Goal: Task Accomplishment & Management: Manage account settings

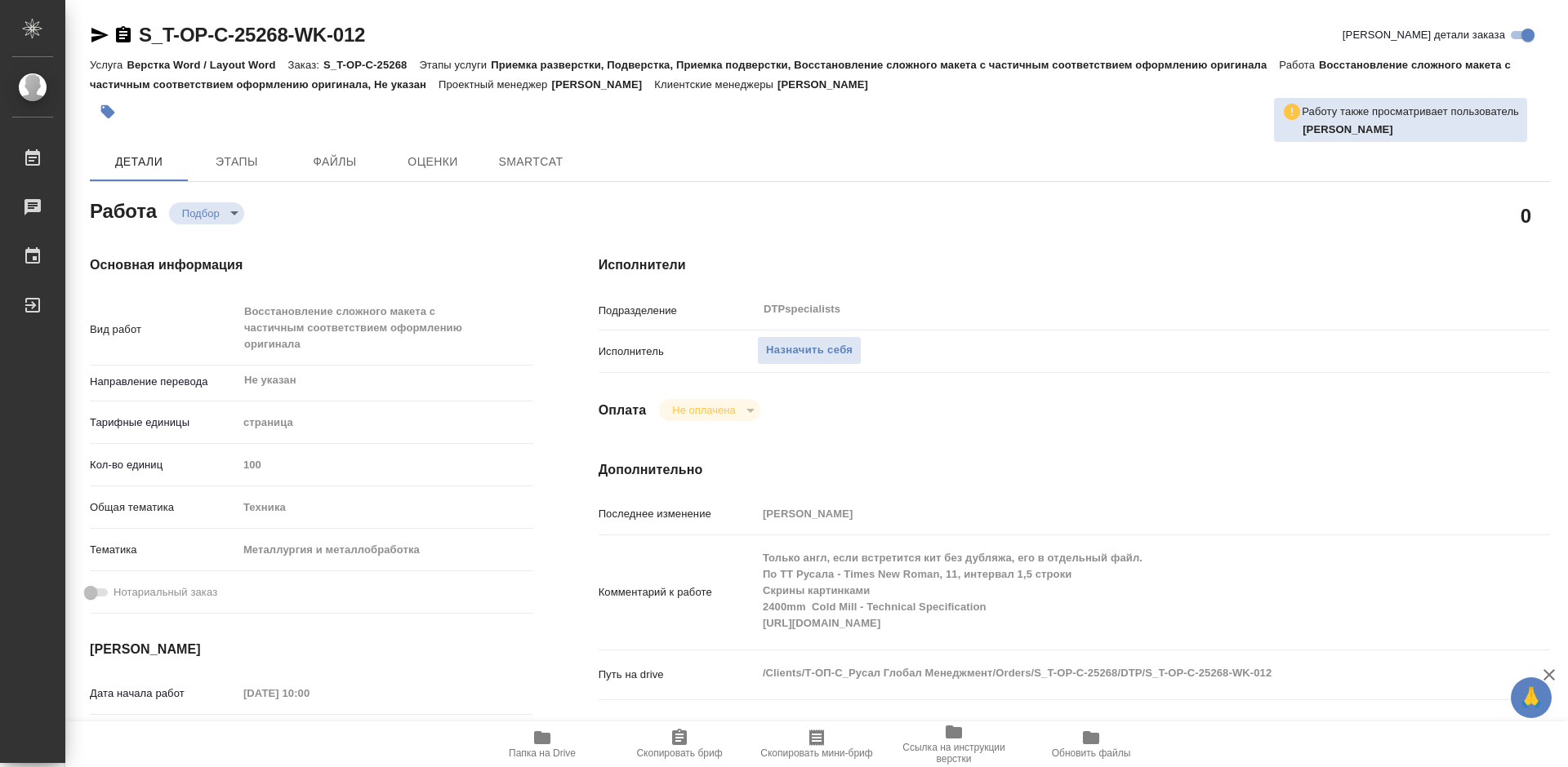
type textarea "x"
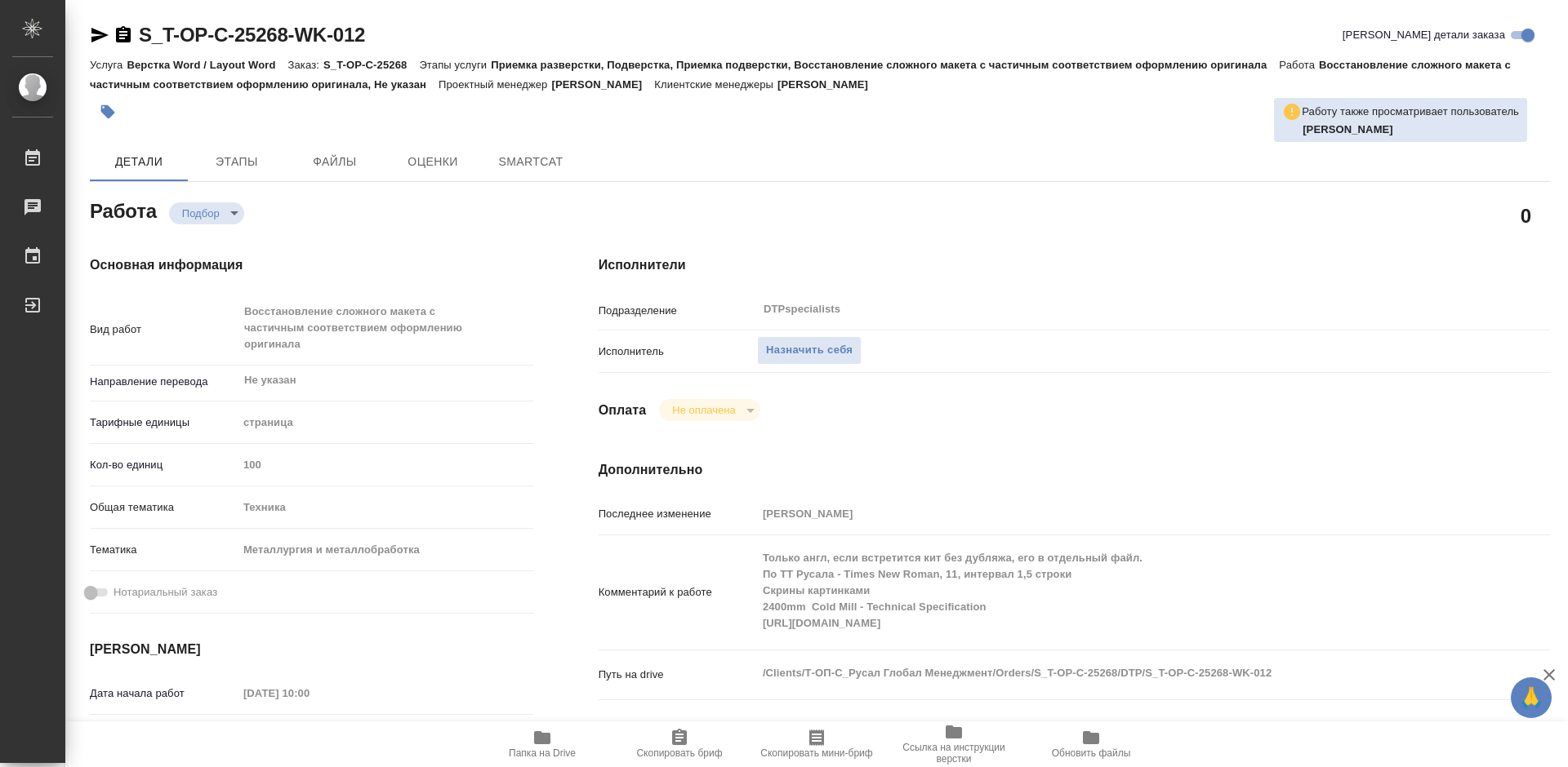
type textarea "x"
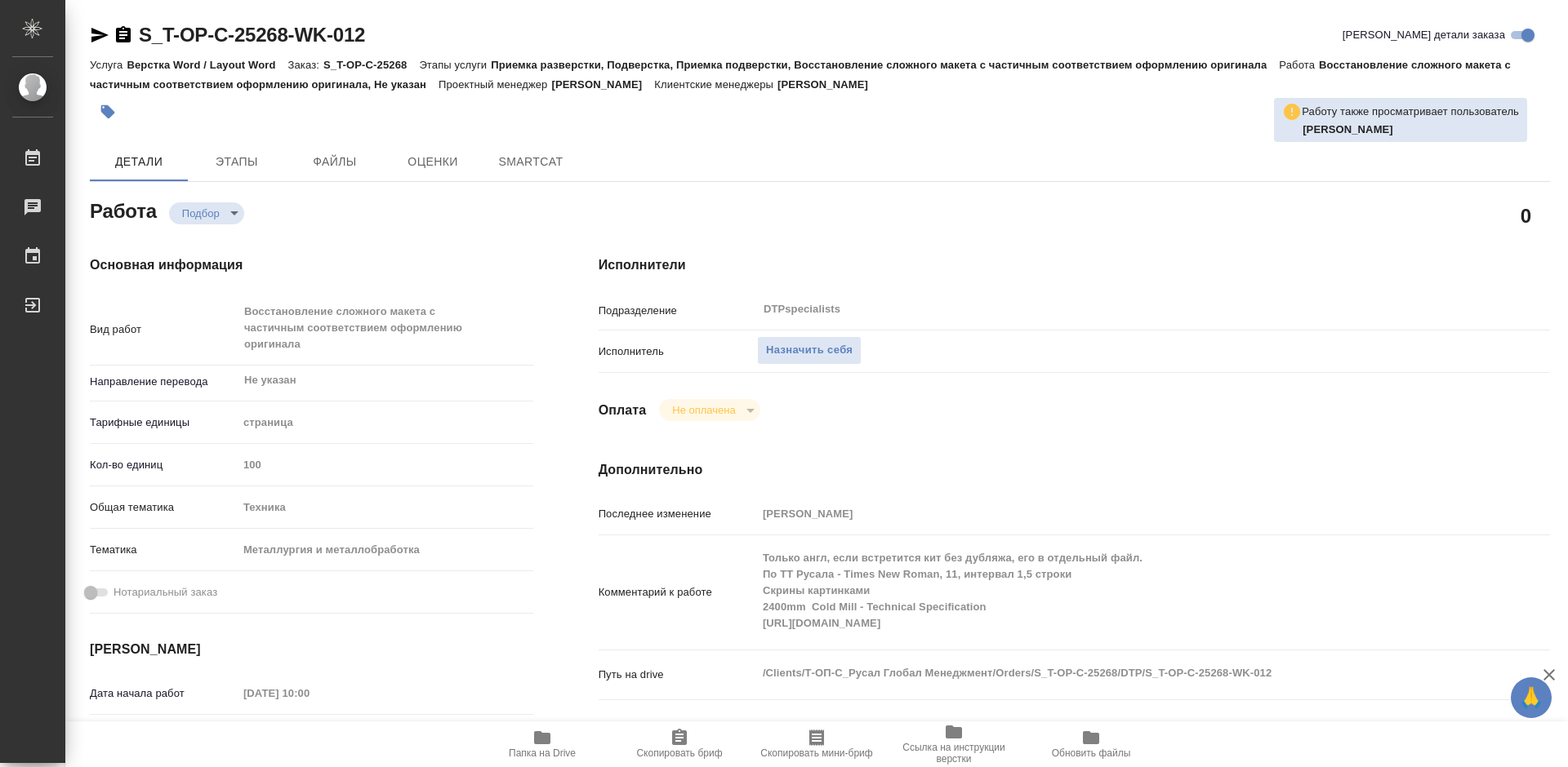
type textarea "x"
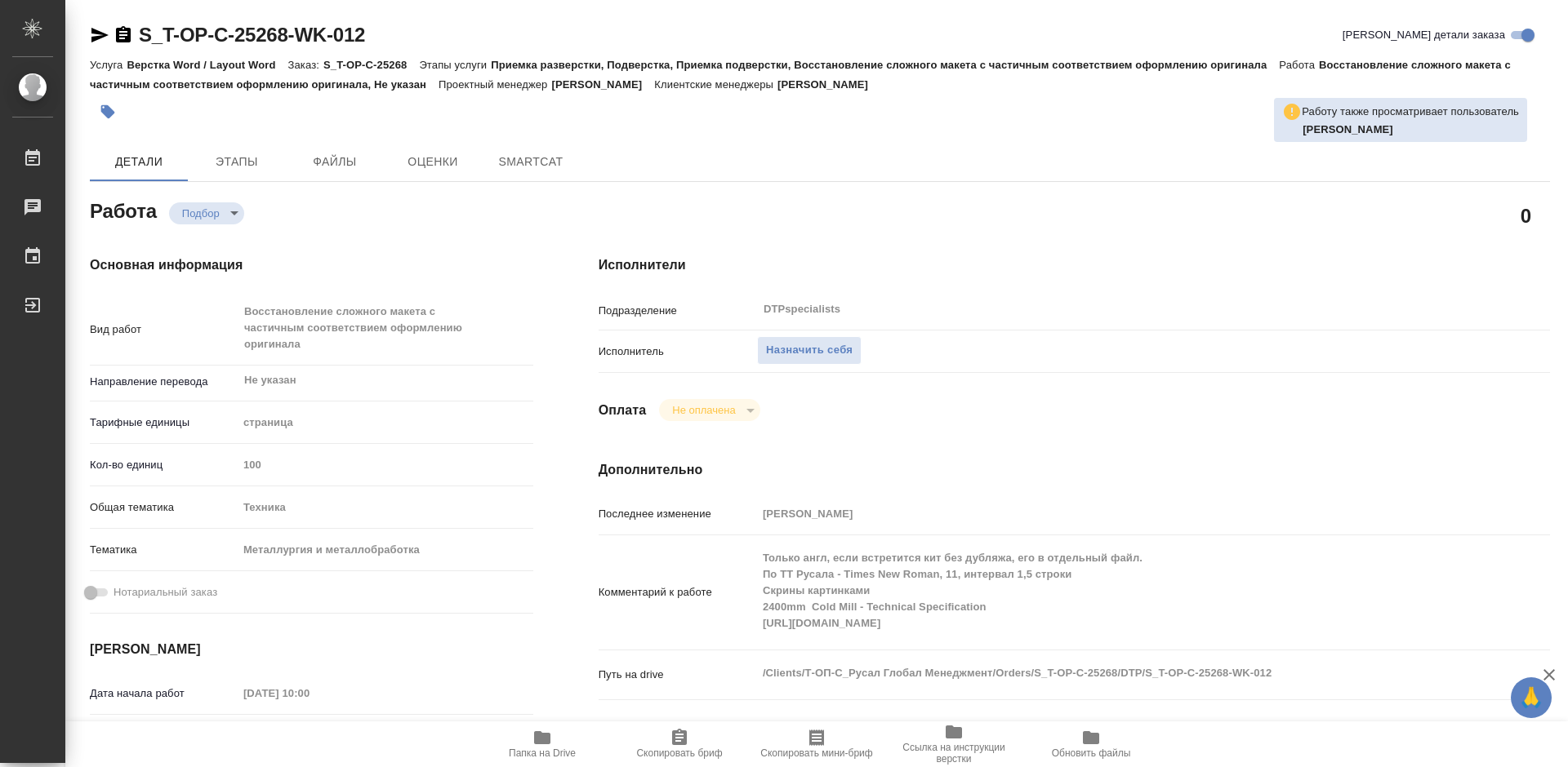
type textarea "x"
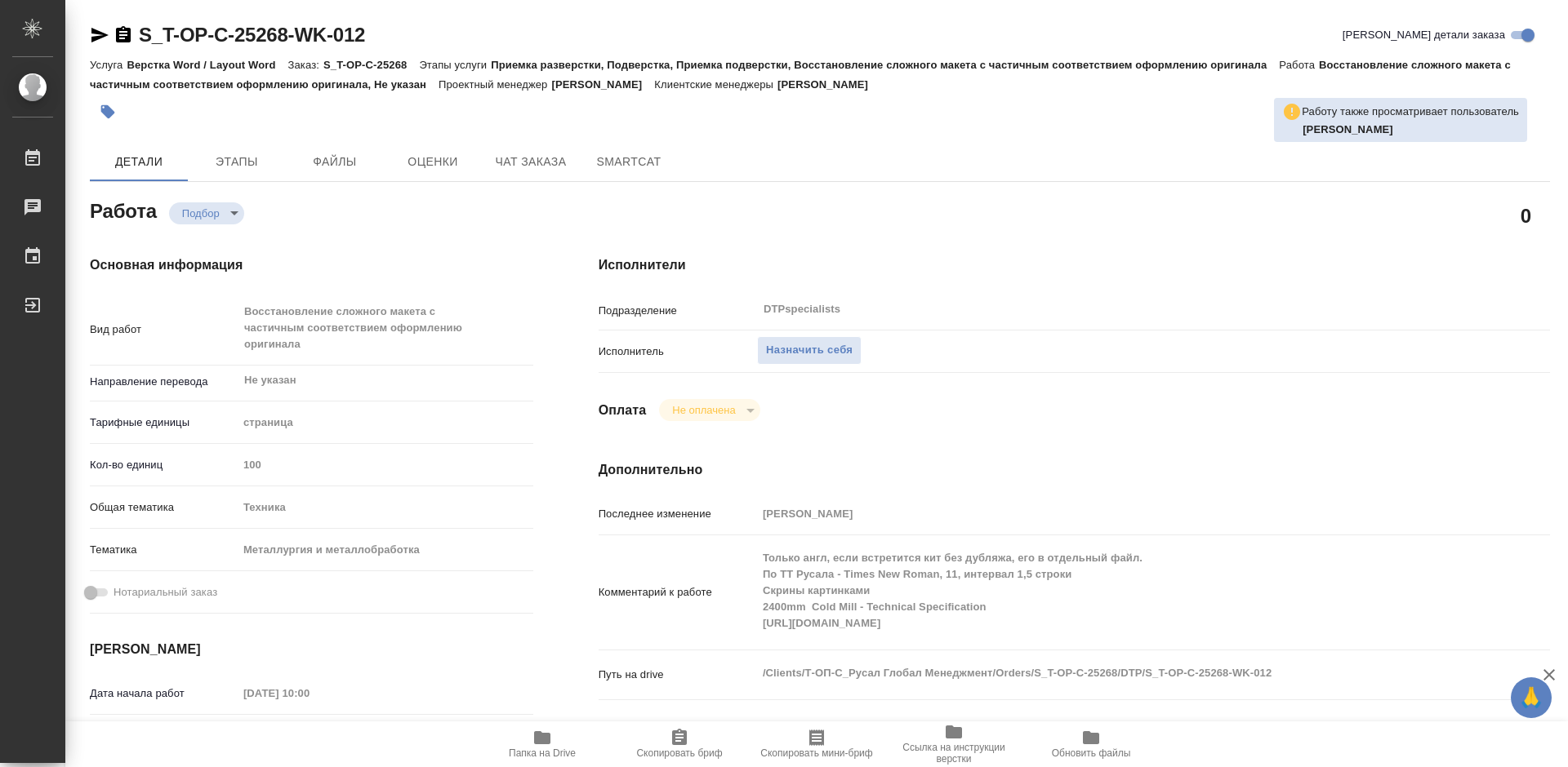
type textarea "x"
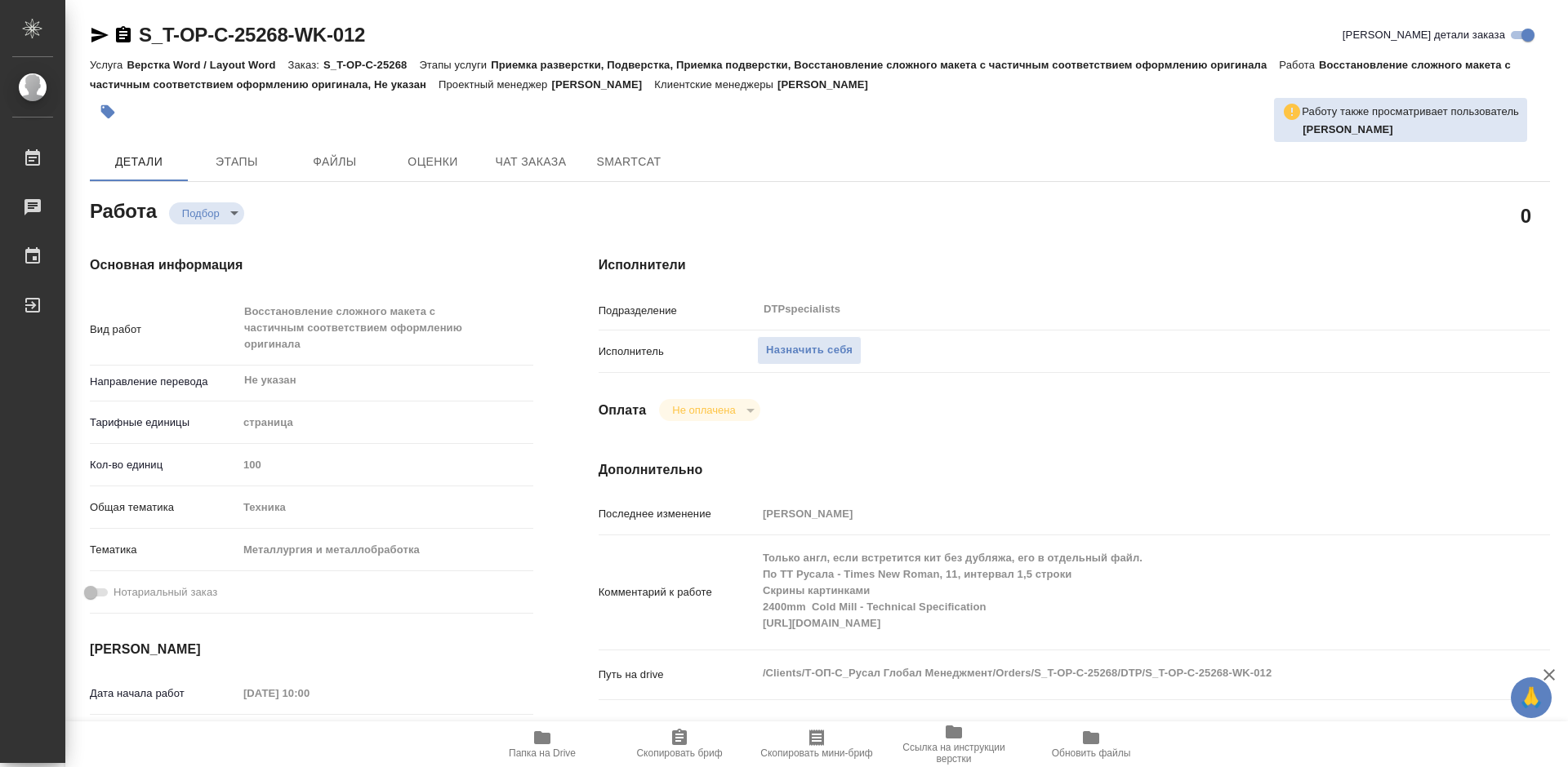
type textarea "x"
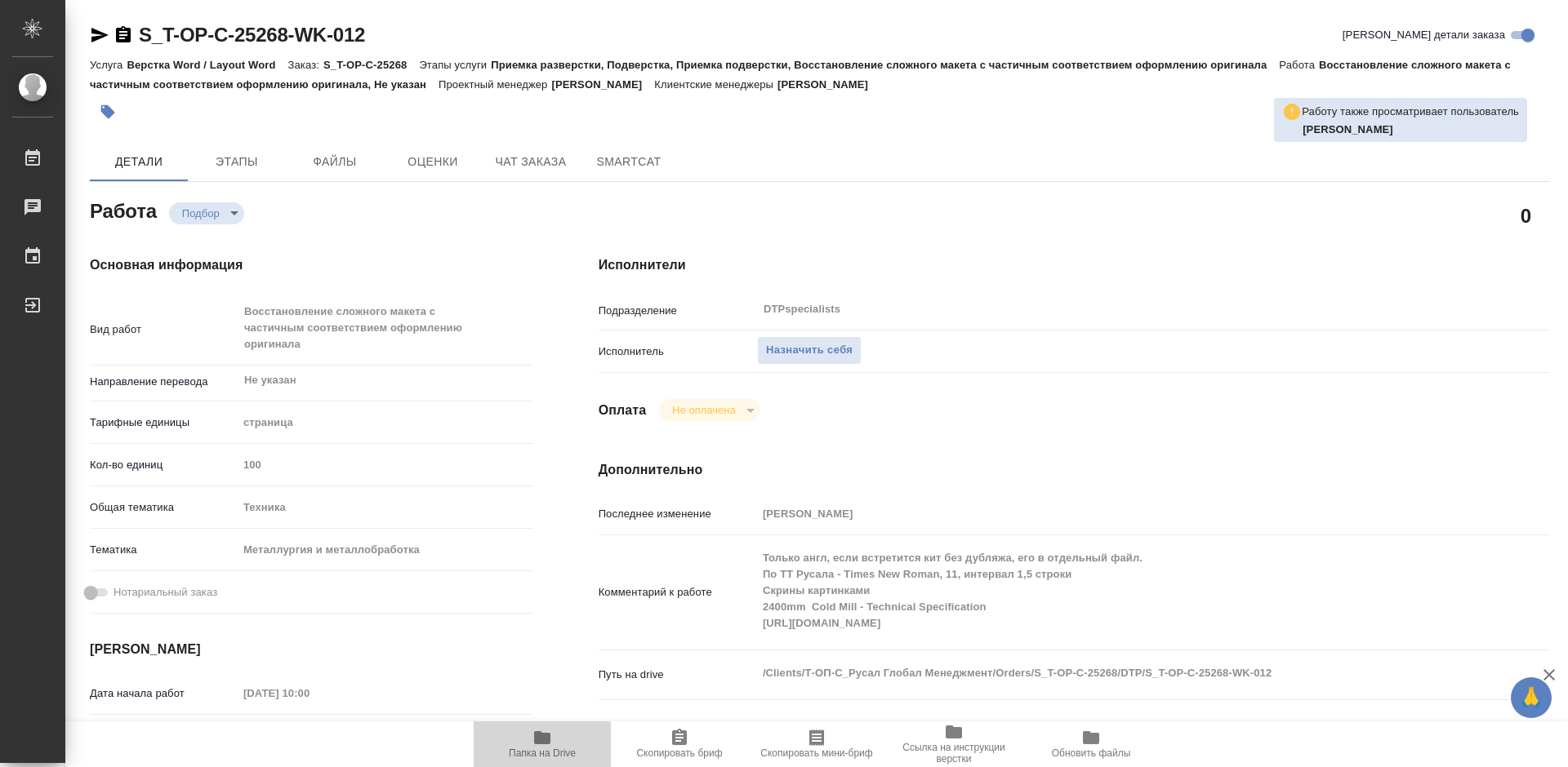
click at [541, 737] on icon "button" at bounding box center [542, 737] width 17 height 13
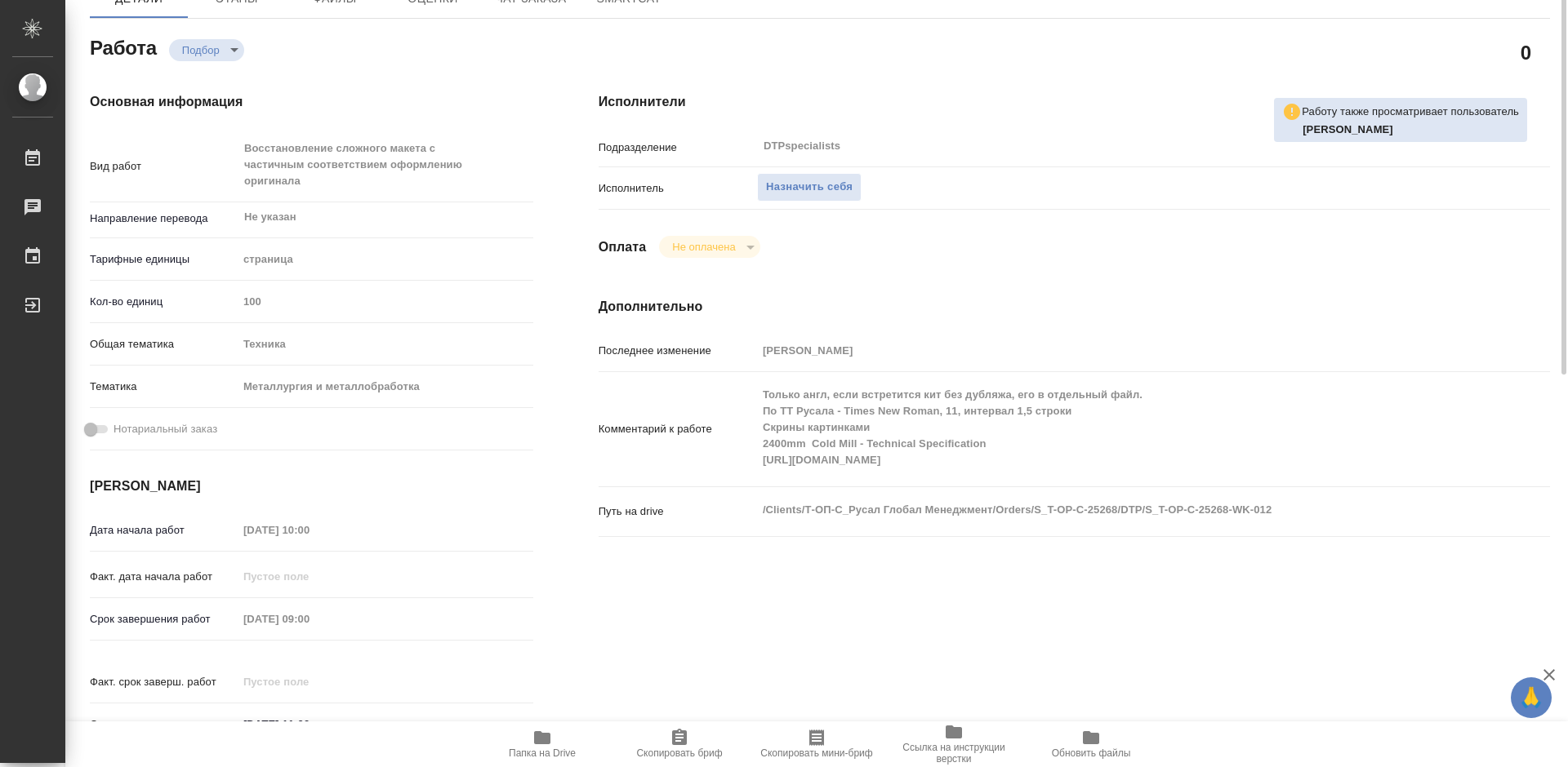
scroll to position [82, 0]
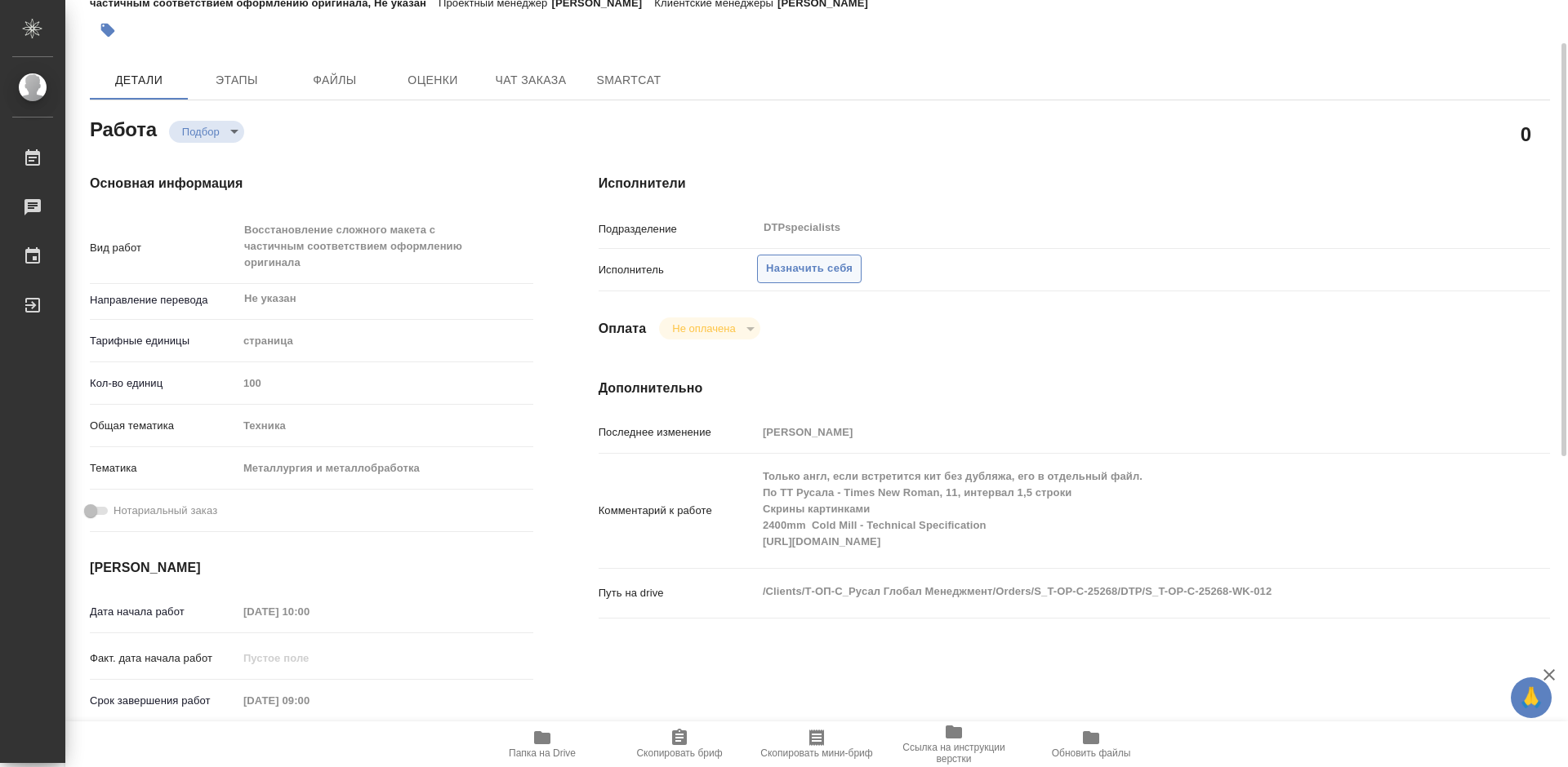
click at [823, 272] on span "Назначить себя" at bounding box center [810, 269] width 87 height 19
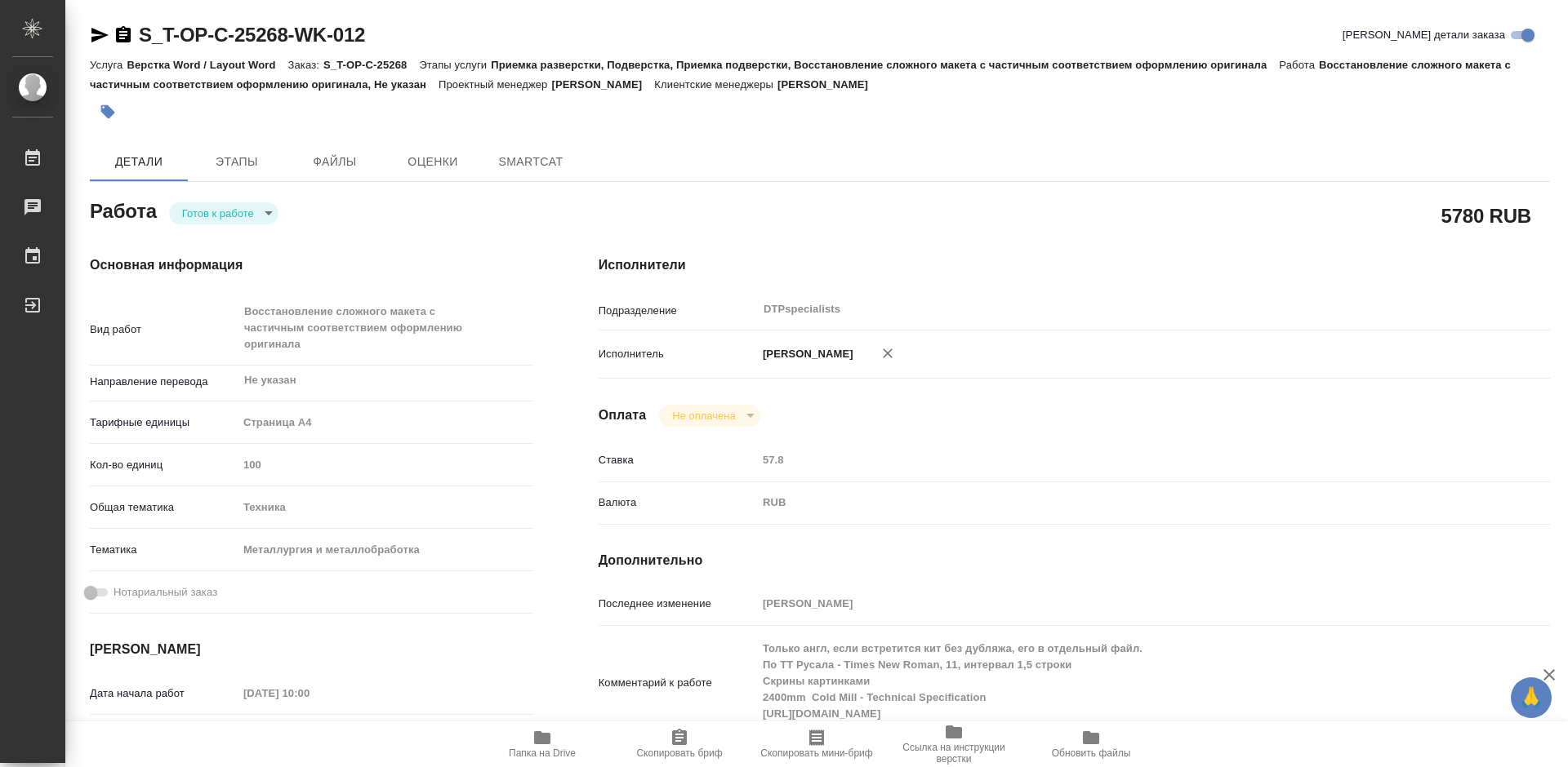
type textarea "x"
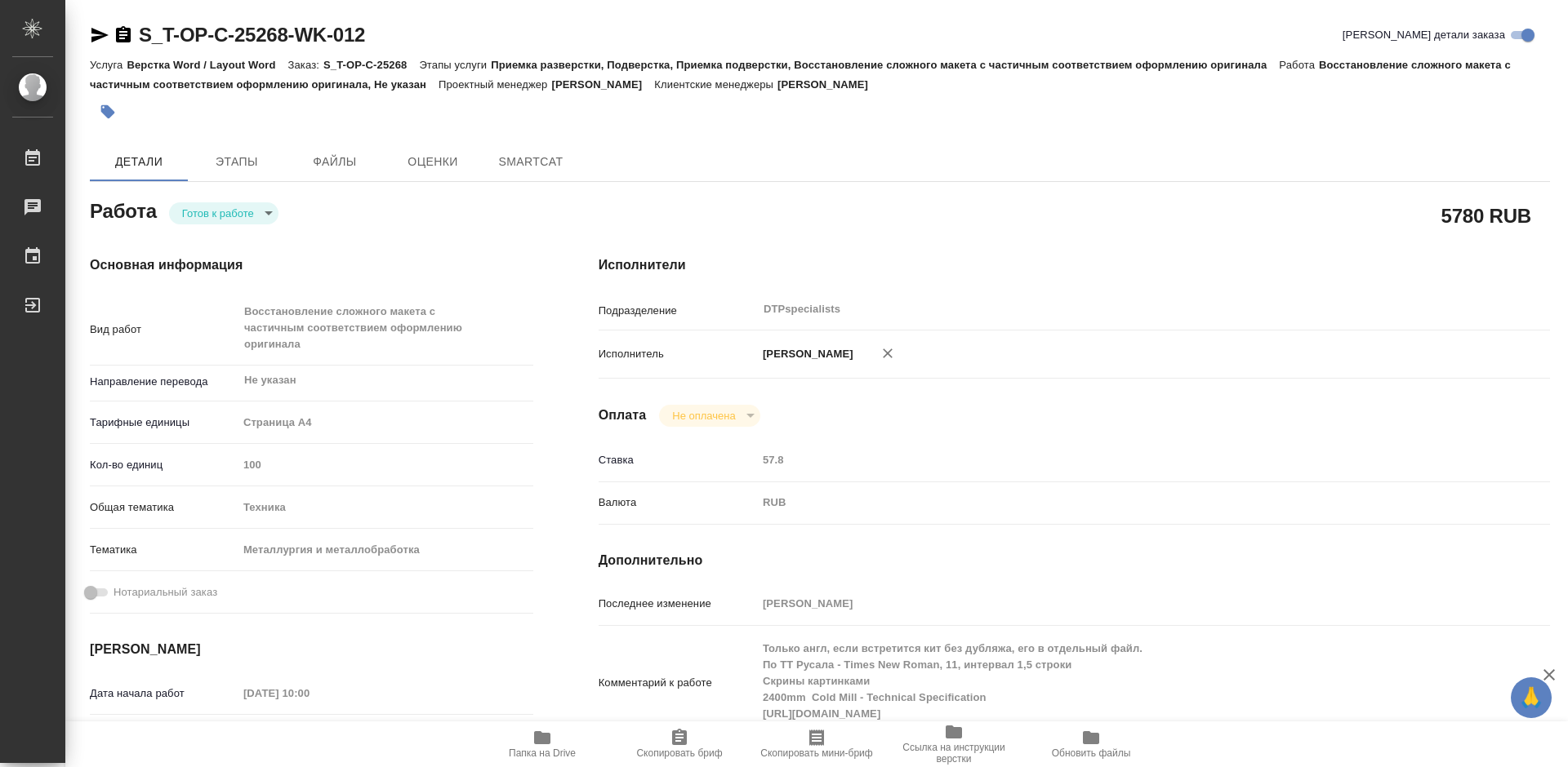
type textarea "x"
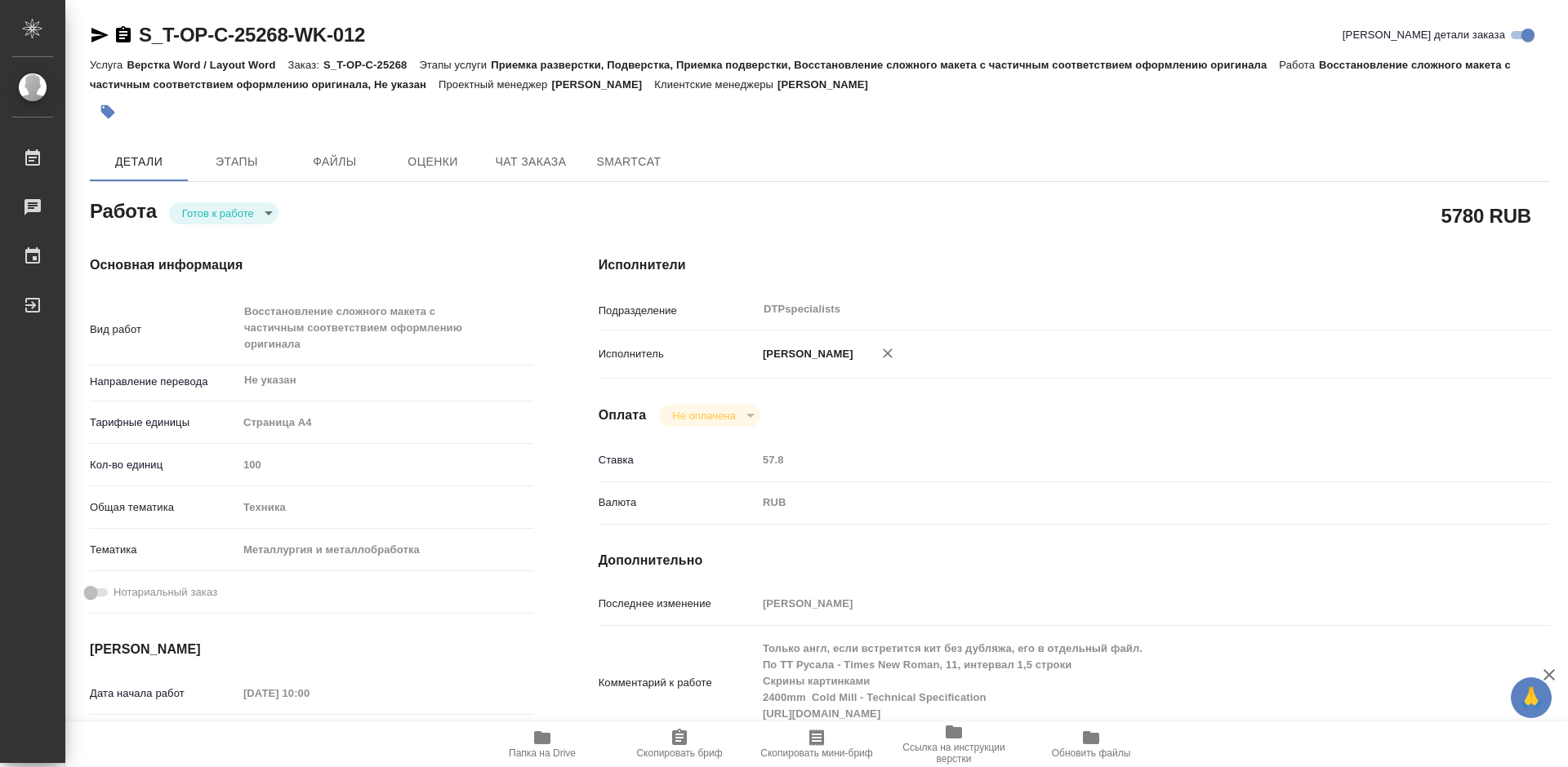
type textarea "x"
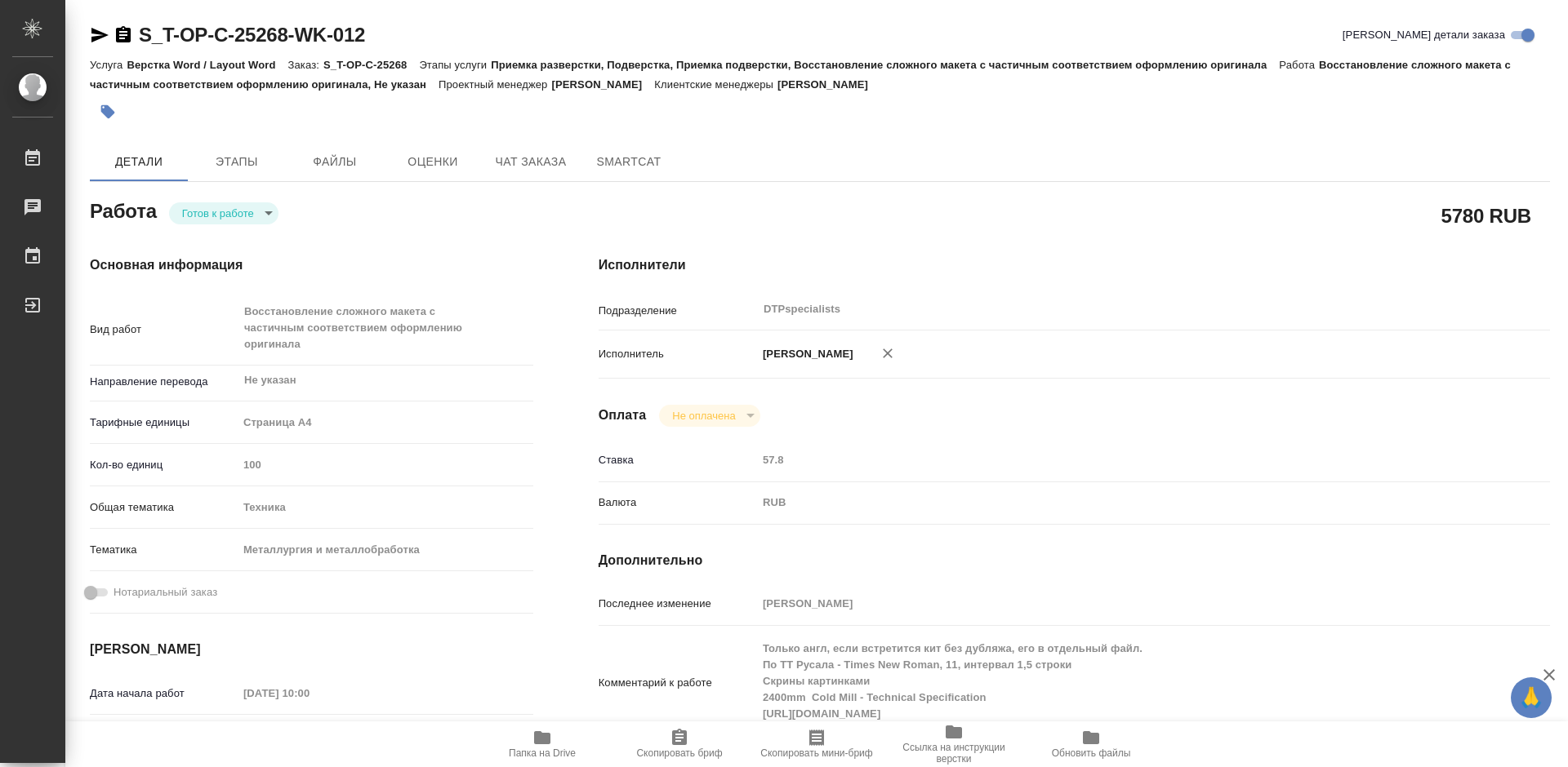
type textarea "x"
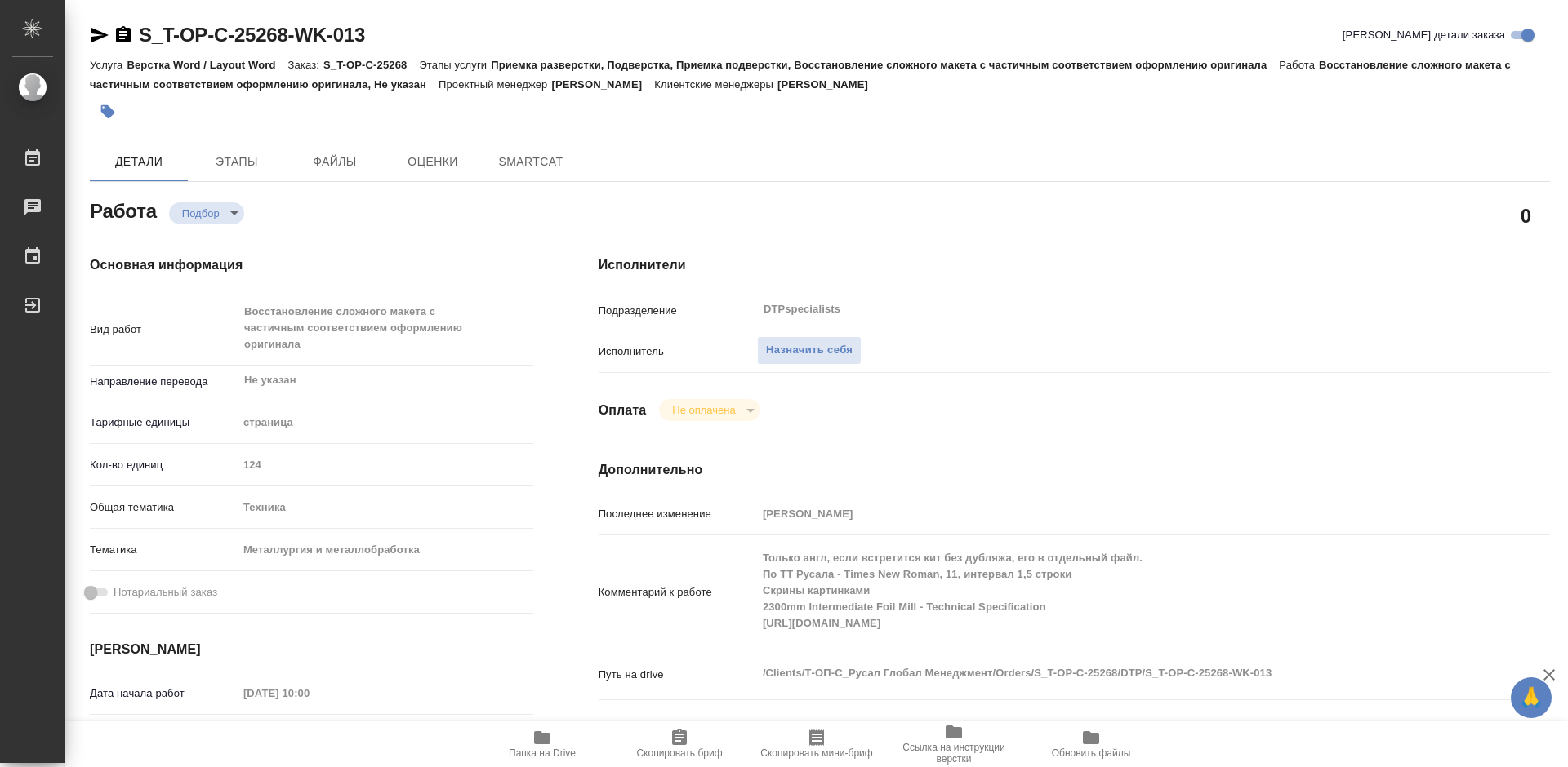
type textarea "x"
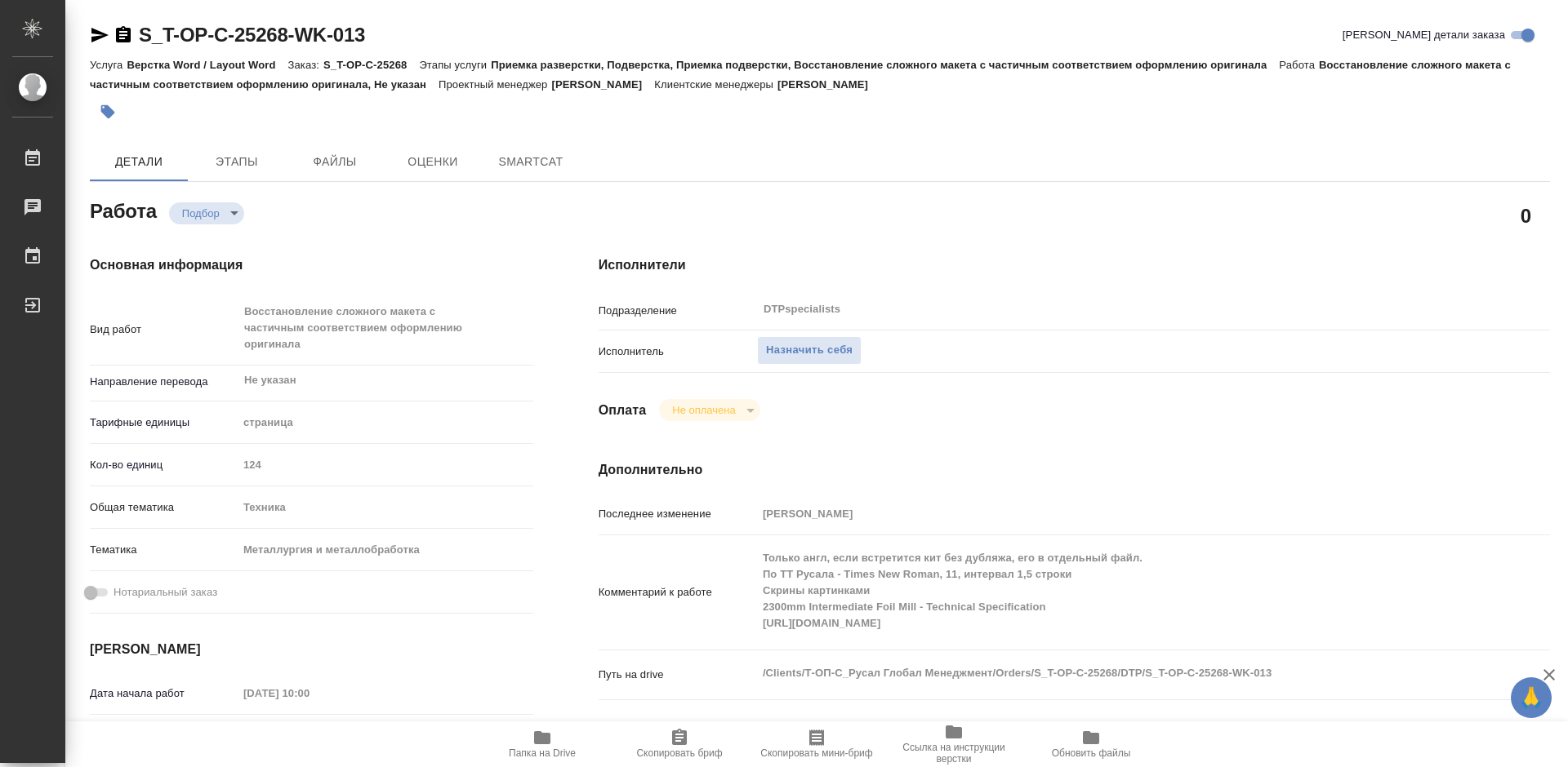
type textarea "x"
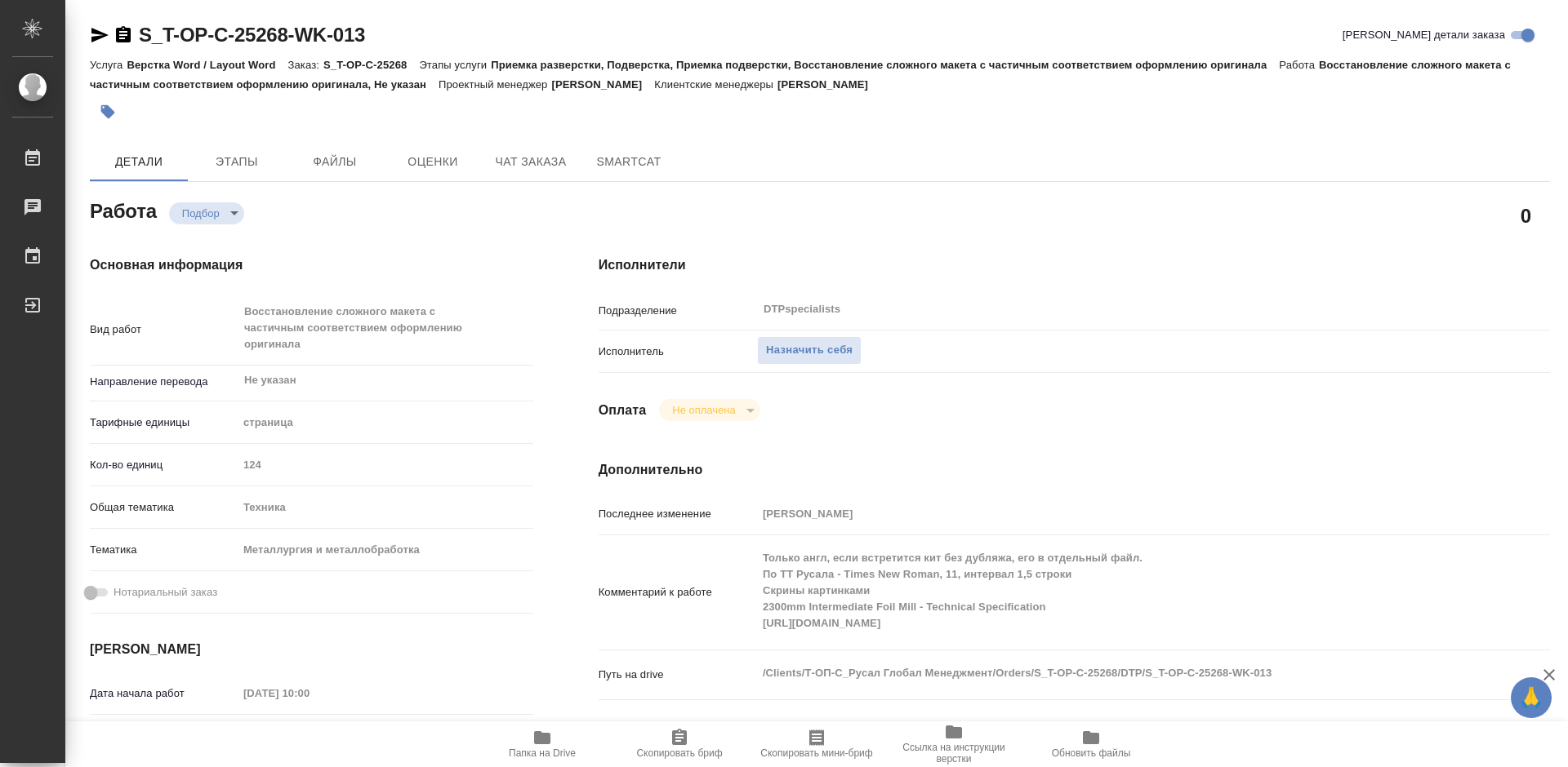
type textarea "x"
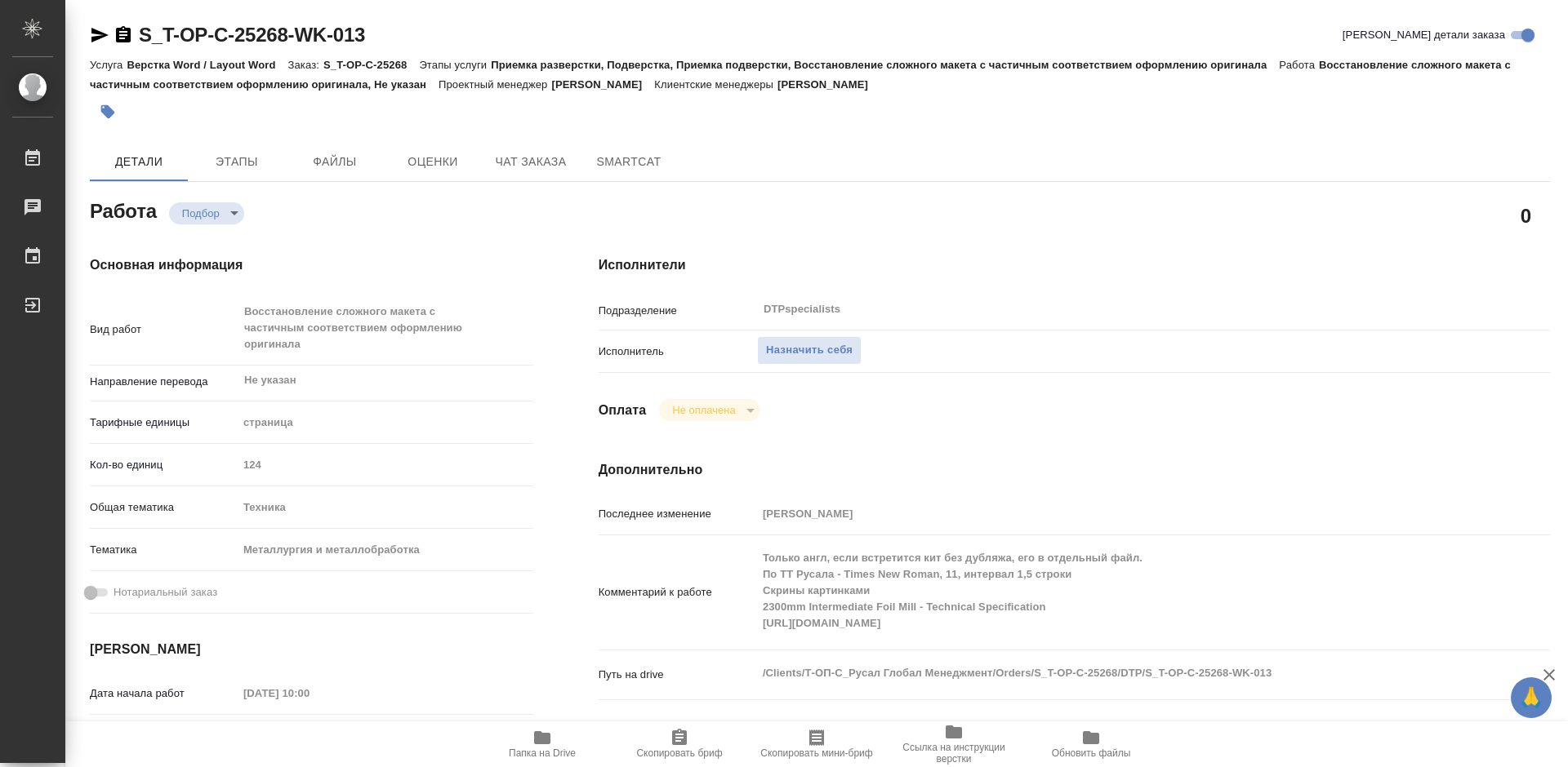
type textarea "x"
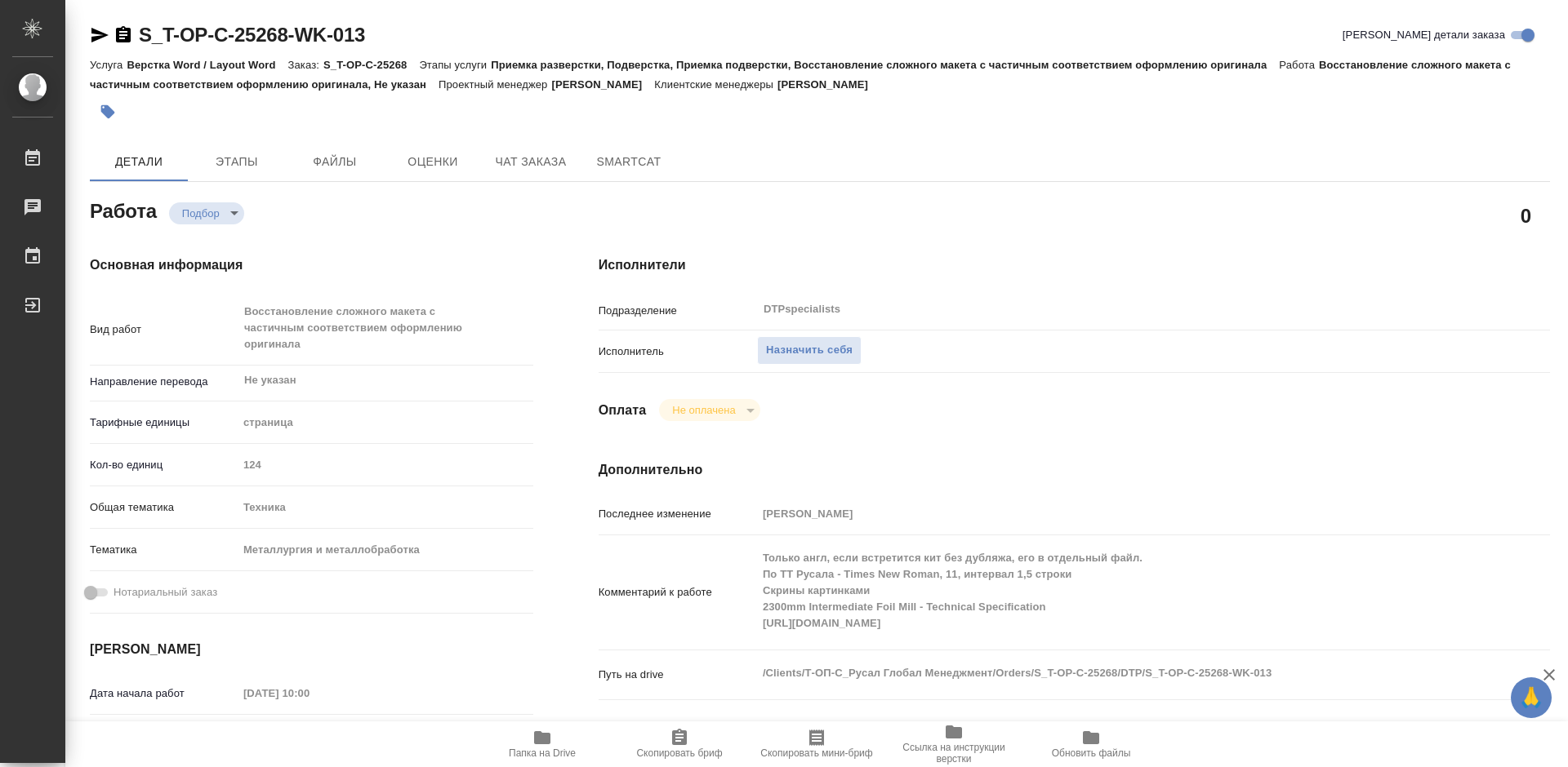
click at [544, 747] on icon "button" at bounding box center [543, 738] width 20 height 20
type textarea "x"
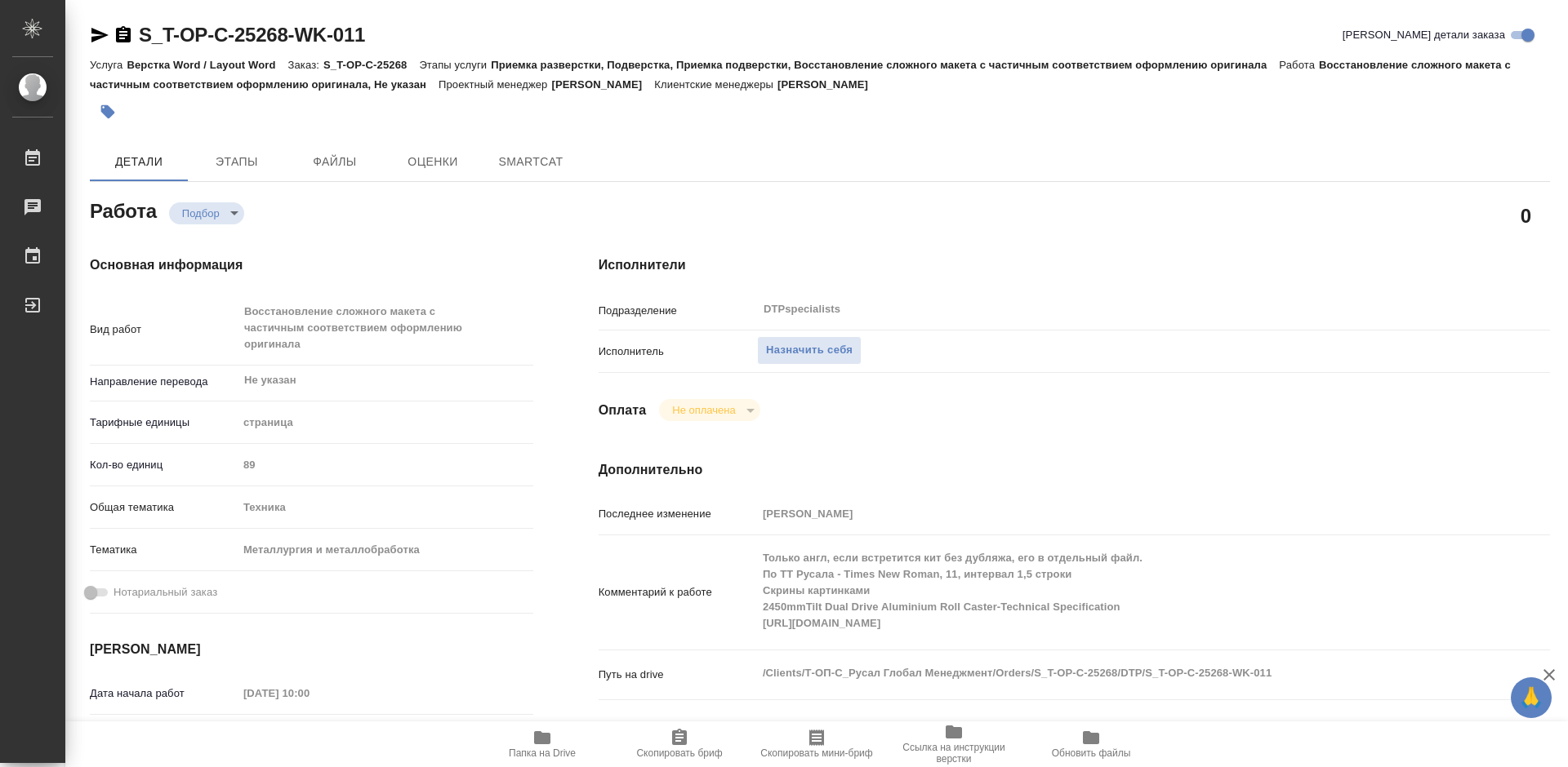
type textarea "x"
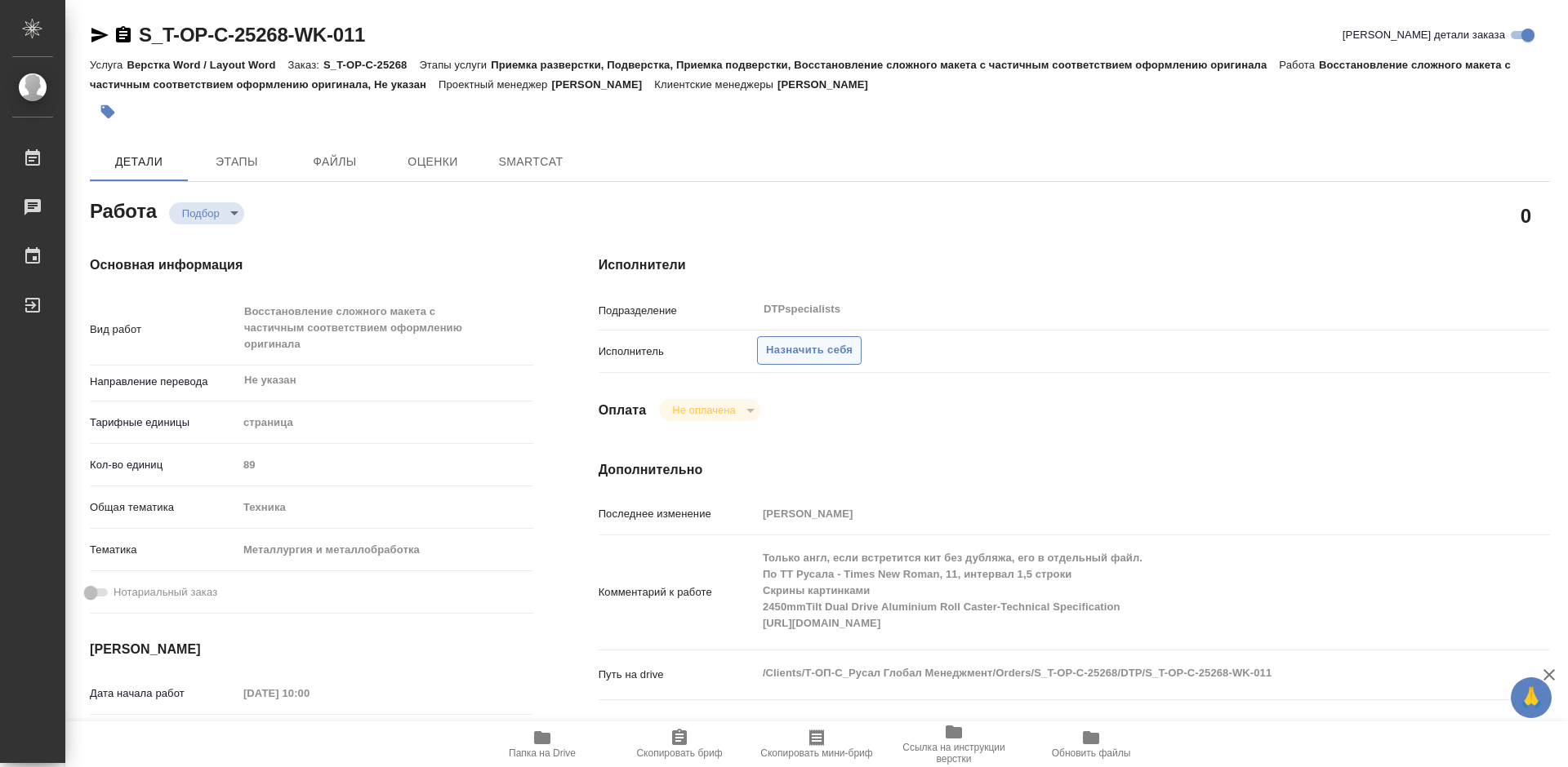
type textarea "x"
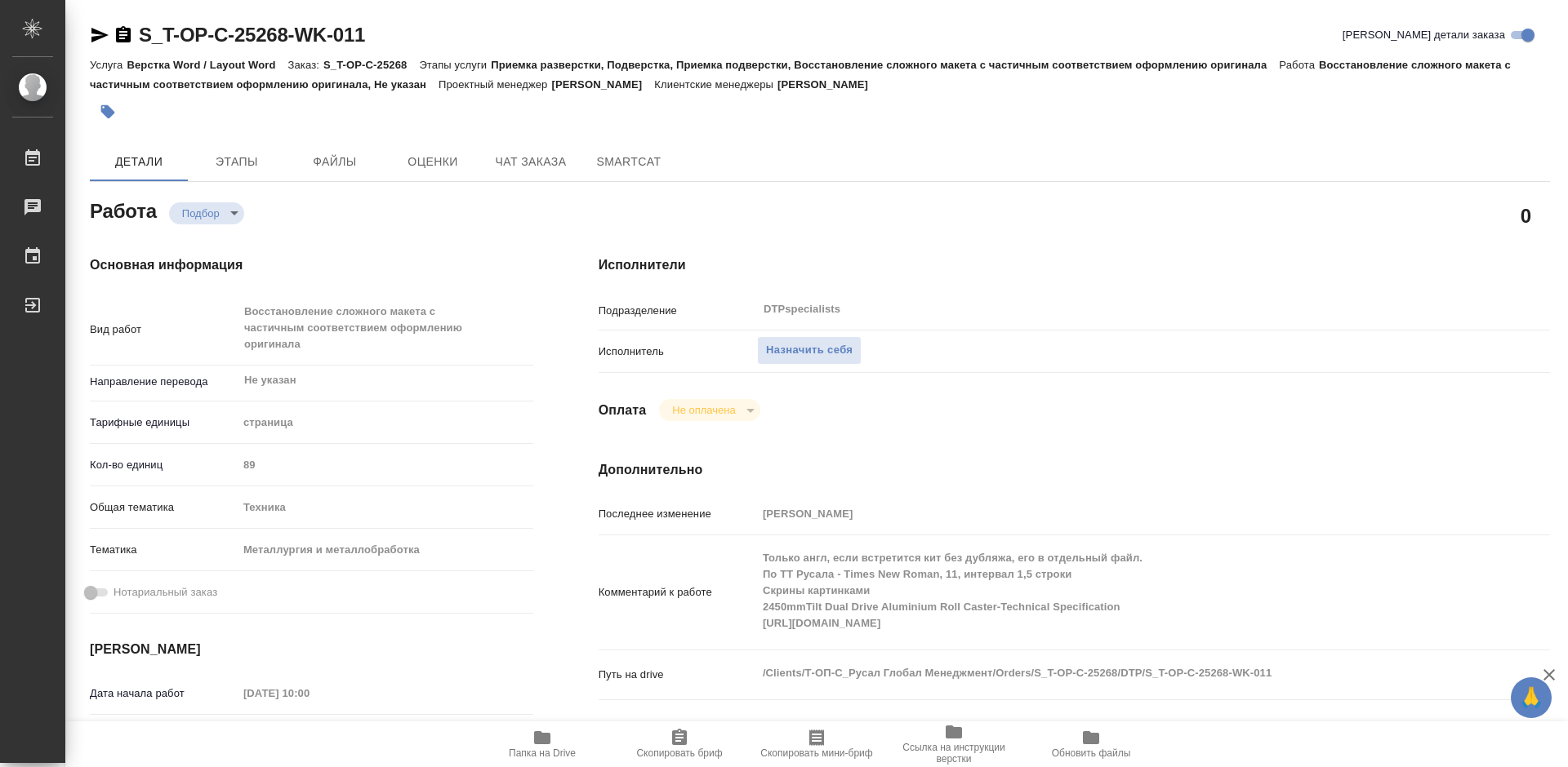
type textarea "x"
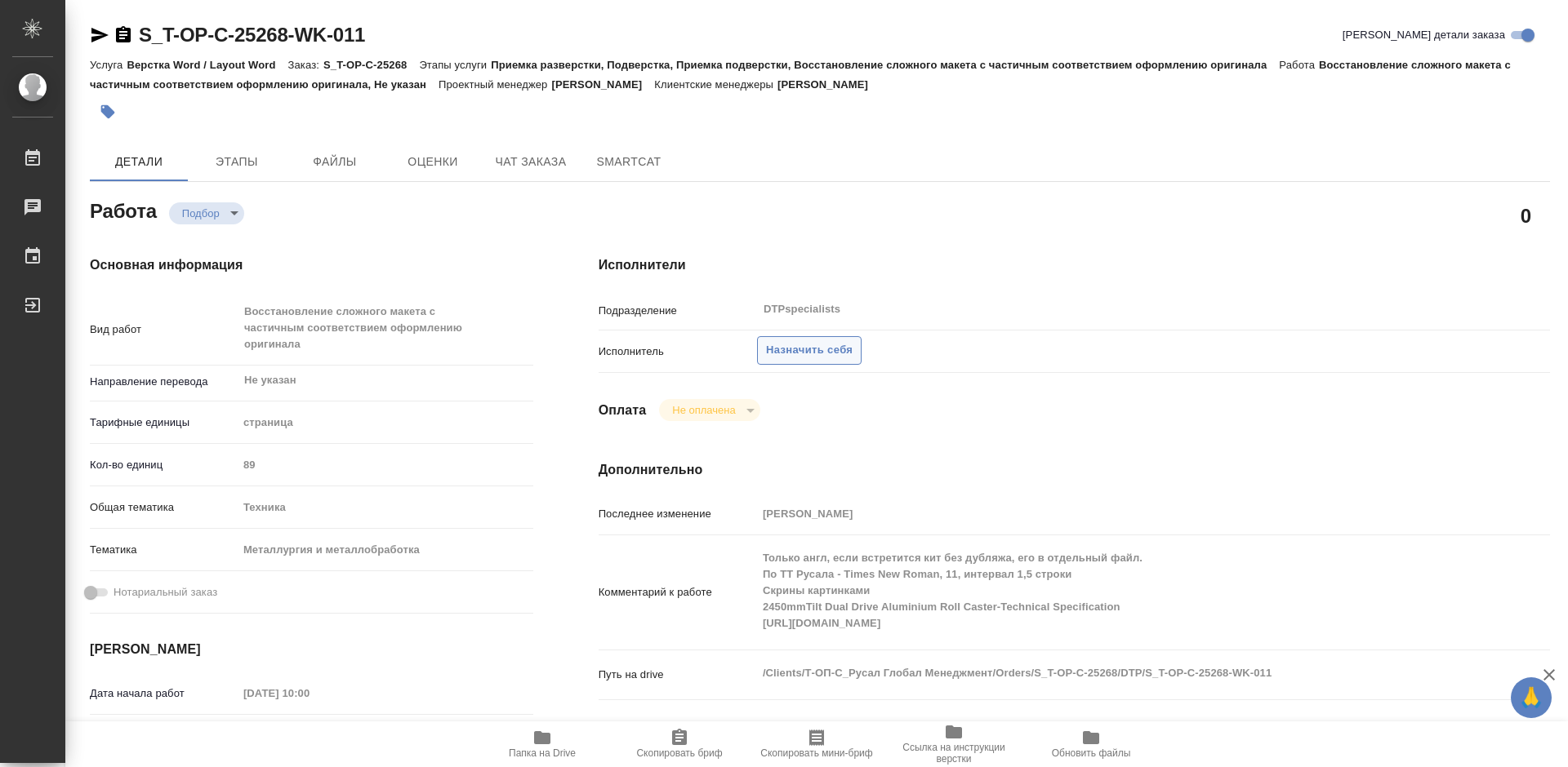
type textarea "x"
click at [789, 352] on span "Назначить себя" at bounding box center [810, 351] width 87 height 19
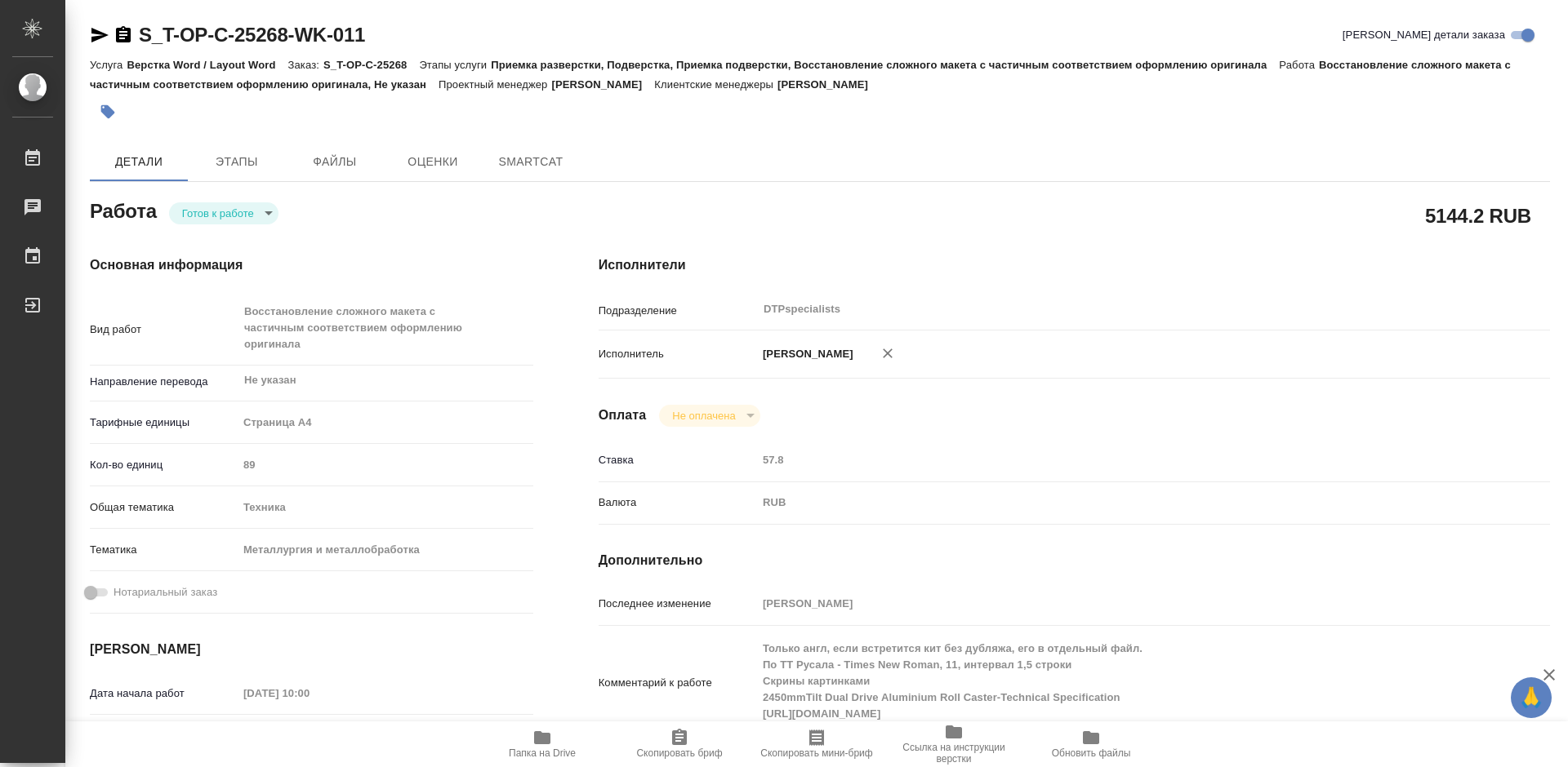
type textarea "x"
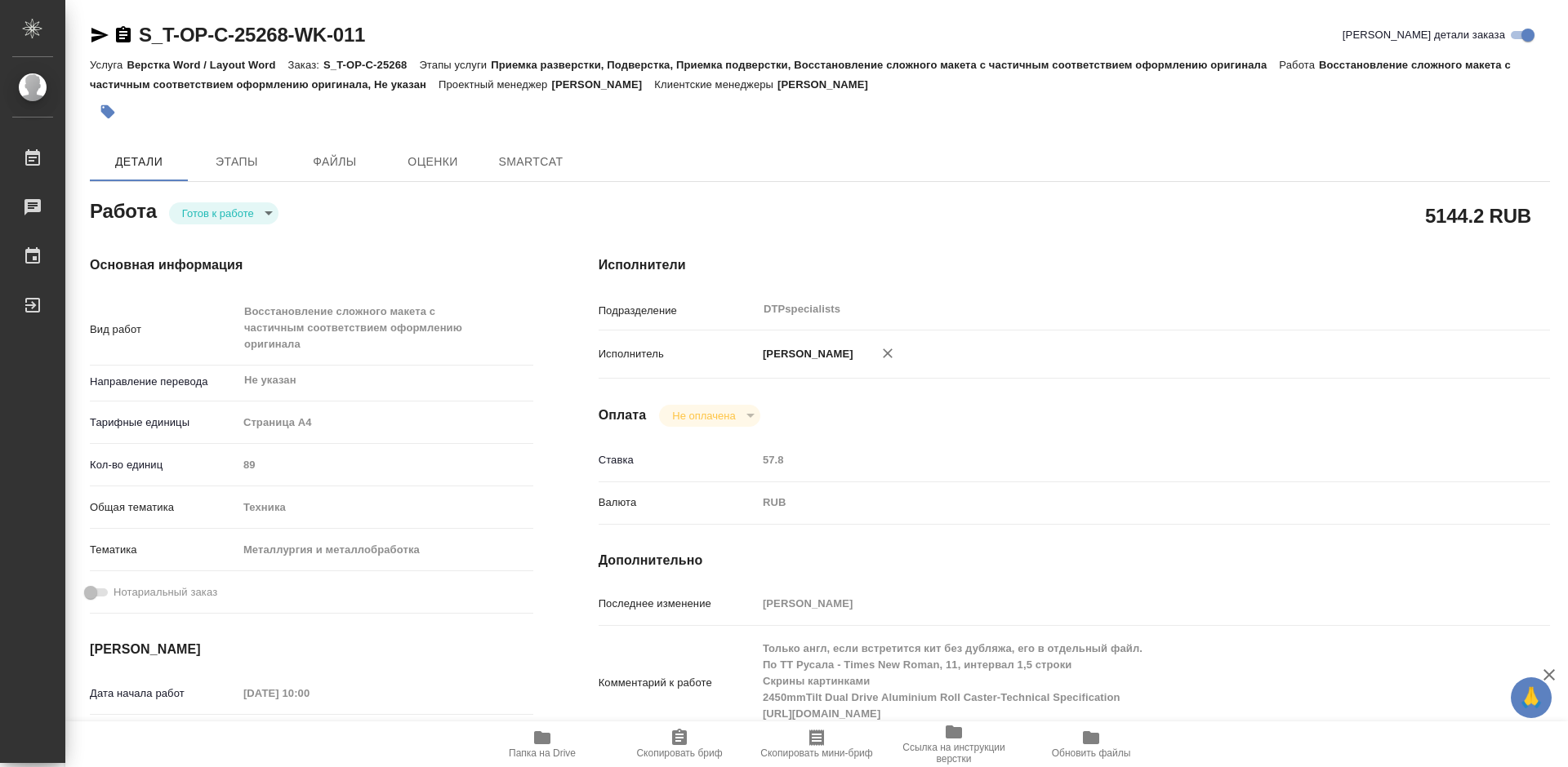
type textarea "x"
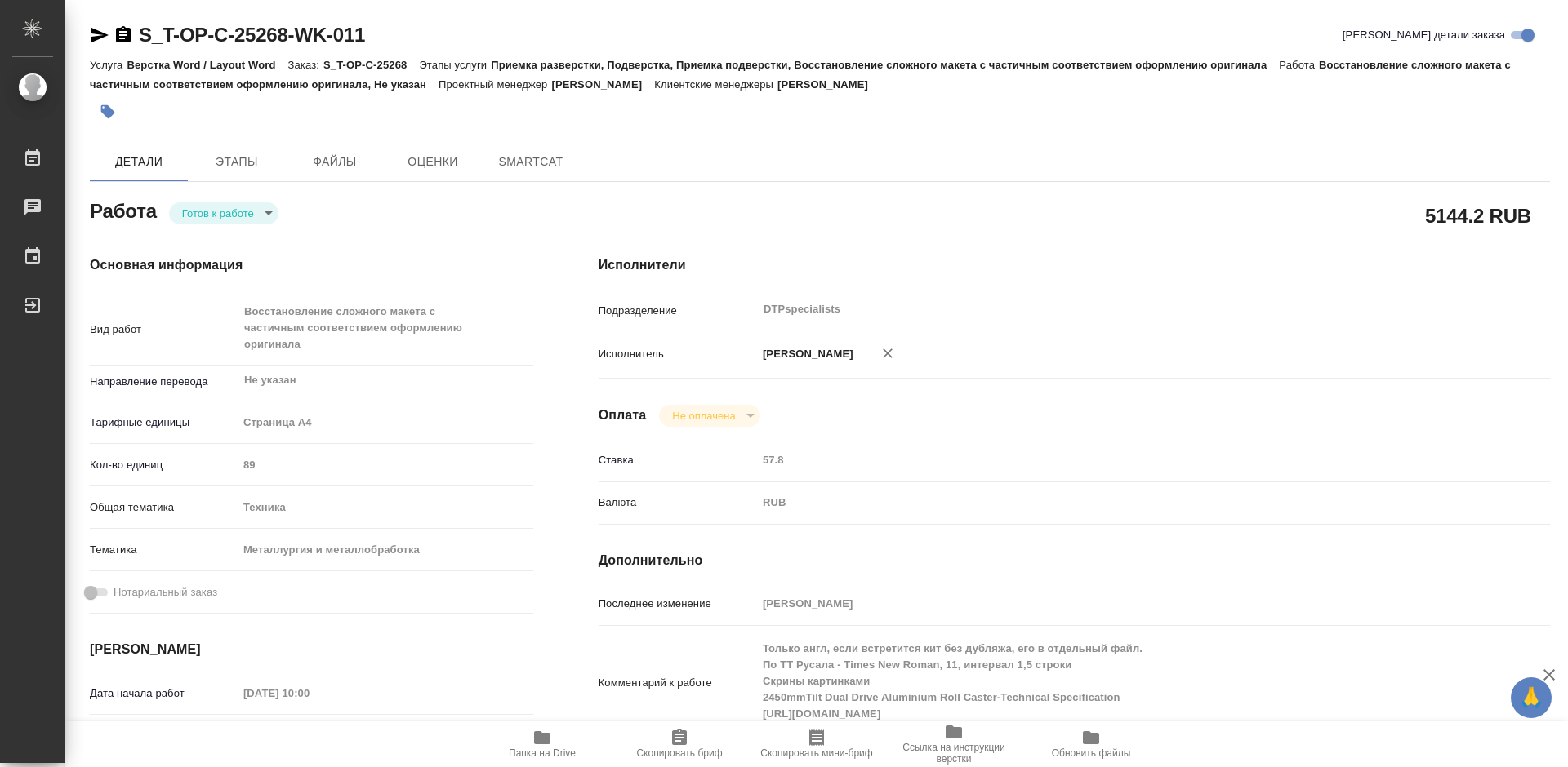
type textarea "x"
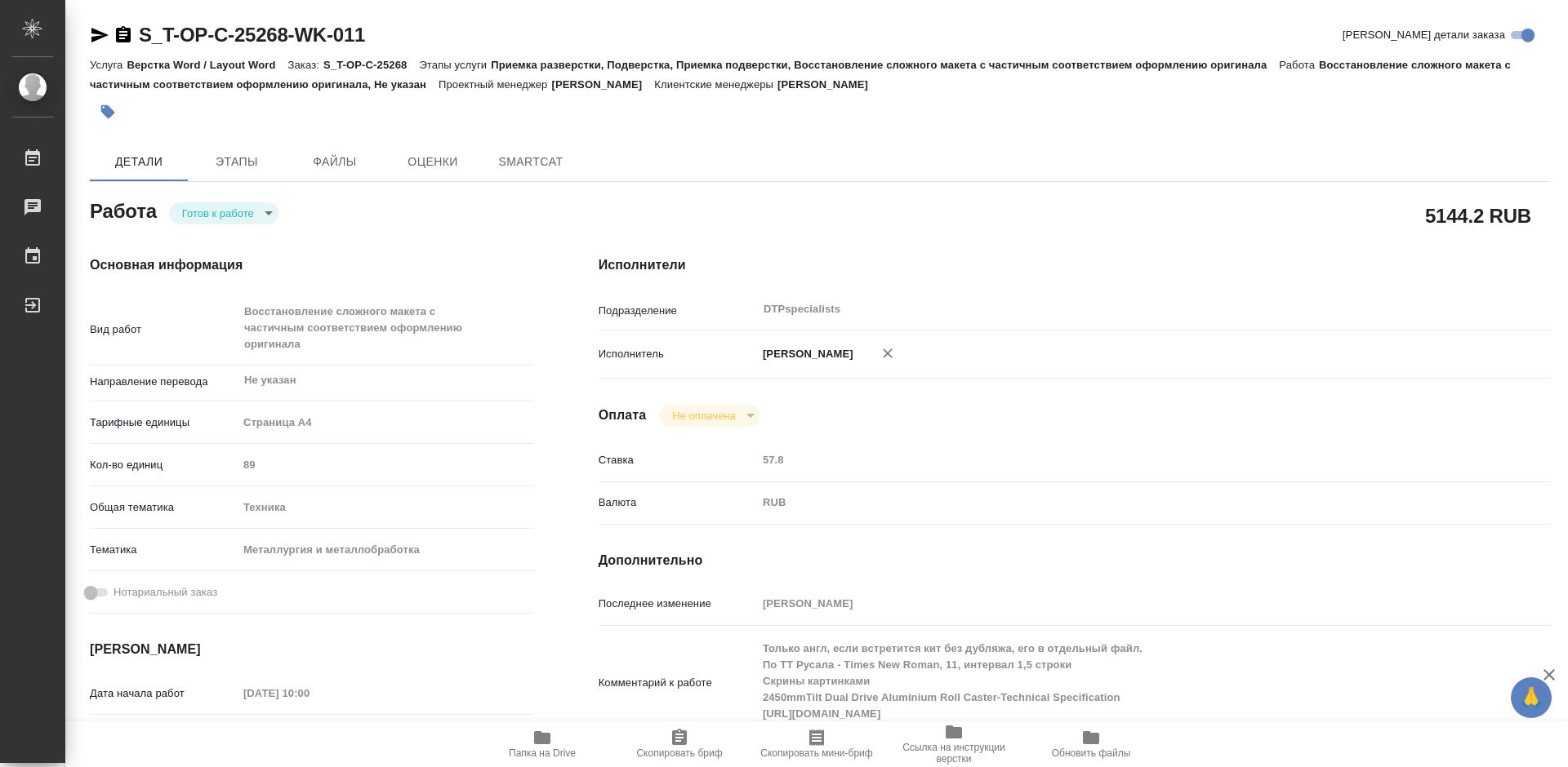
type textarea "x"
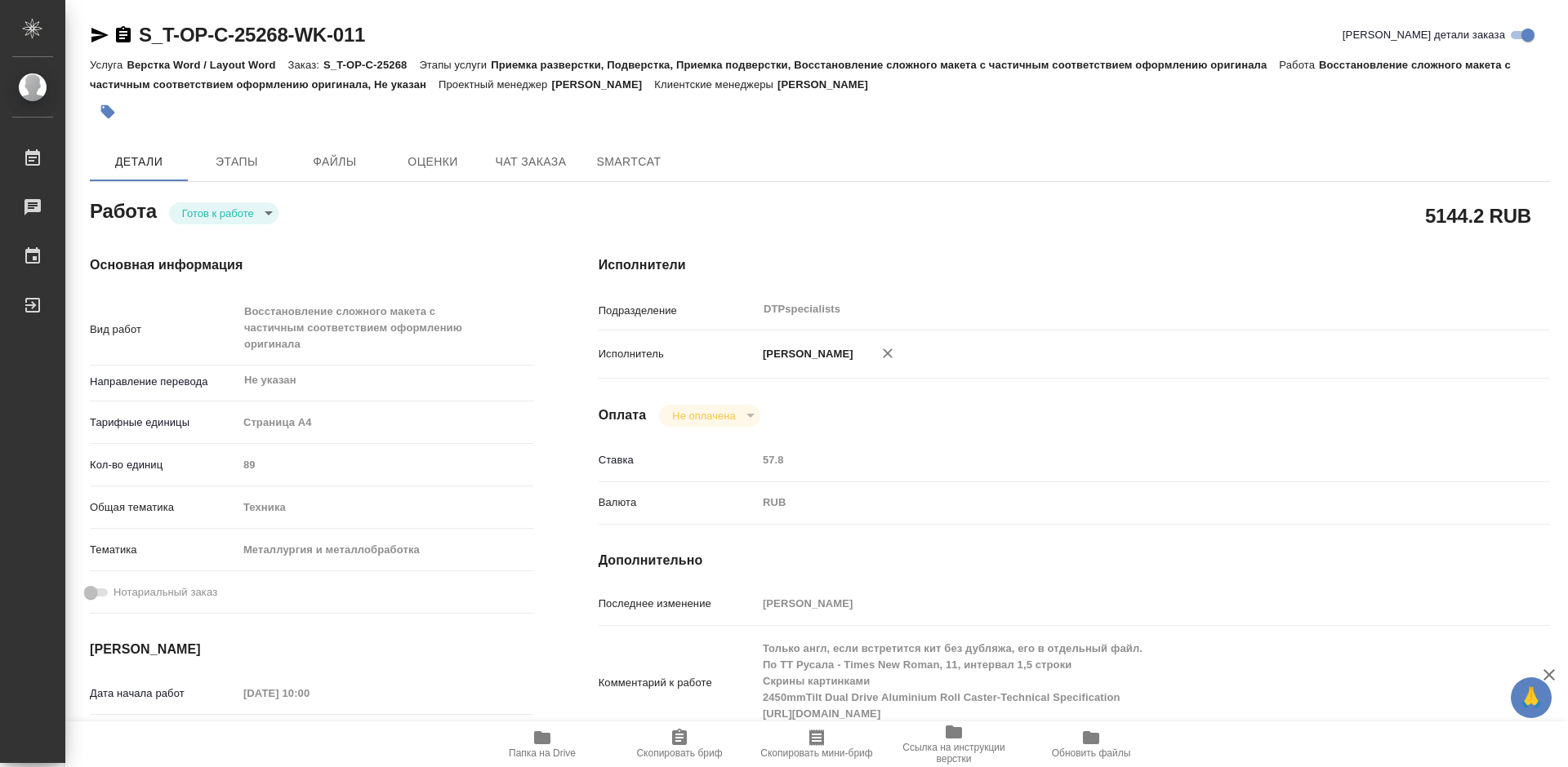
type textarea "x"
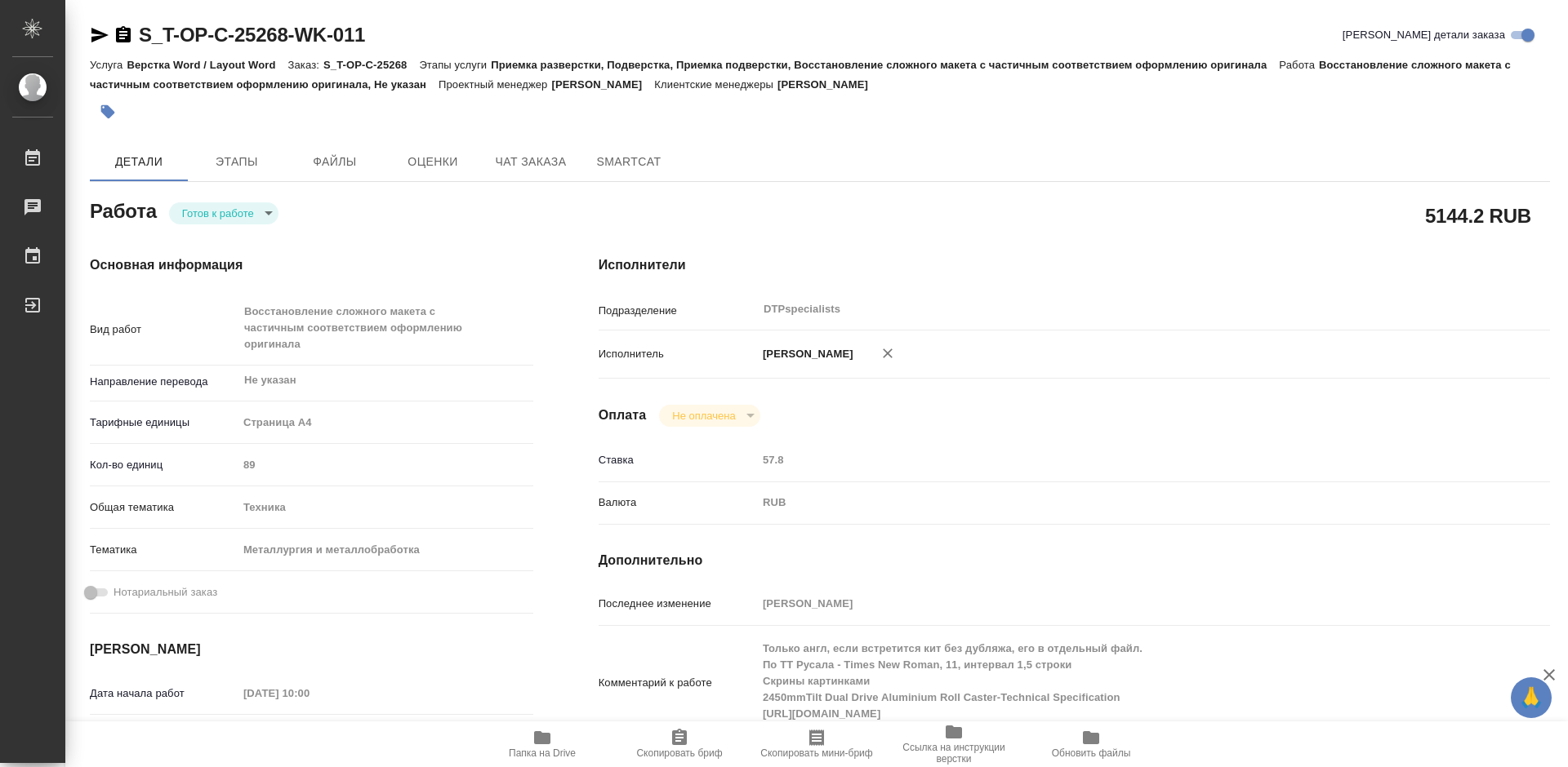
click at [544, 733] on icon "button" at bounding box center [543, 738] width 20 height 20
type textarea "x"
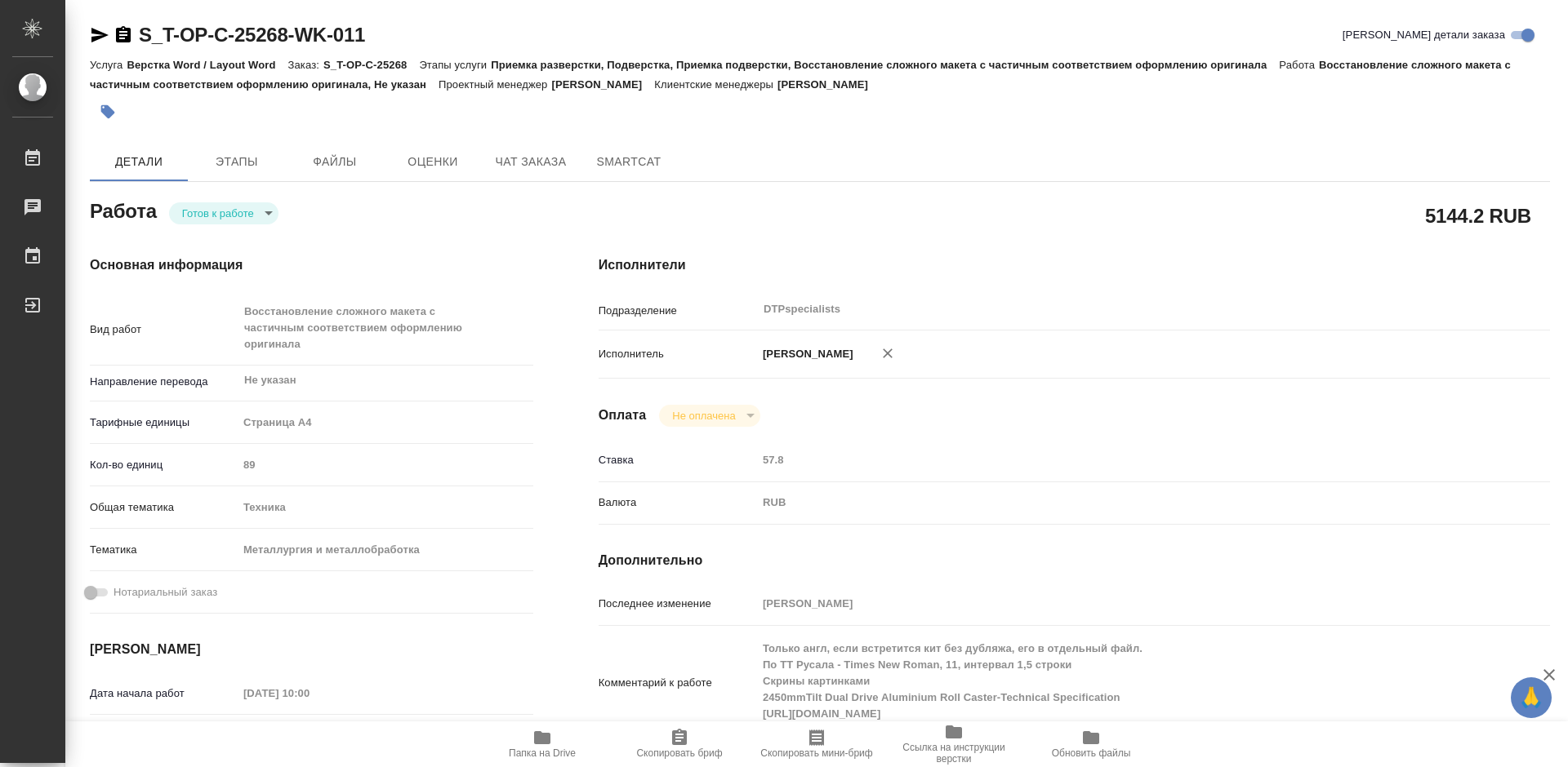
type textarea "x"
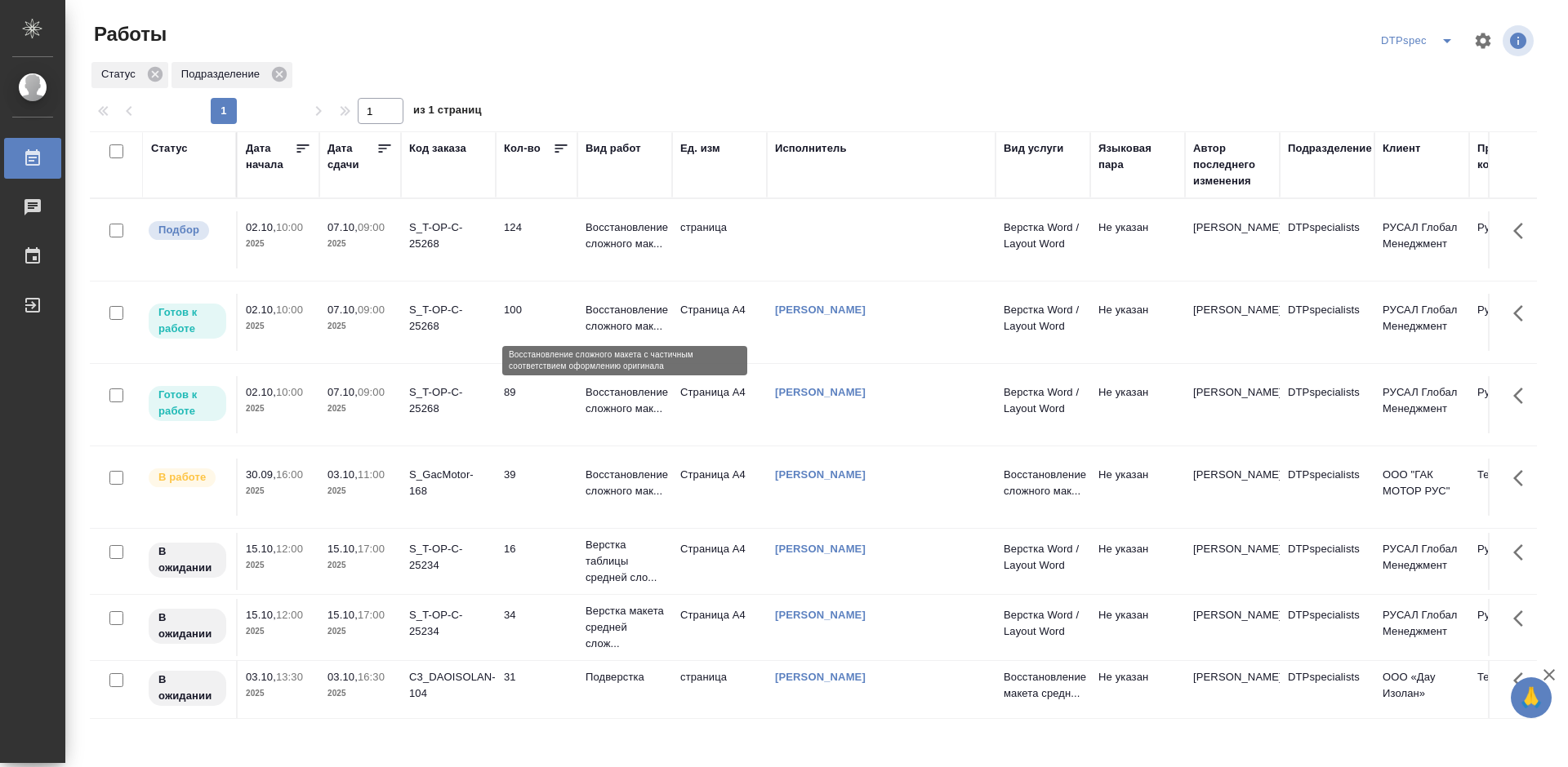
click at [623, 318] on p "Восстановление сложного мак..." at bounding box center [624, 318] width 79 height 32
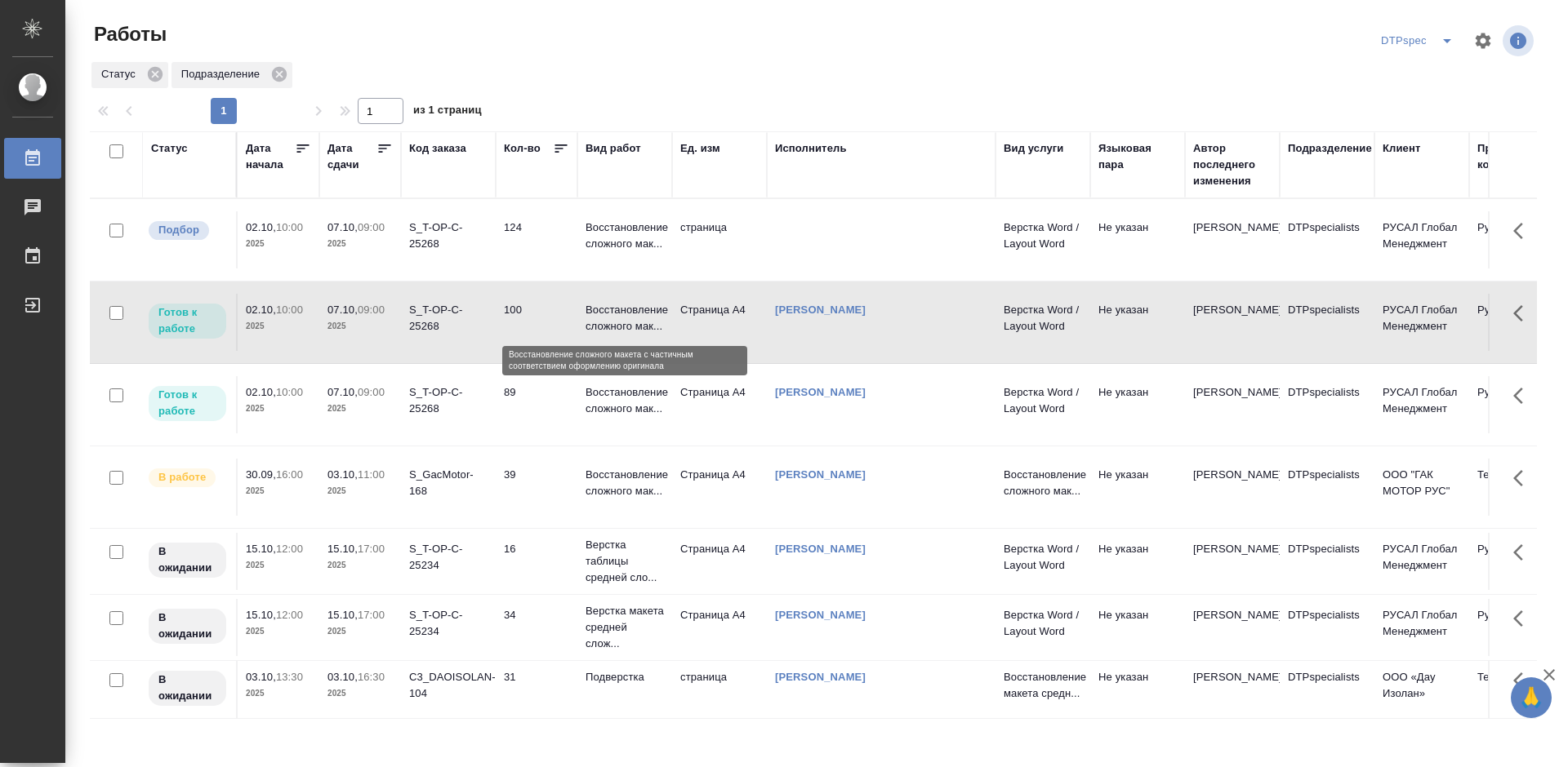
click at [623, 318] on p "Восстановление сложного мак..." at bounding box center [624, 318] width 79 height 32
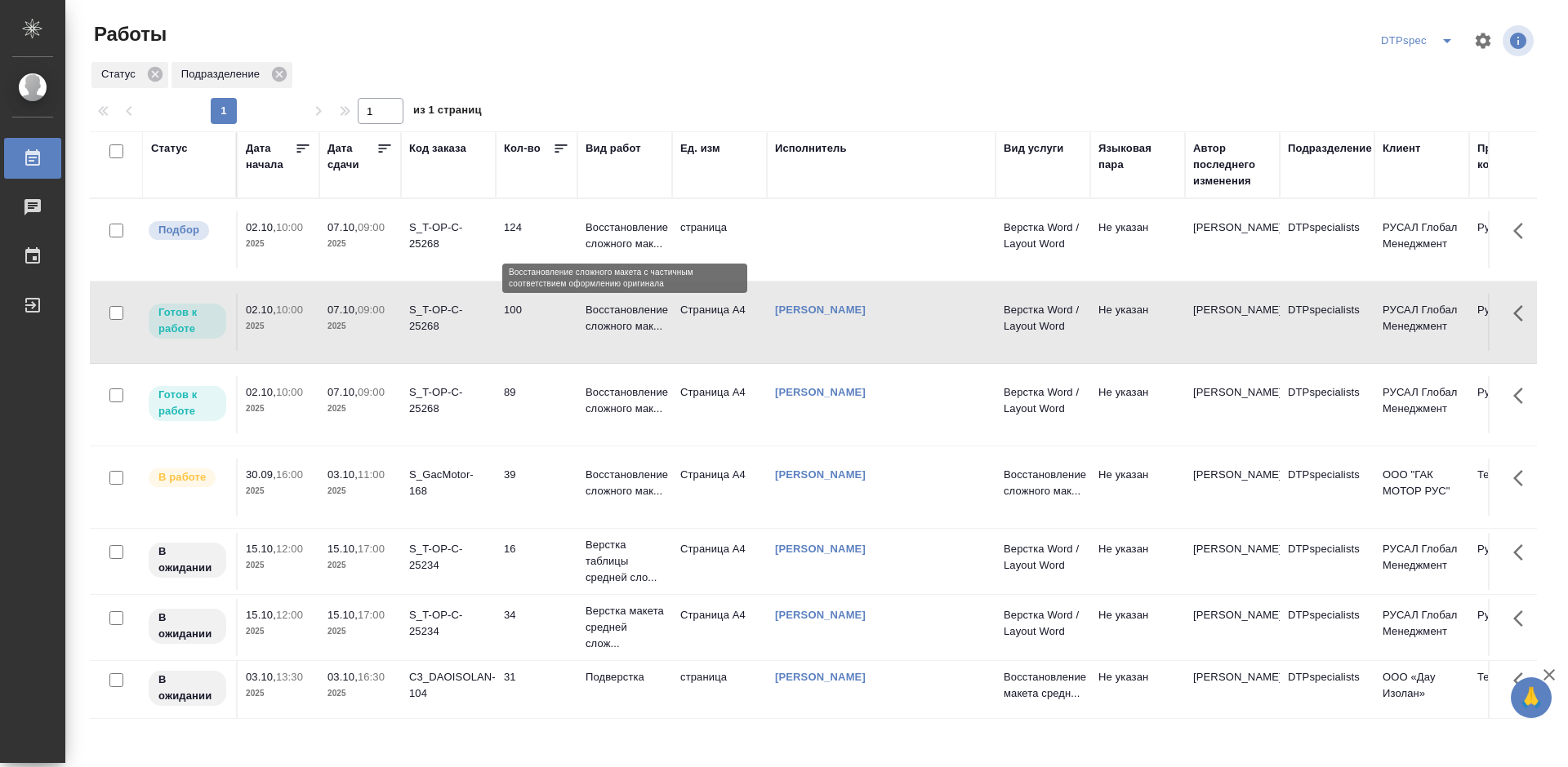
click at [617, 235] on p "Восстановление сложного мак..." at bounding box center [624, 235] width 79 height 32
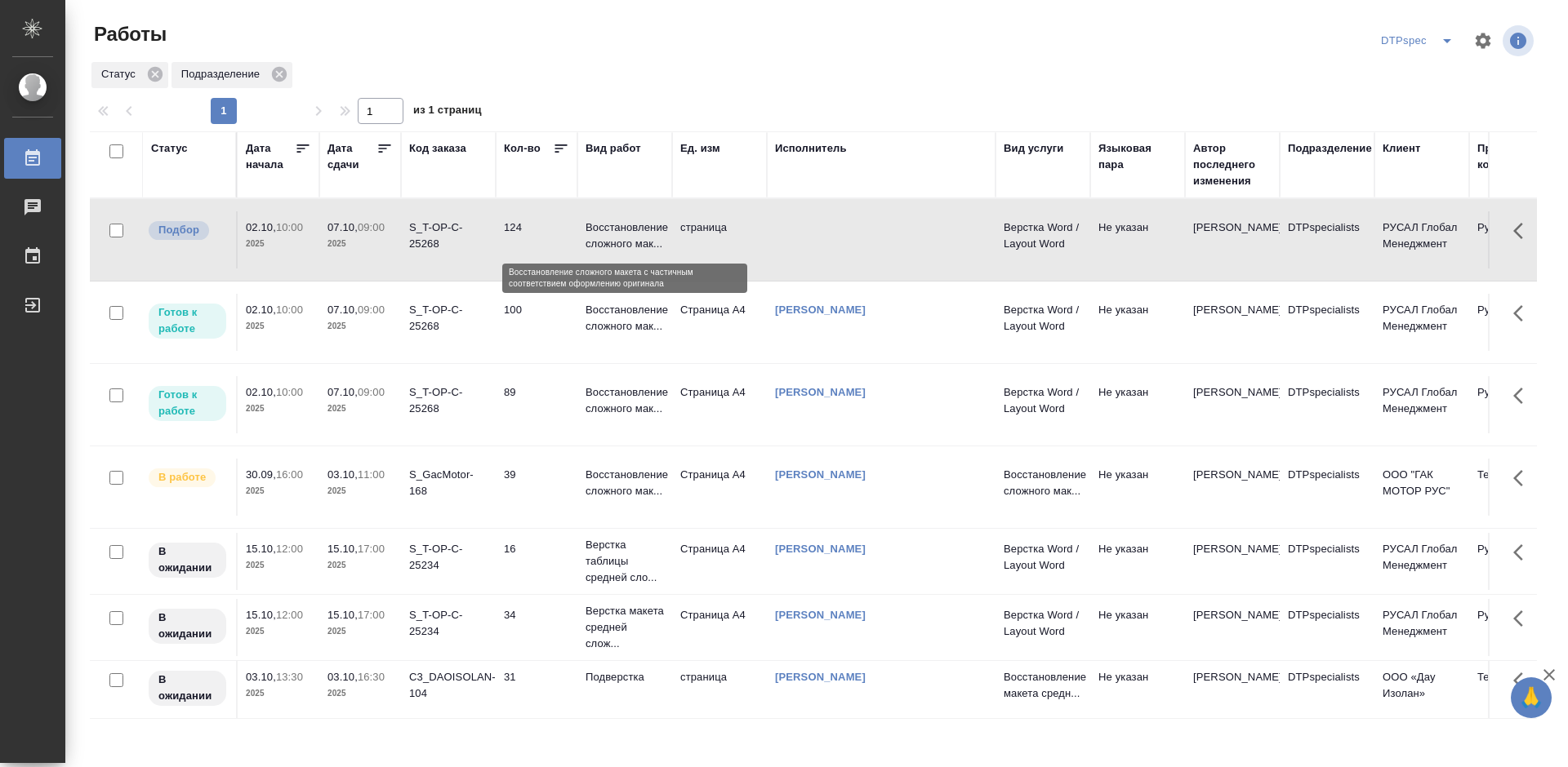
click at [617, 235] on p "Восстановление сложного мак..." at bounding box center [624, 235] width 79 height 32
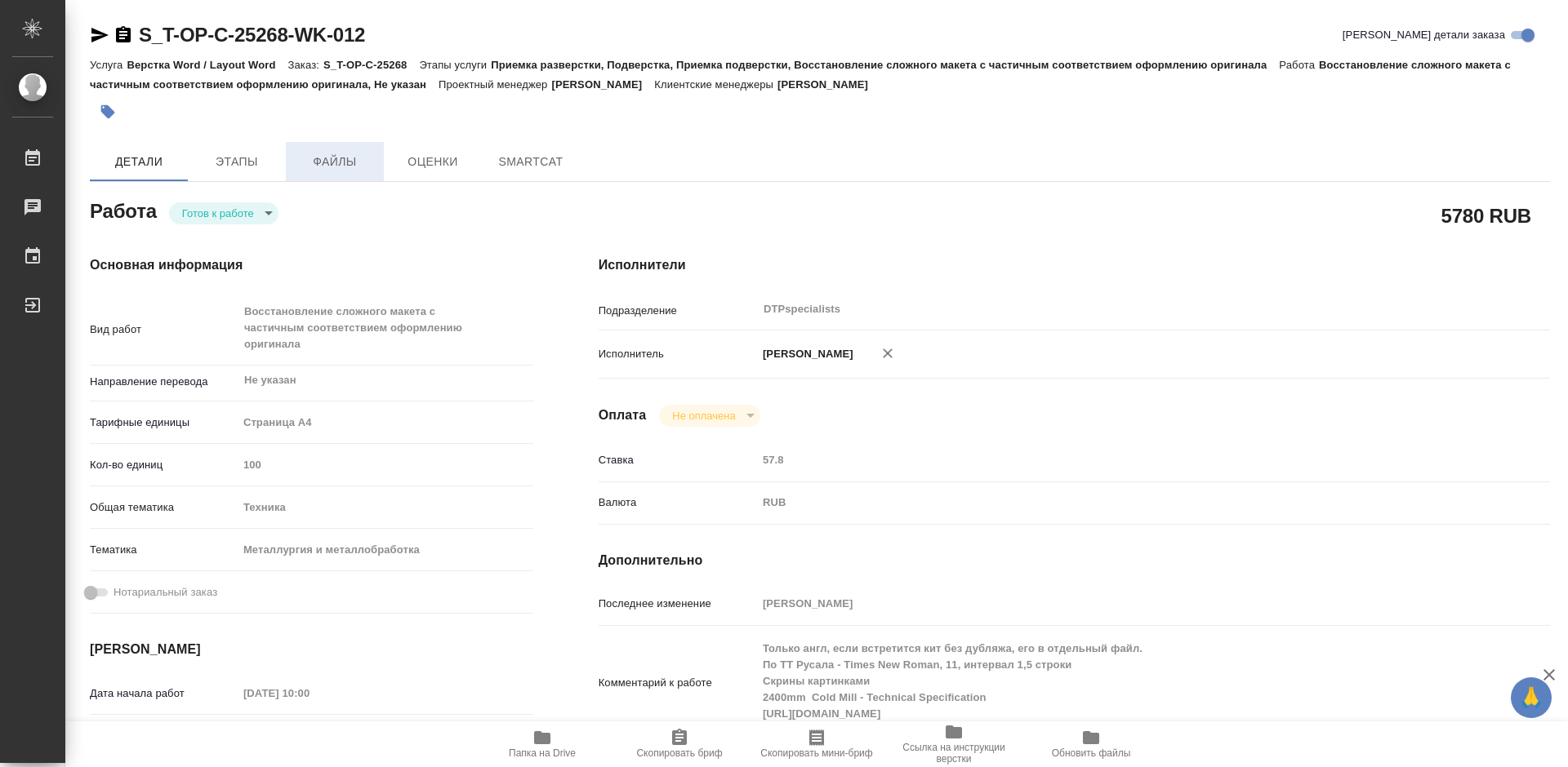
type textarea "x"
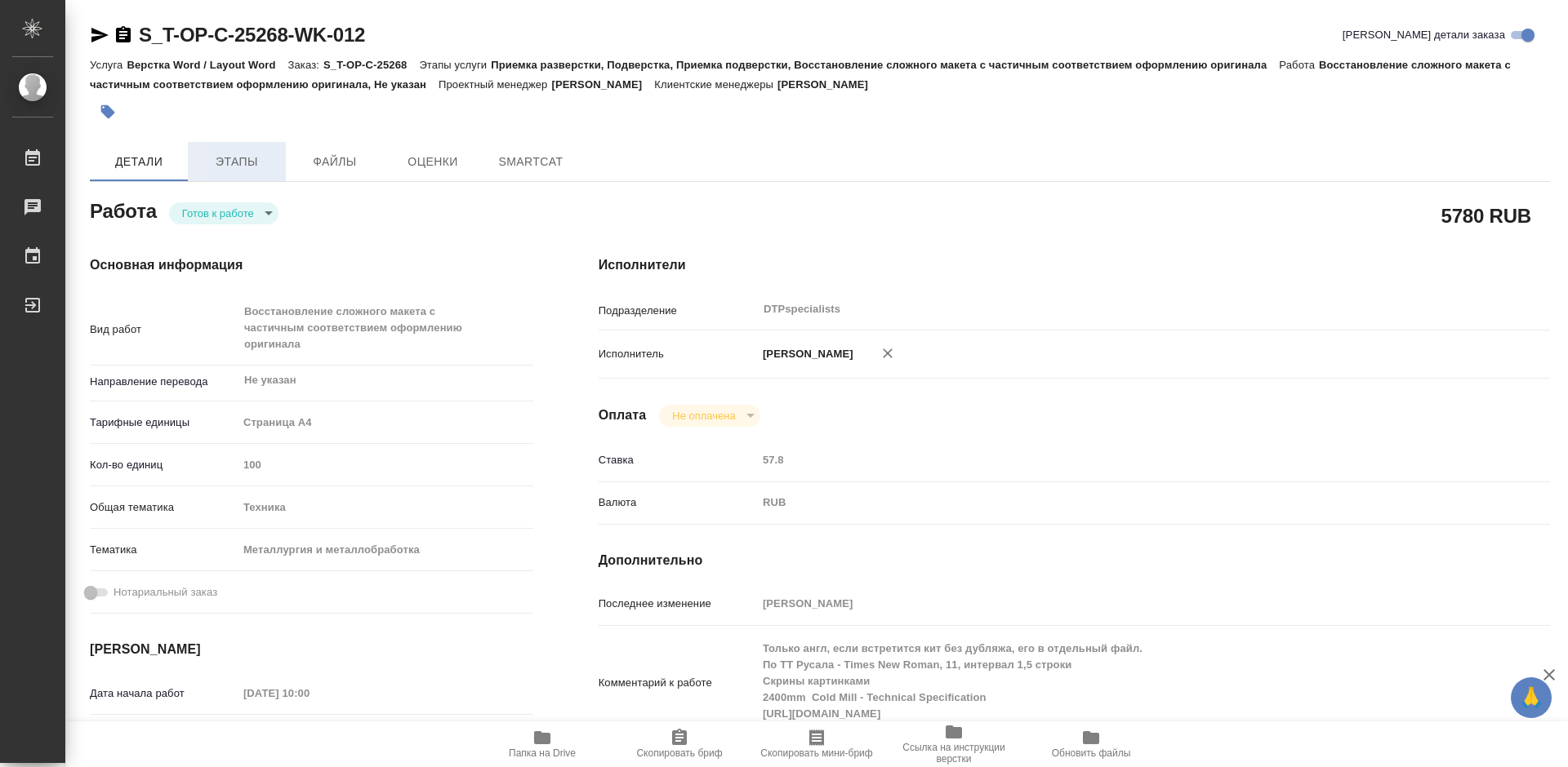
type textarea "x"
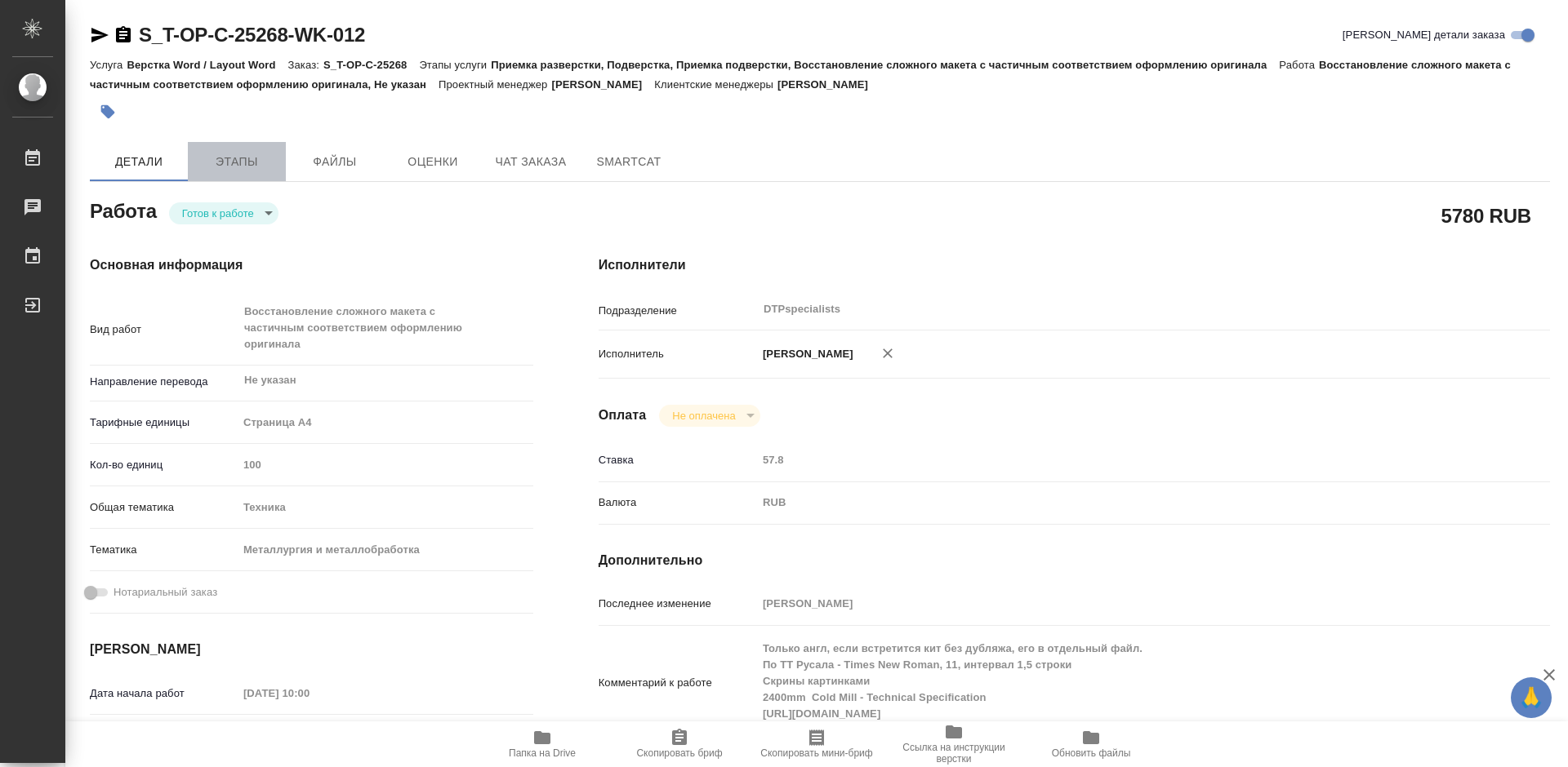
click at [223, 161] on span "Этапы" at bounding box center [237, 161] width 79 height 21
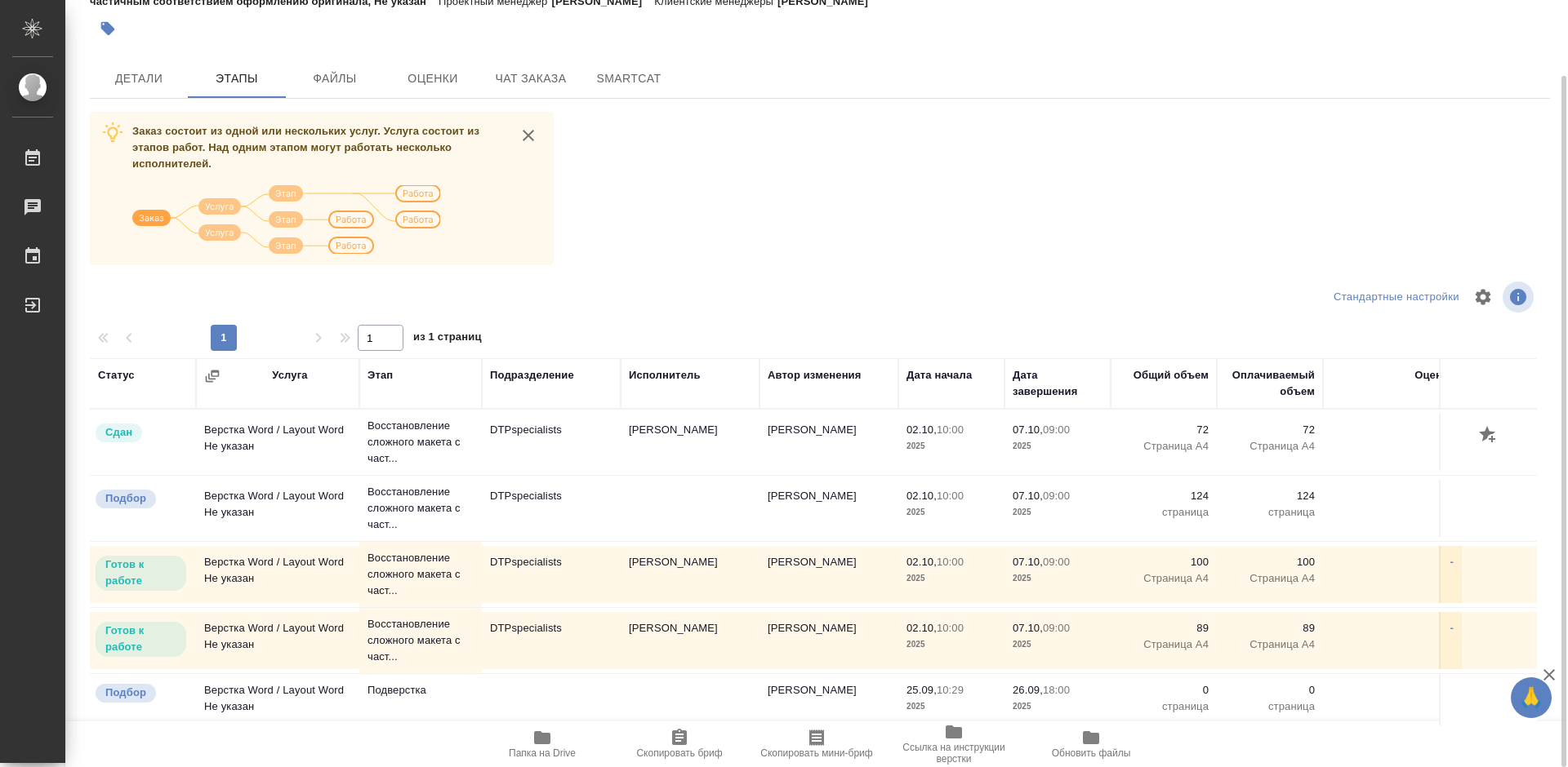
click at [642, 504] on td at bounding box center [689, 509] width 139 height 57
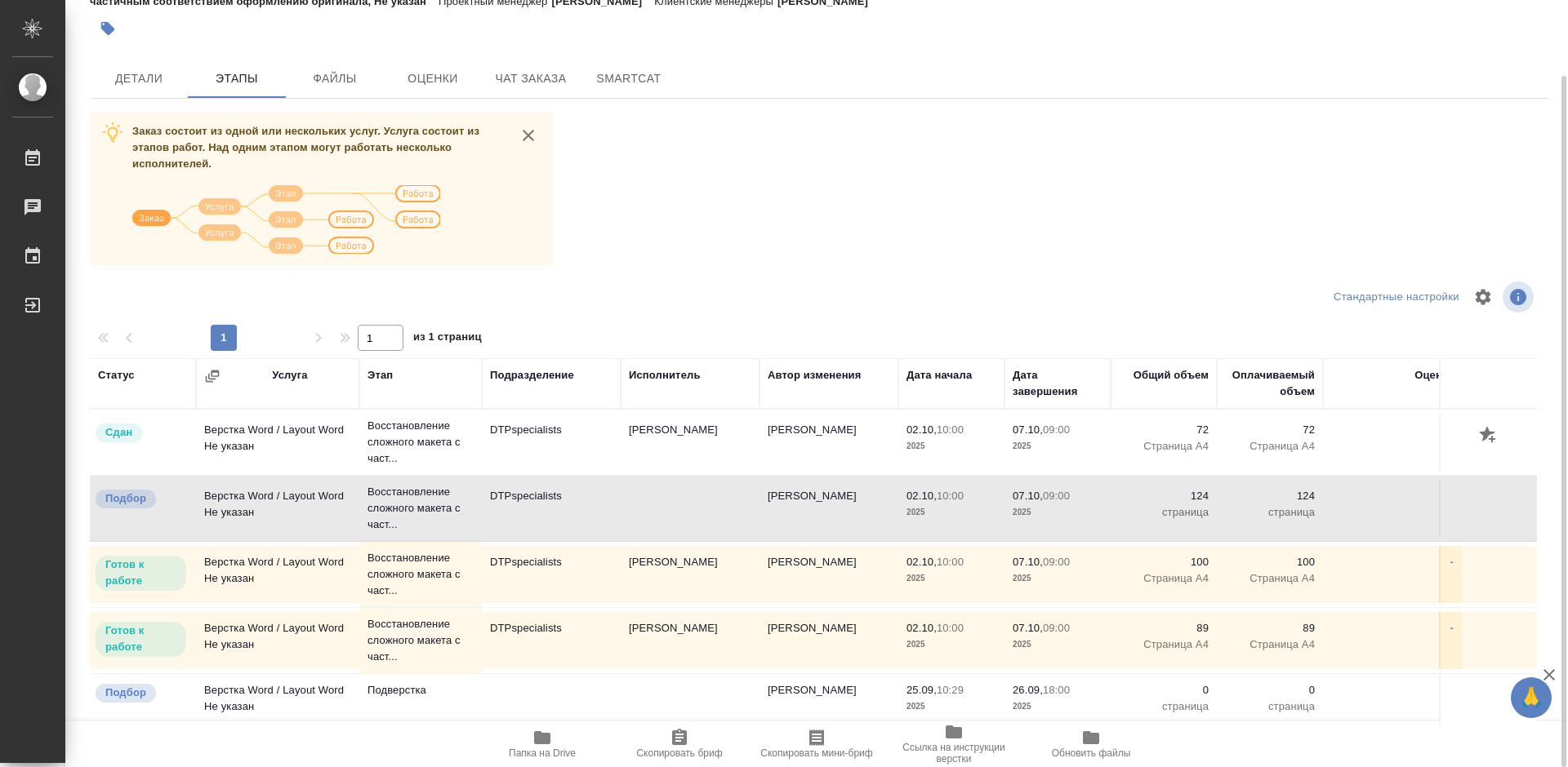
click at [642, 504] on td at bounding box center [689, 509] width 139 height 57
click at [421, 504] on p "Восстановление сложного макета с част..." at bounding box center [421, 509] width 106 height 49
click at [390, 491] on p "Восстановление сложного макета с част..." at bounding box center [421, 509] width 106 height 49
click at [391, 491] on p "Восстановление сложного макета с част..." at bounding box center [421, 509] width 106 height 49
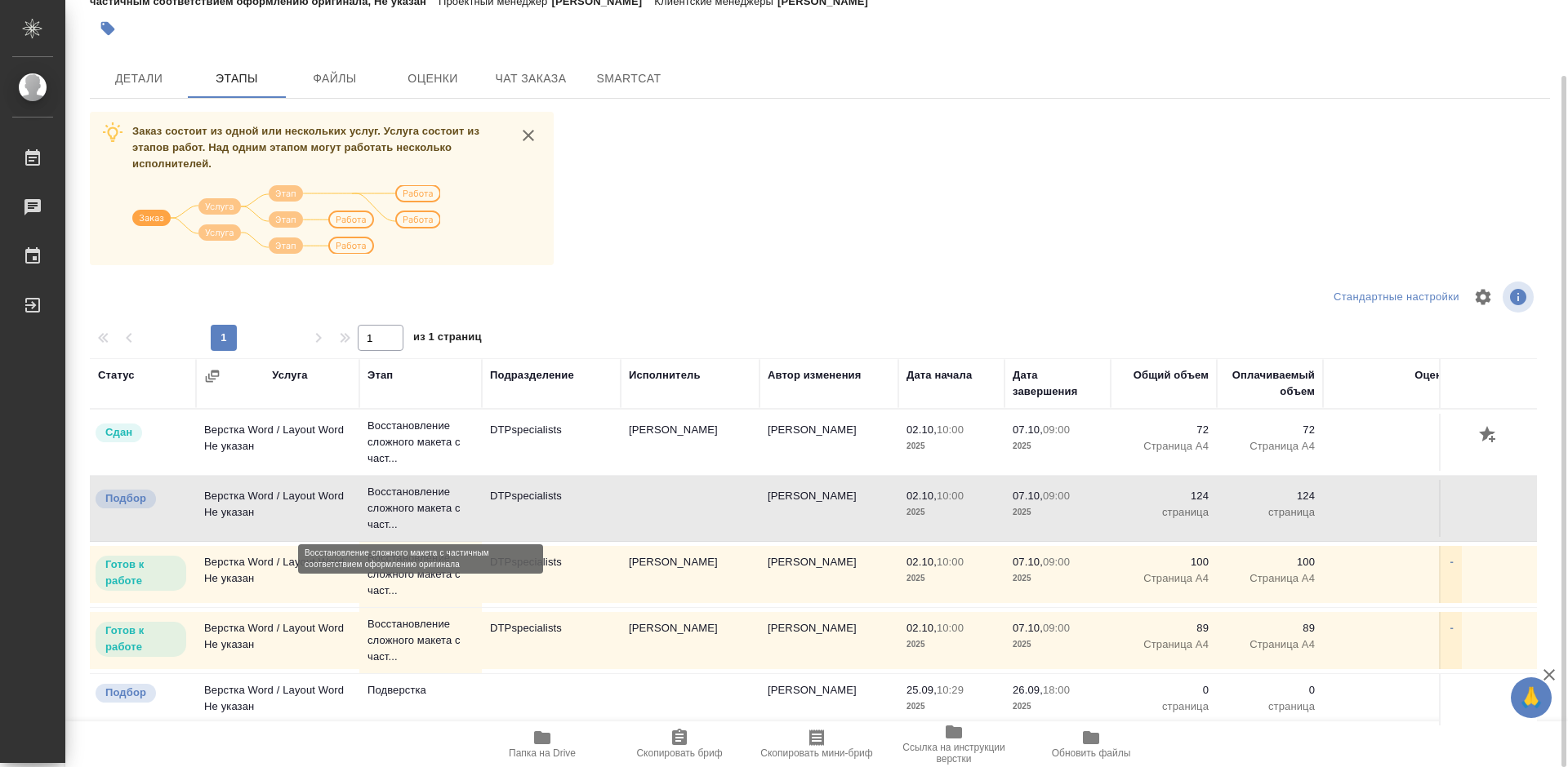
click at [436, 497] on p "Восстановление сложного макета с част..." at bounding box center [421, 509] width 106 height 49
click at [394, 505] on p "Восстановление сложного макета с част..." at bounding box center [421, 509] width 106 height 49
click at [267, 491] on td "Верстка Word / Layout Word Не указан" at bounding box center [278, 509] width 163 height 57
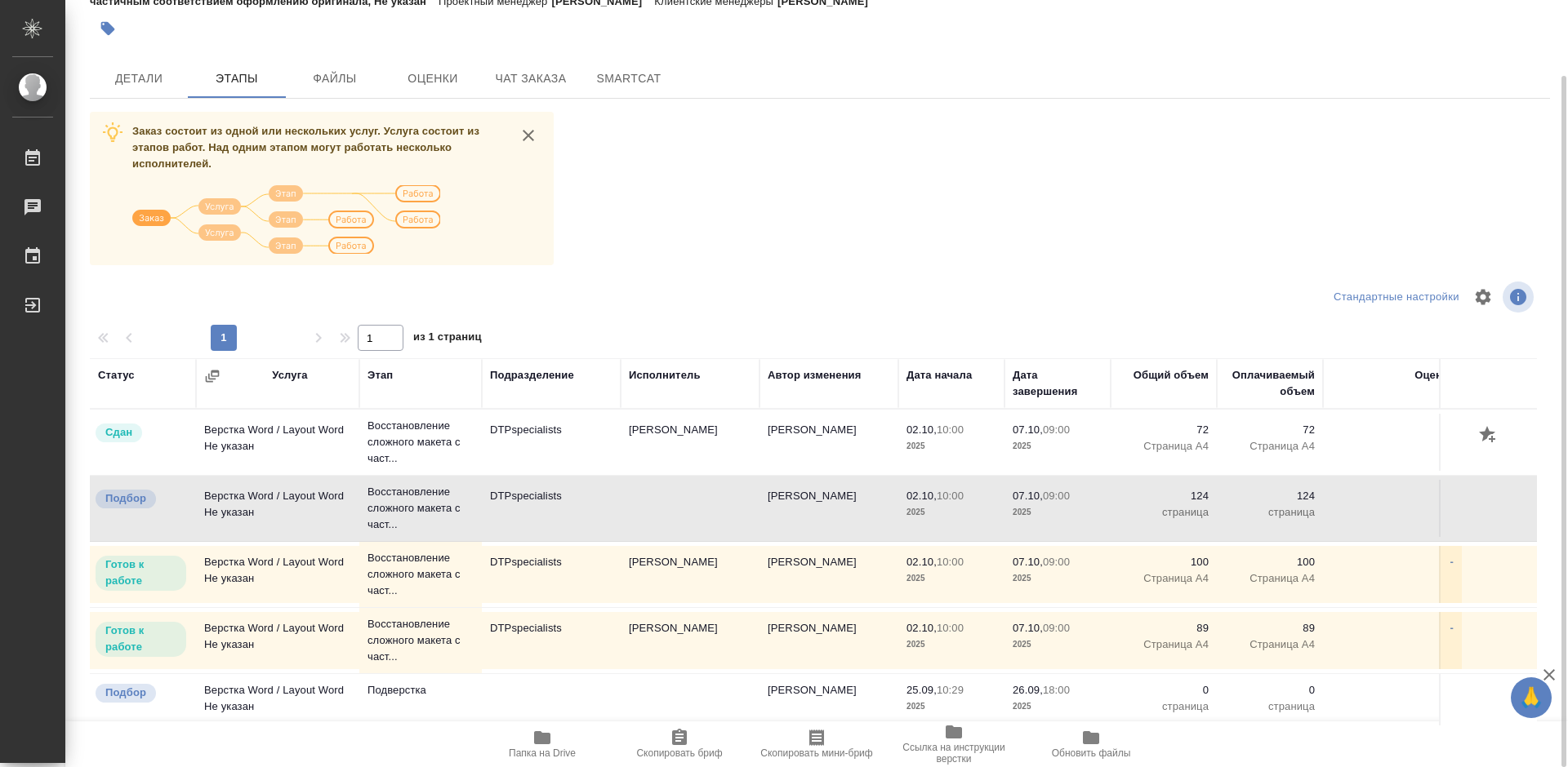
click at [267, 491] on td "Верстка Word / Layout Word Не указан" at bounding box center [278, 509] width 163 height 57
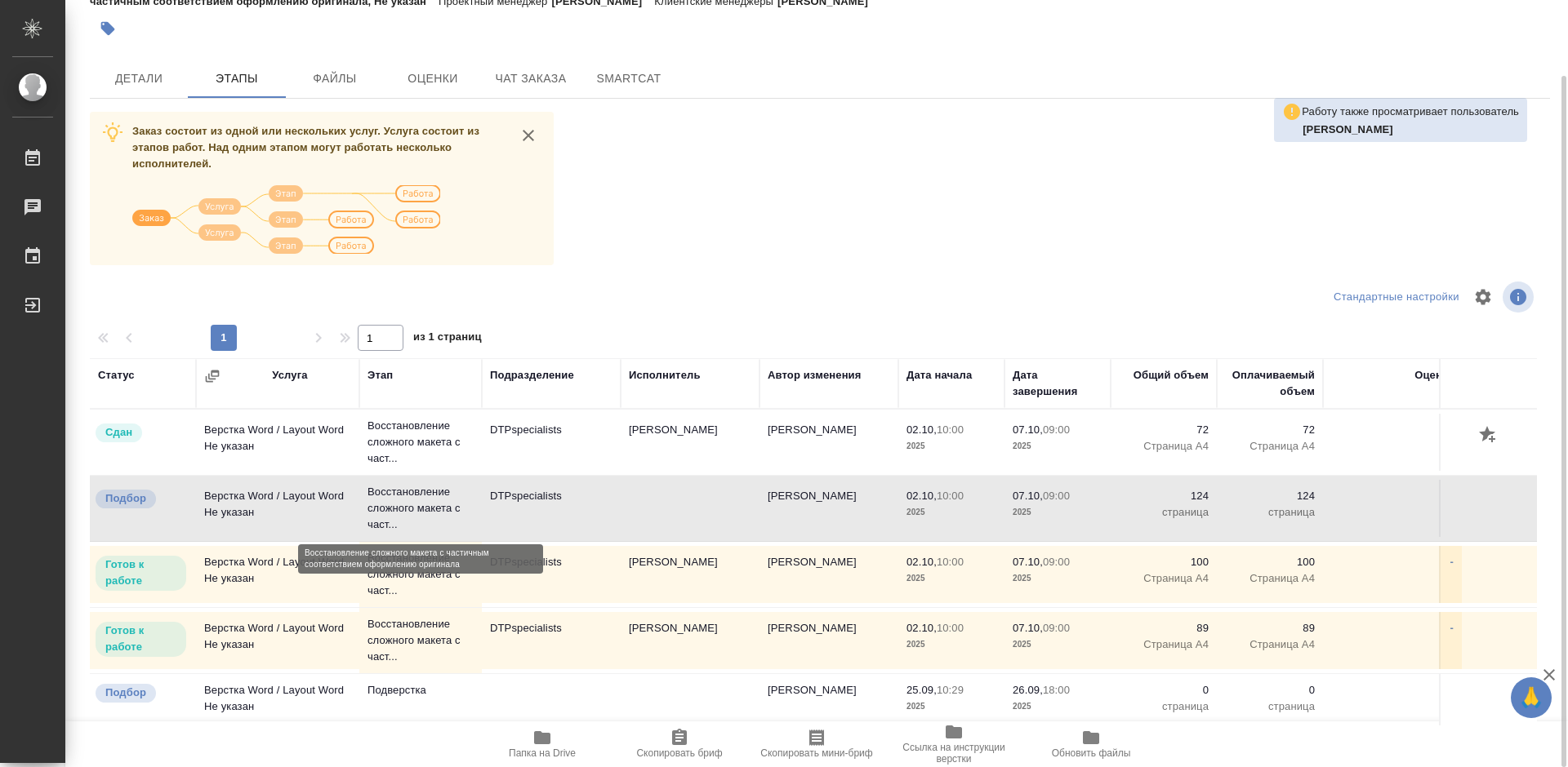
click at [410, 502] on p "Восстановление сложного макета с част..." at bounding box center [421, 509] width 106 height 49
click at [260, 493] on td "Верстка Word / Layout Word Не указан" at bounding box center [278, 509] width 163 height 57
click at [385, 437] on p "Восстановление сложного макета с част..." at bounding box center [421, 442] width 106 height 49
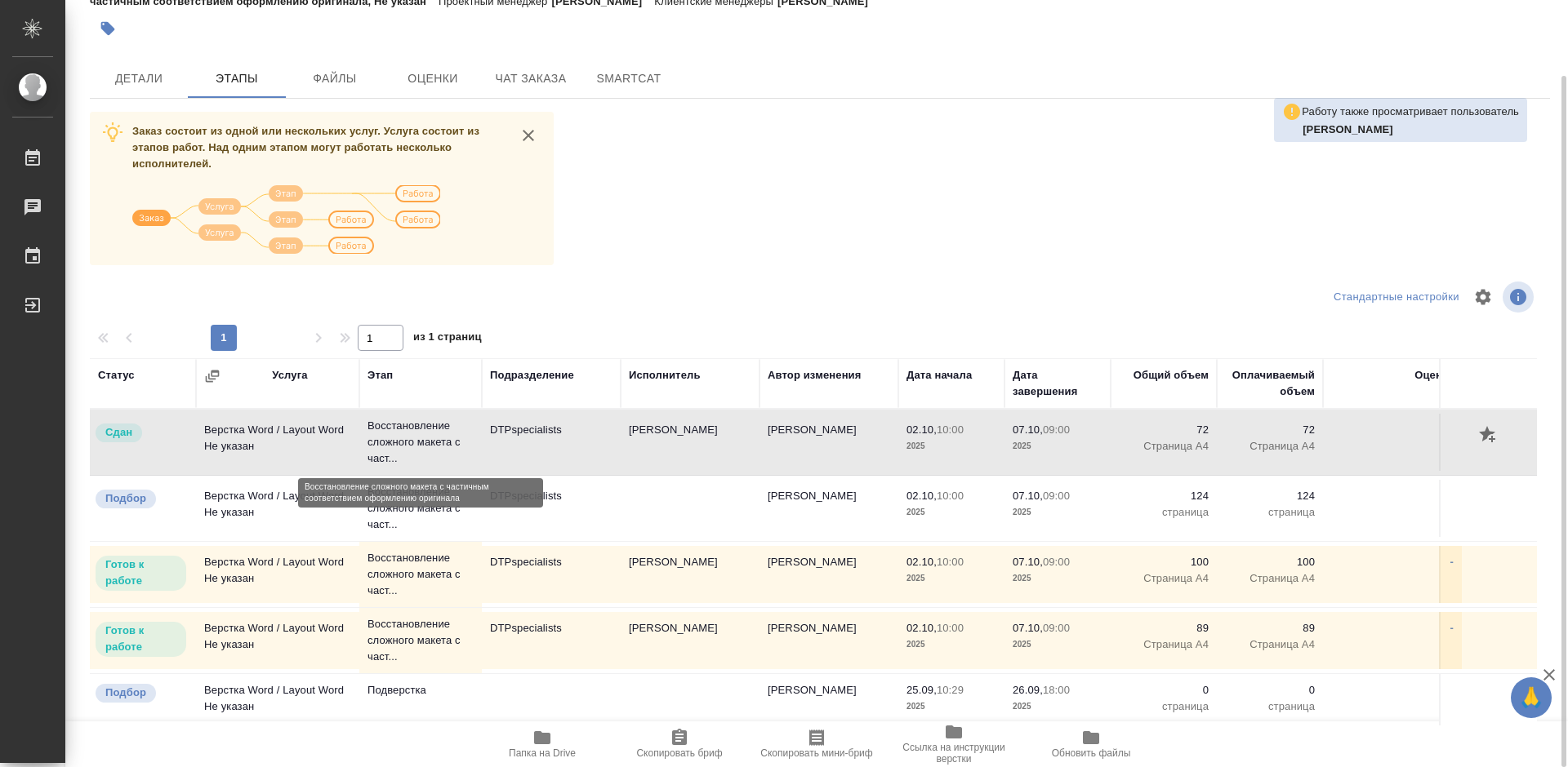
click at [385, 437] on p "Восстановление сложного макета с част..." at bounding box center [421, 442] width 106 height 49
click at [448, 434] on p "Восстановление сложного макета с част..." at bounding box center [421, 442] width 106 height 49
click at [414, 437] on p "Восстановление сложного макета с част..." at bounding box center [421, 442] width 106 height 49
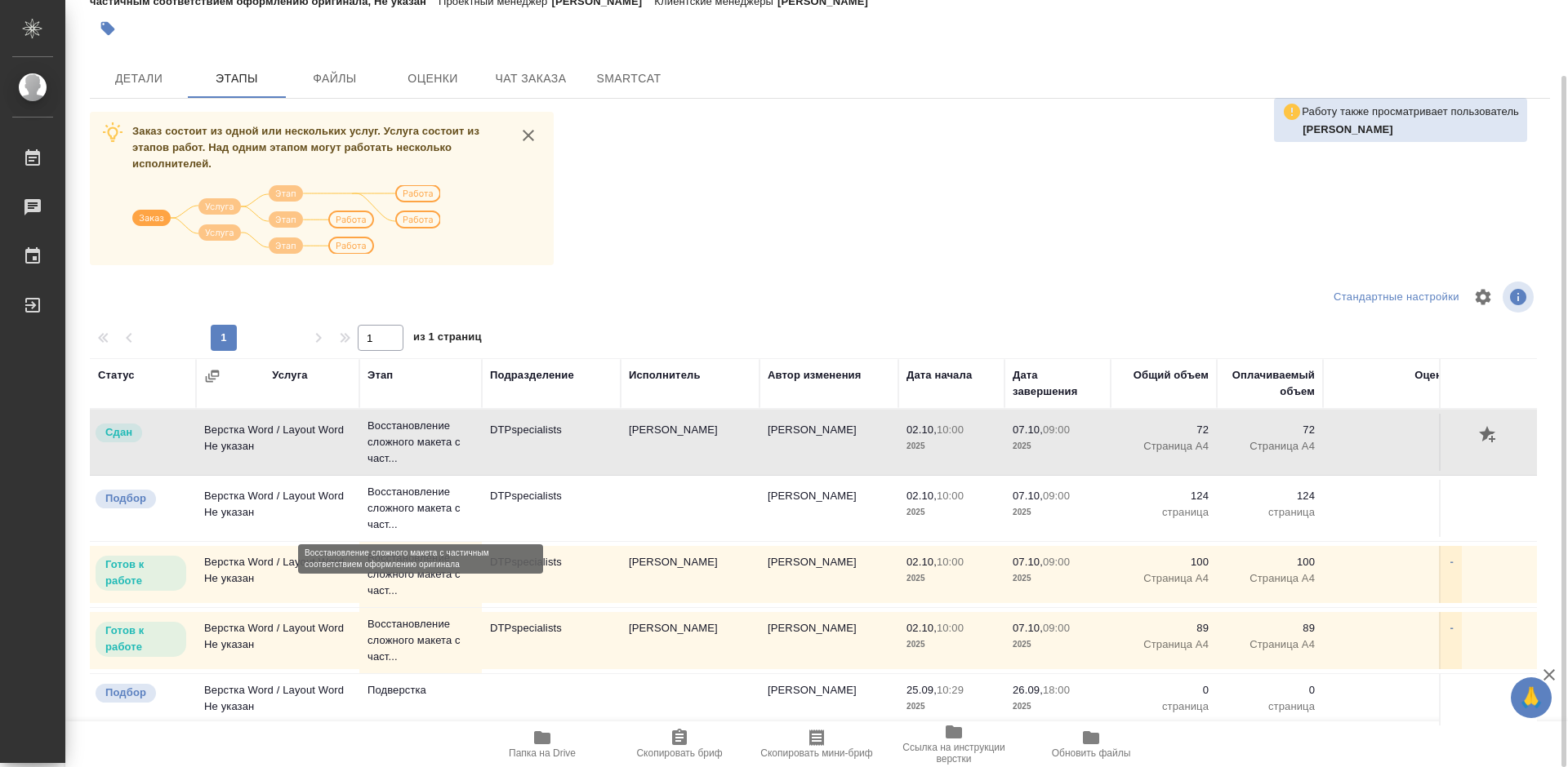
click at [382, 498] on p "Восстановление сложного макета с част..." at bounding box center [421, 509] width 106 height 49
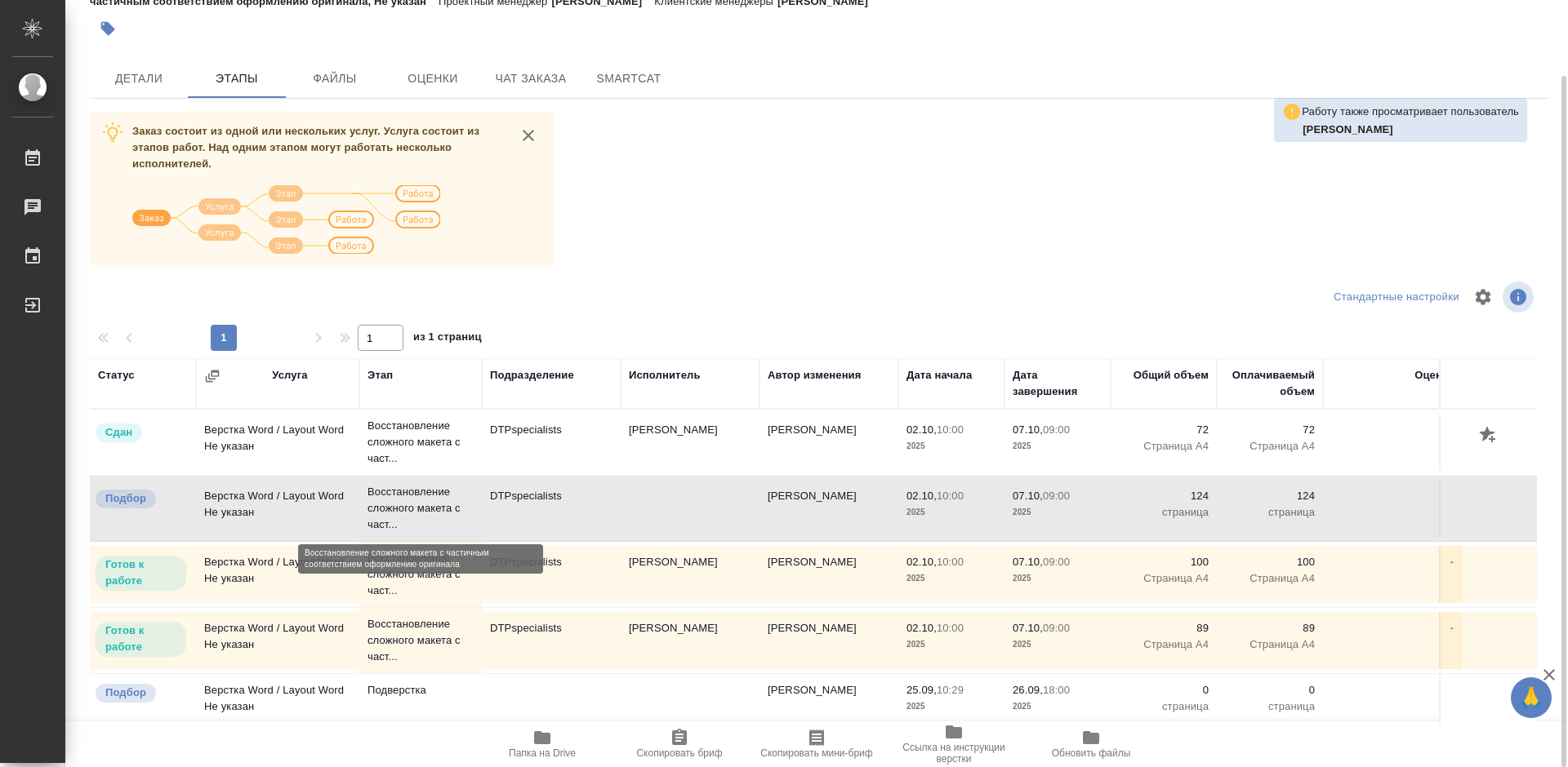
click at [382, 498] on p "Восстановление сложного макета с част..." at bounding box center [421, 509] width 106 height 49
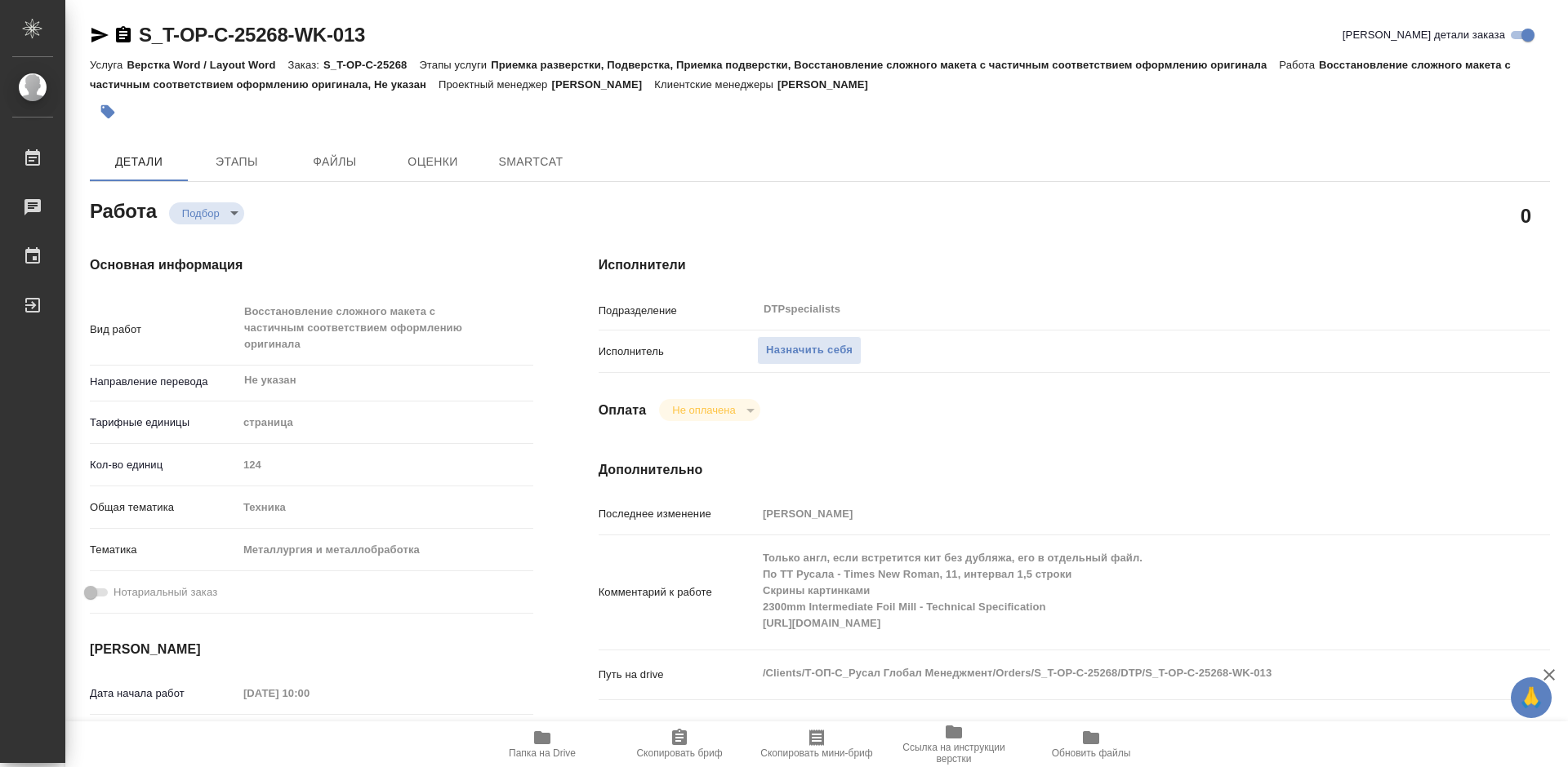
type textarea "x"
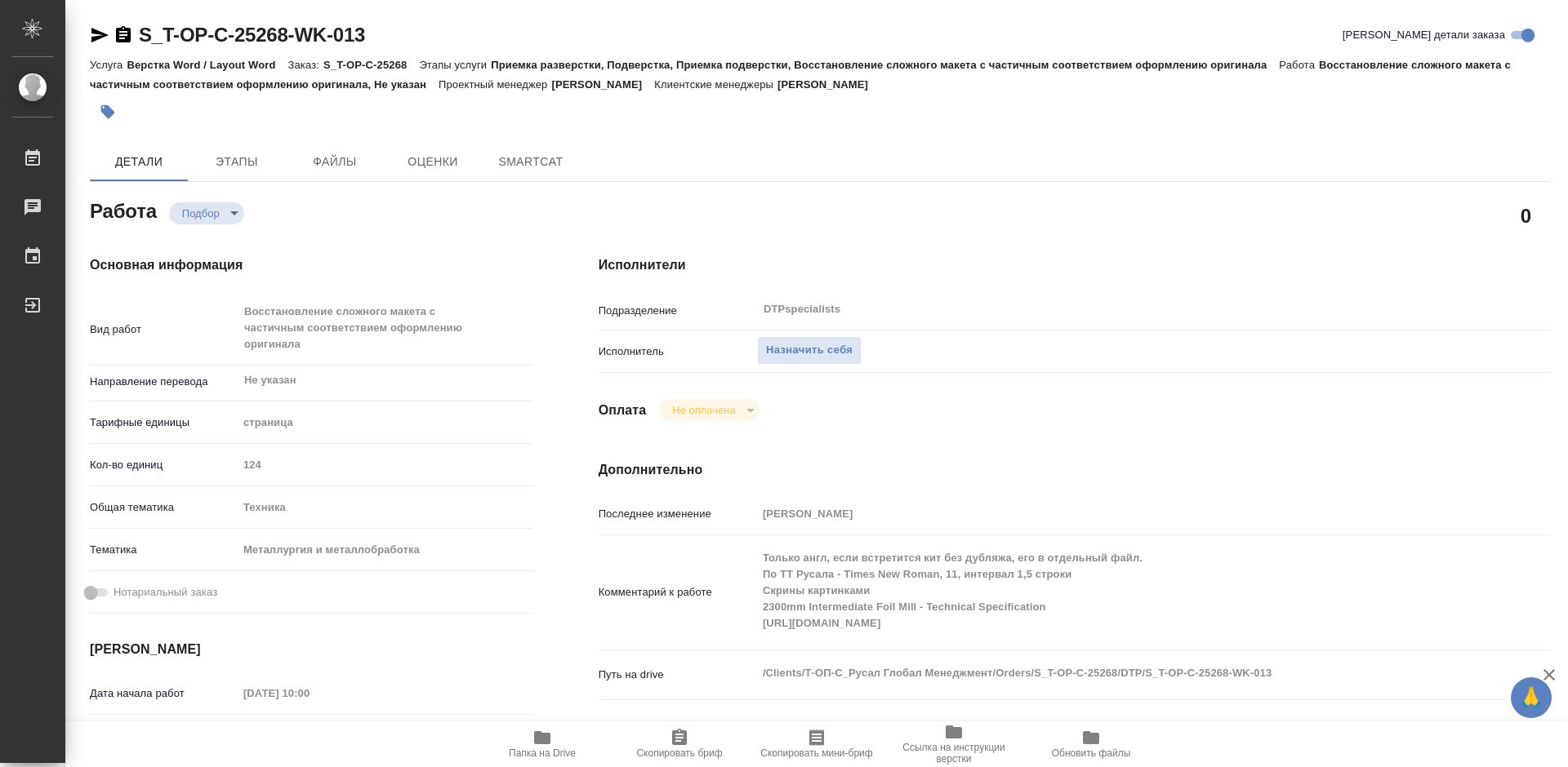
type textarea "x"
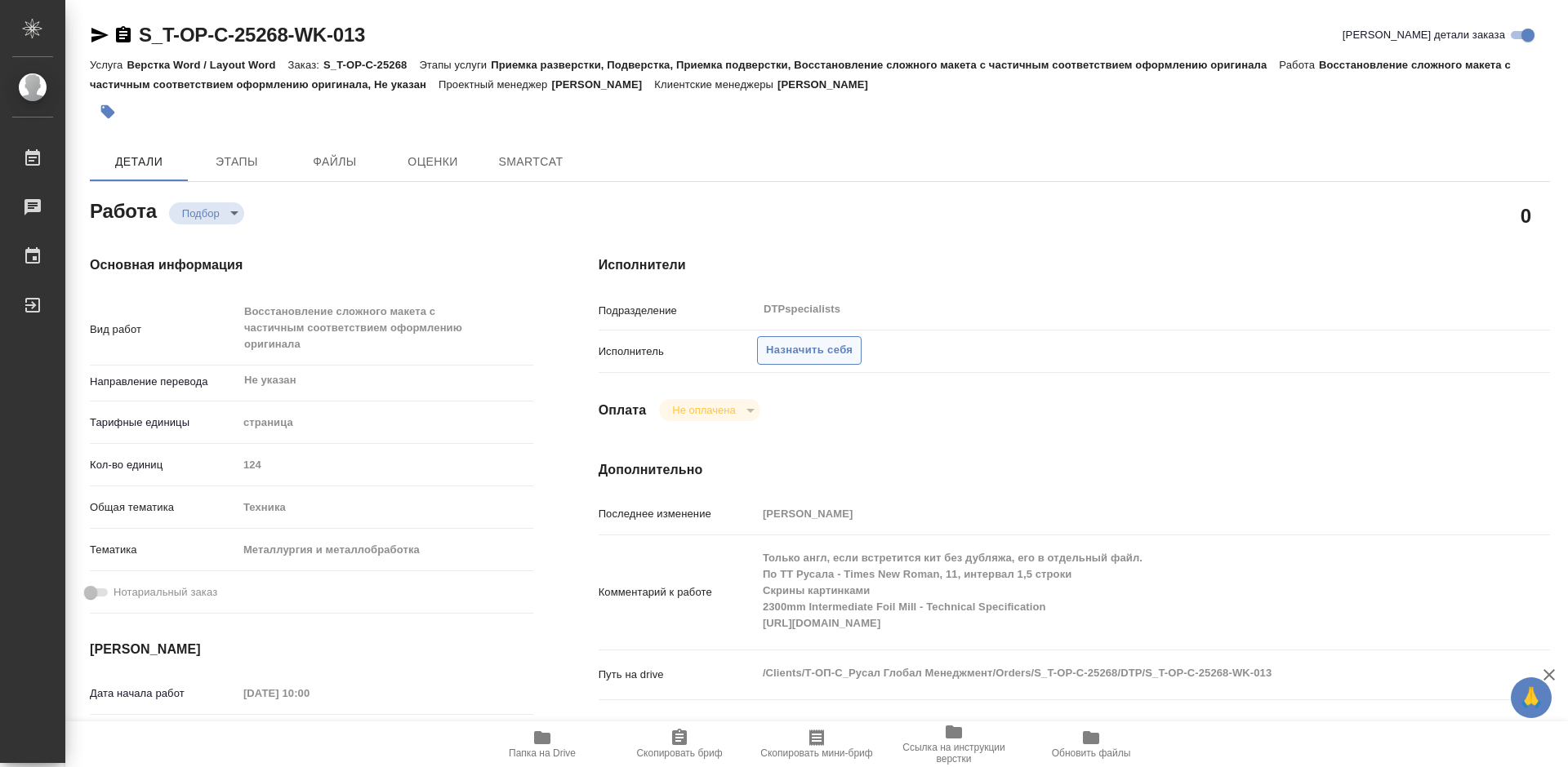
type textarea "x"
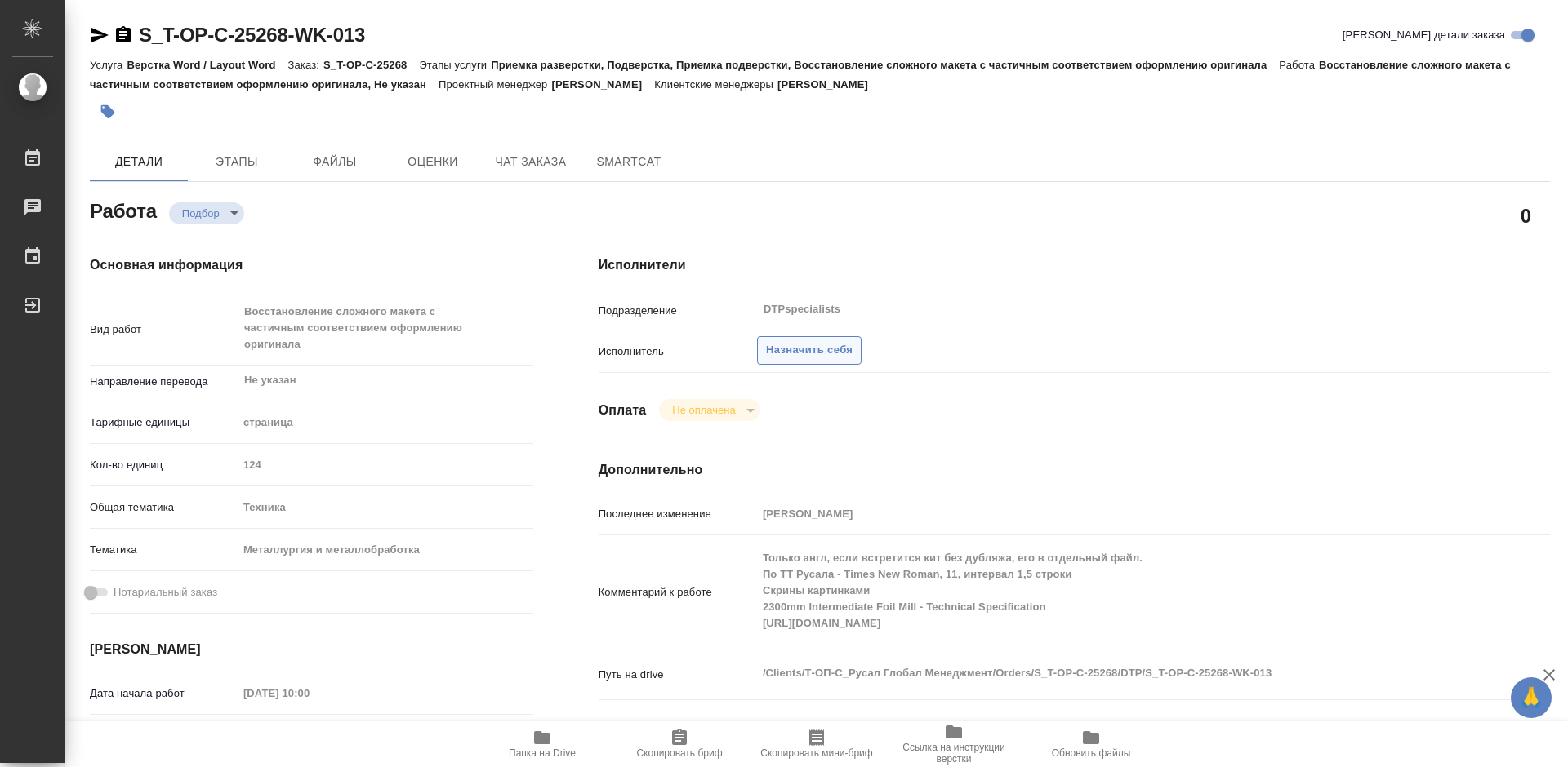
click at [796, 351] on span "Назначить себя" at bounding box center [810, 351] width 87 height 19
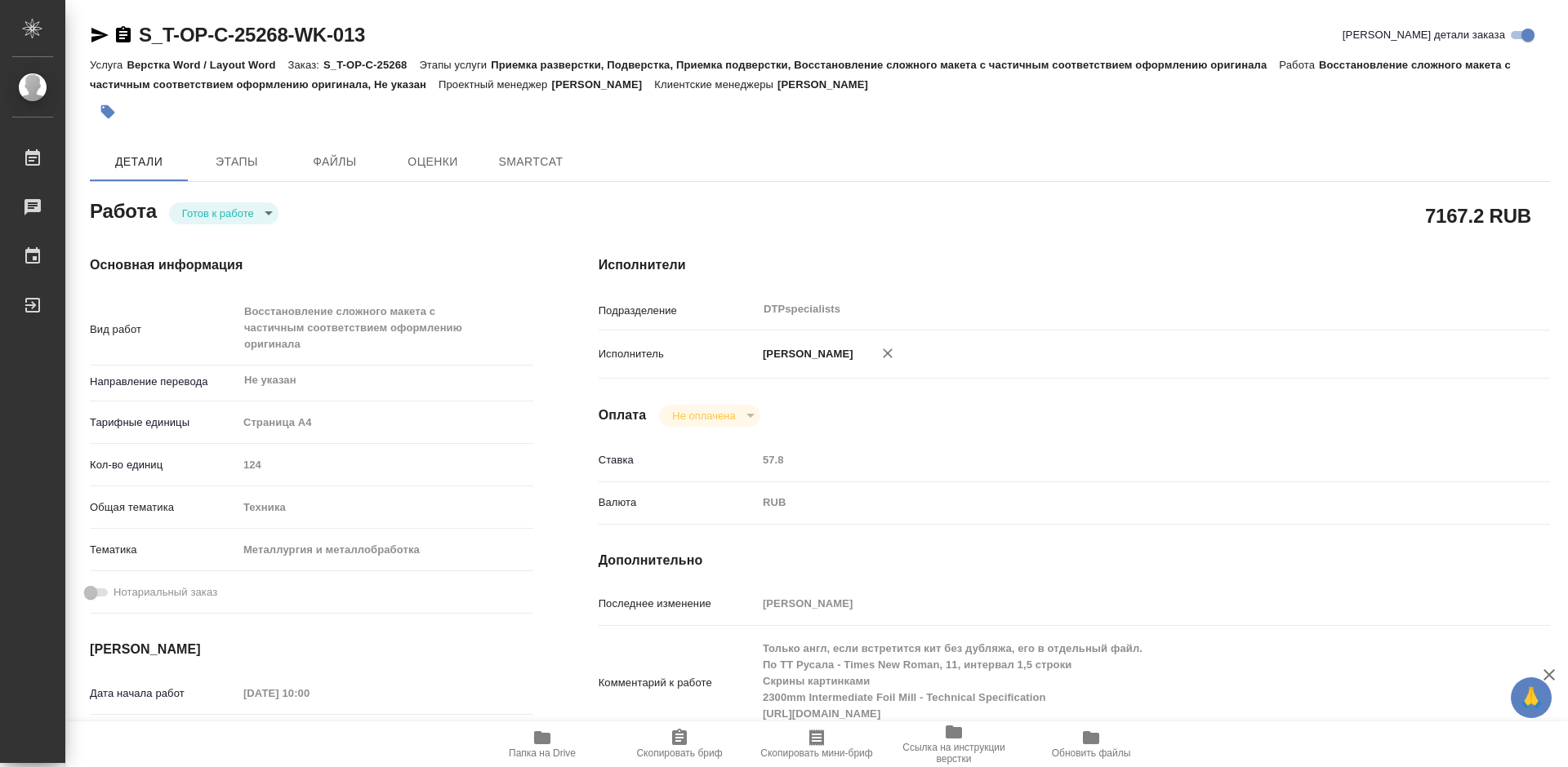
type textarea "x"
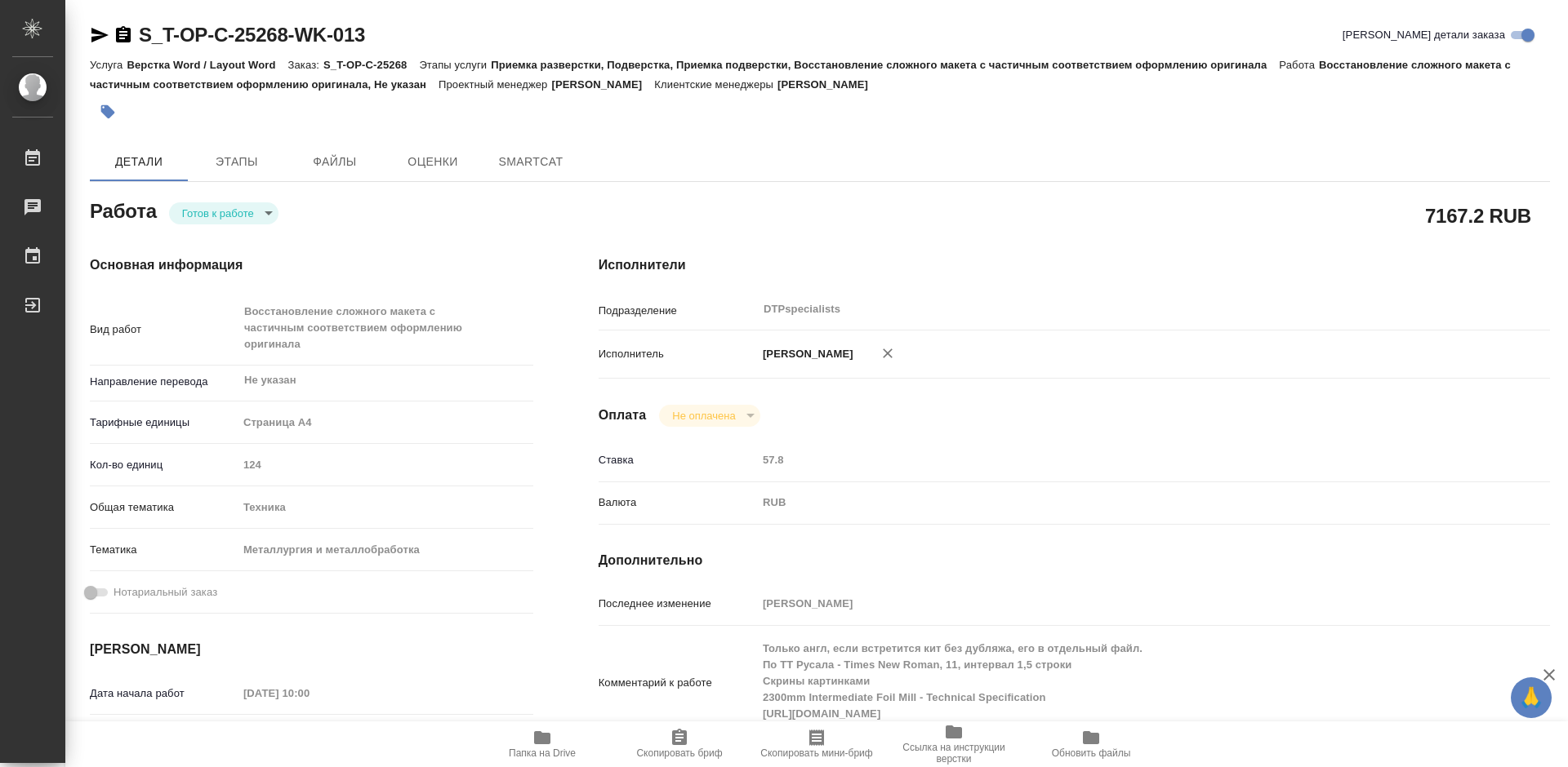
type textarea "x"
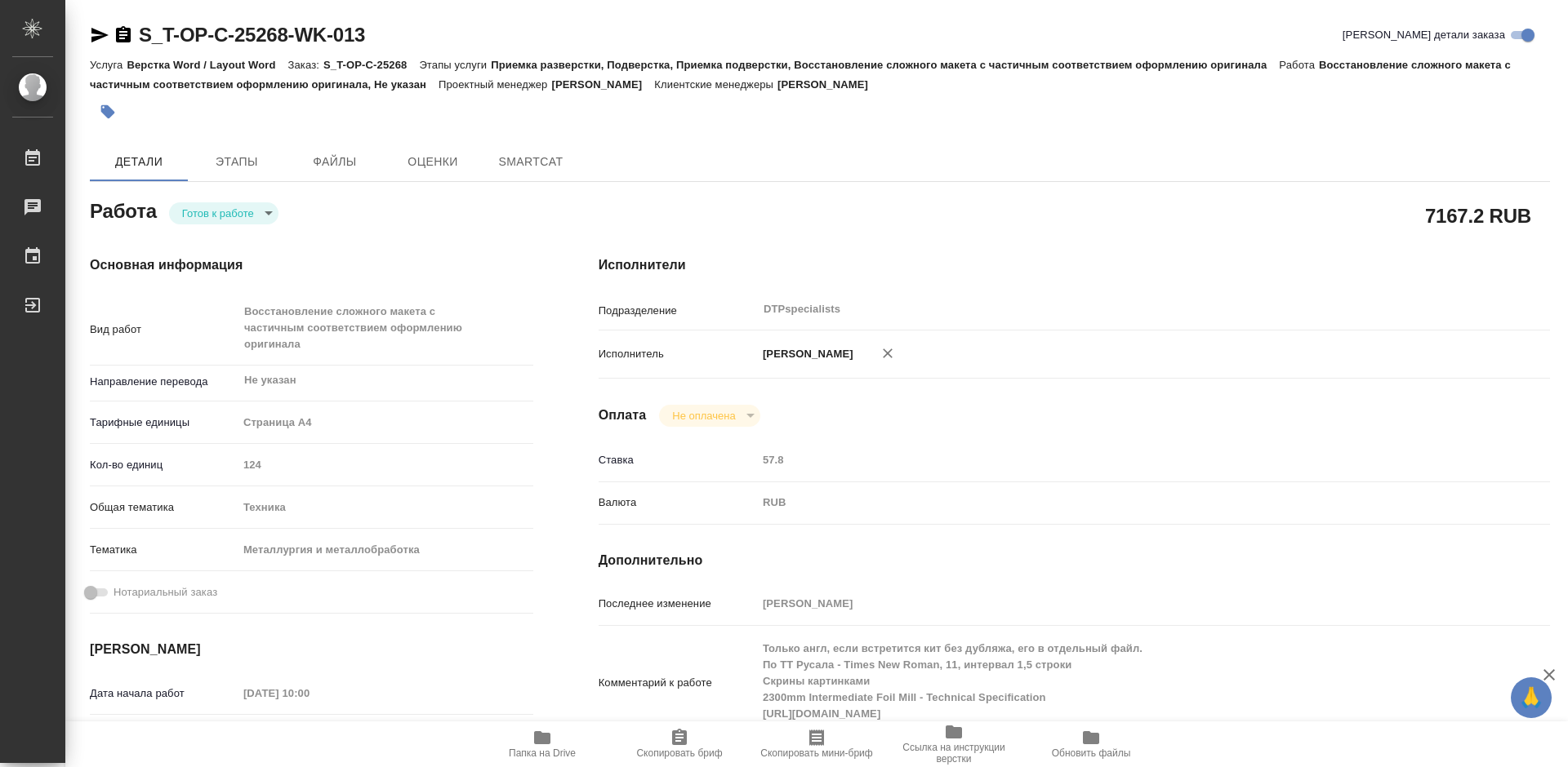
type textarea "x"
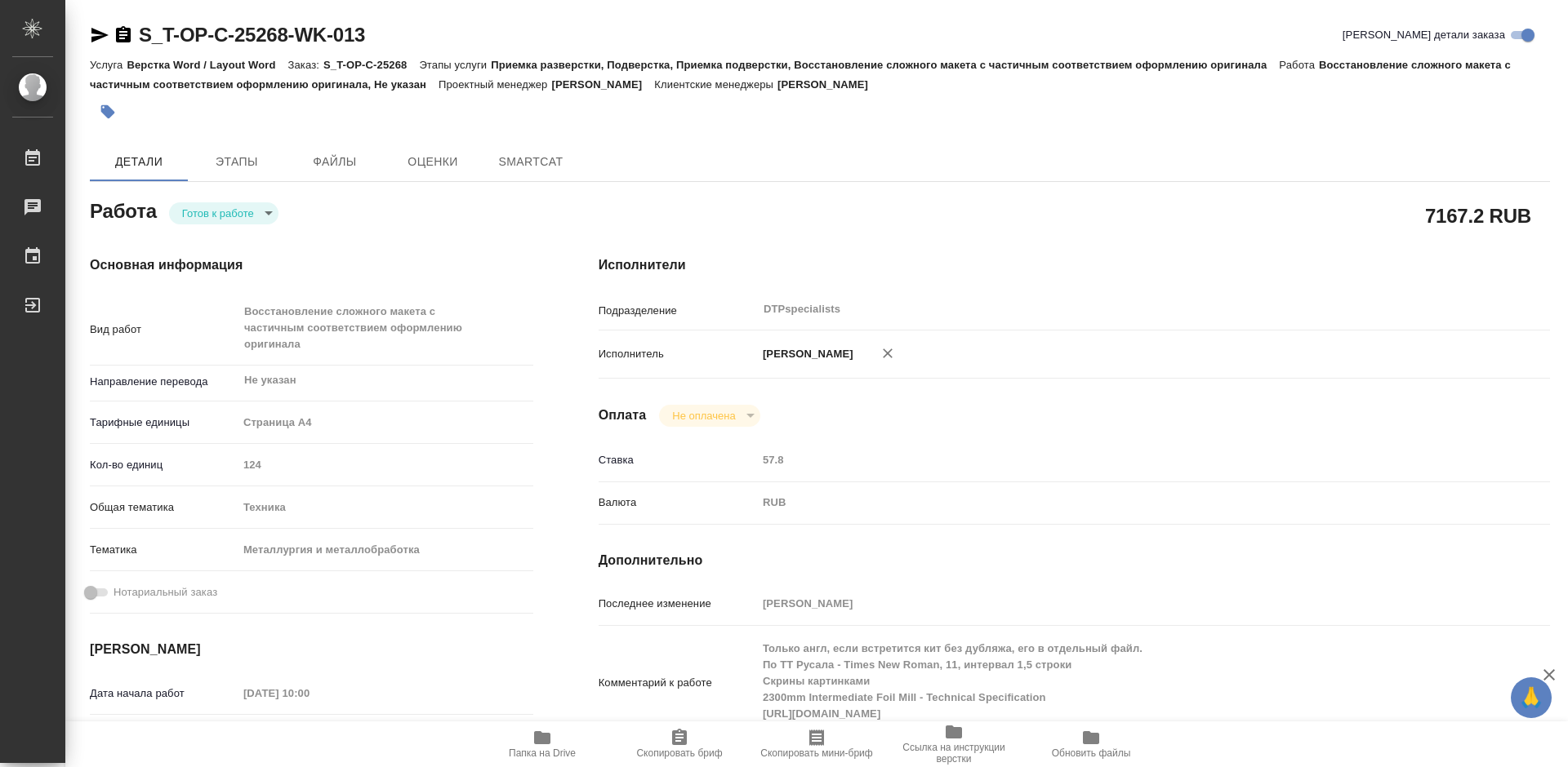
type textarea "x"
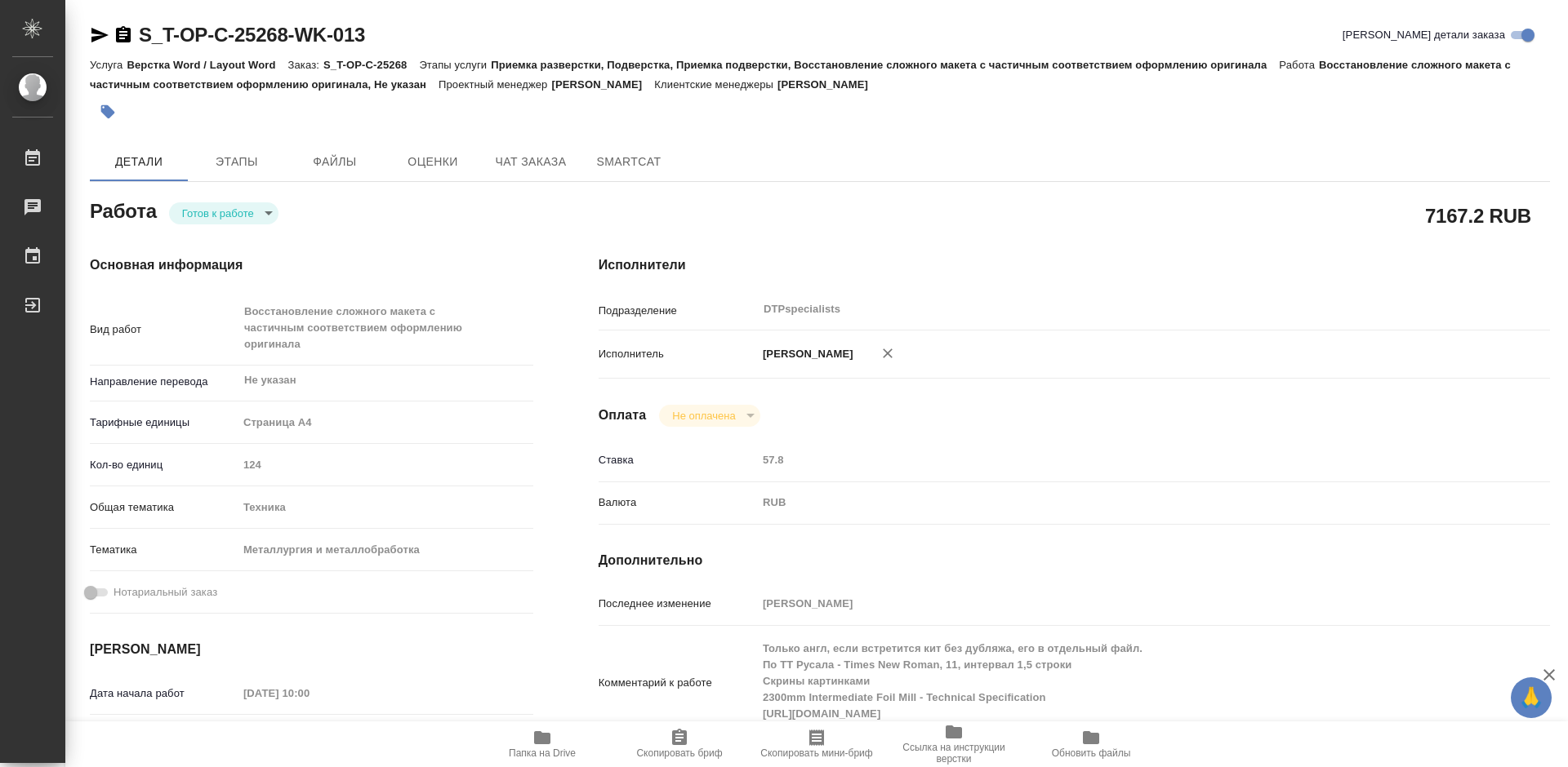
type textarea "x"
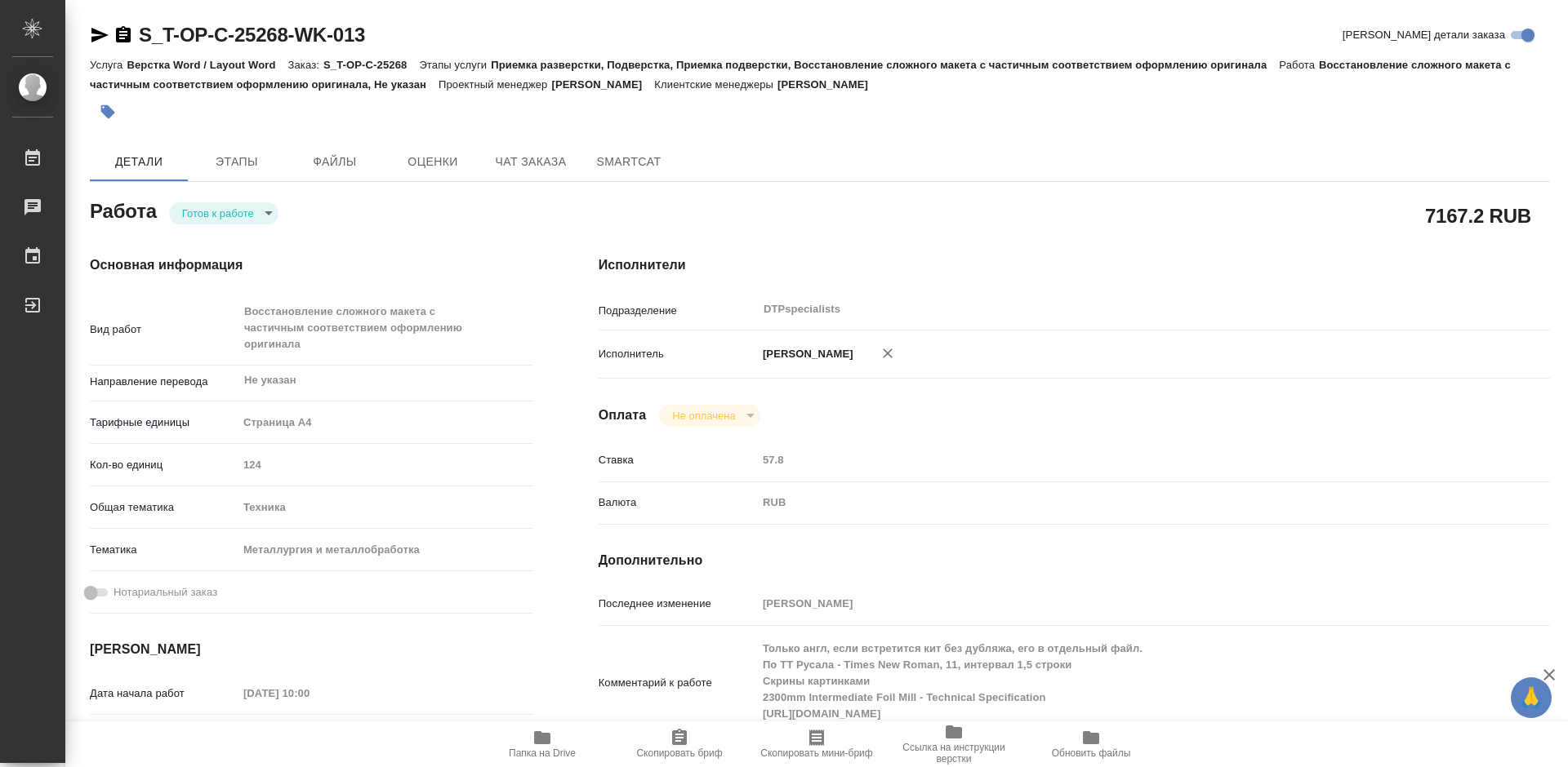
type textarea "x"
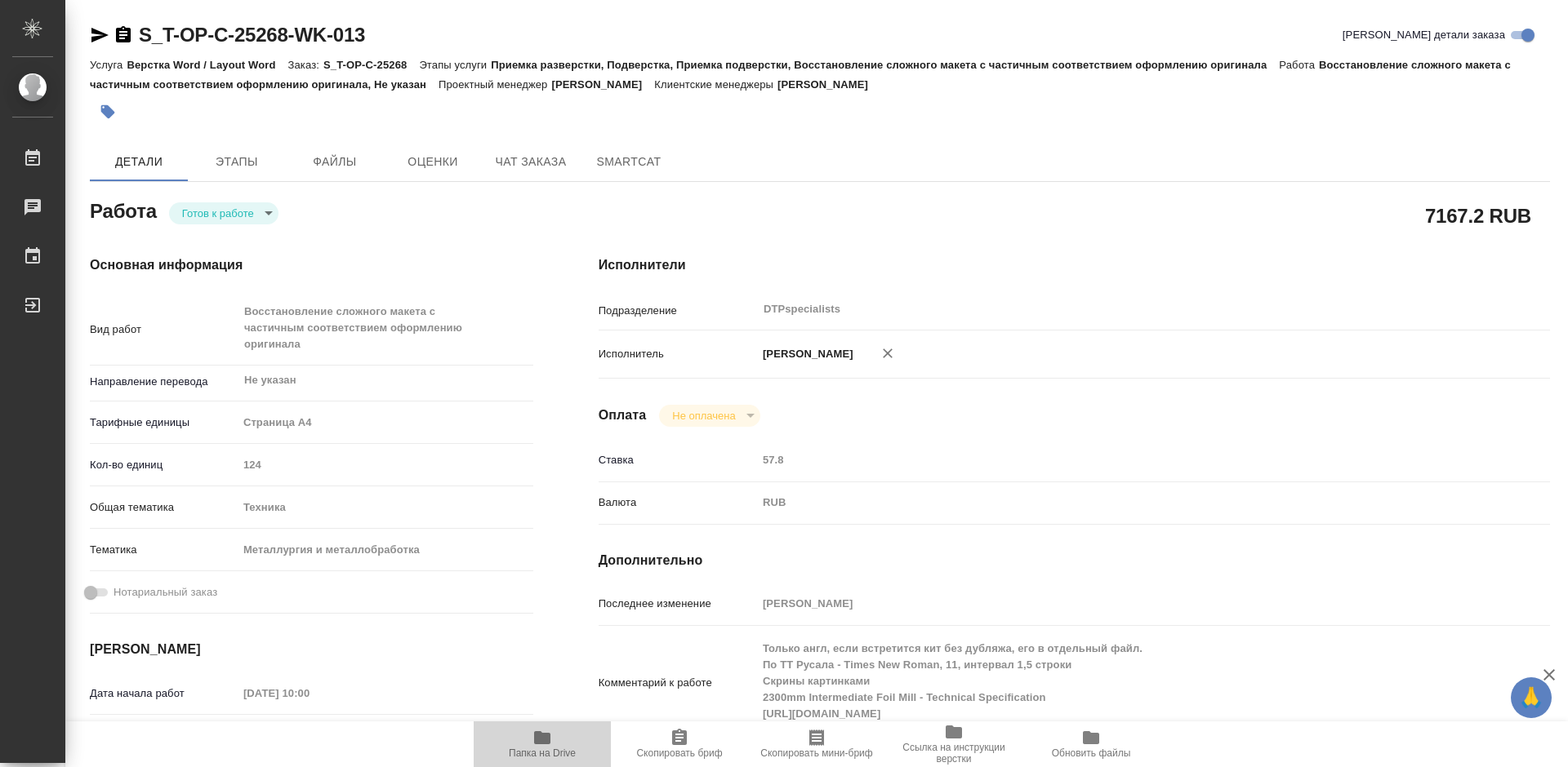
click at [541, 747] on icon "button" at bounding box center [543, 738] width 20 height 20
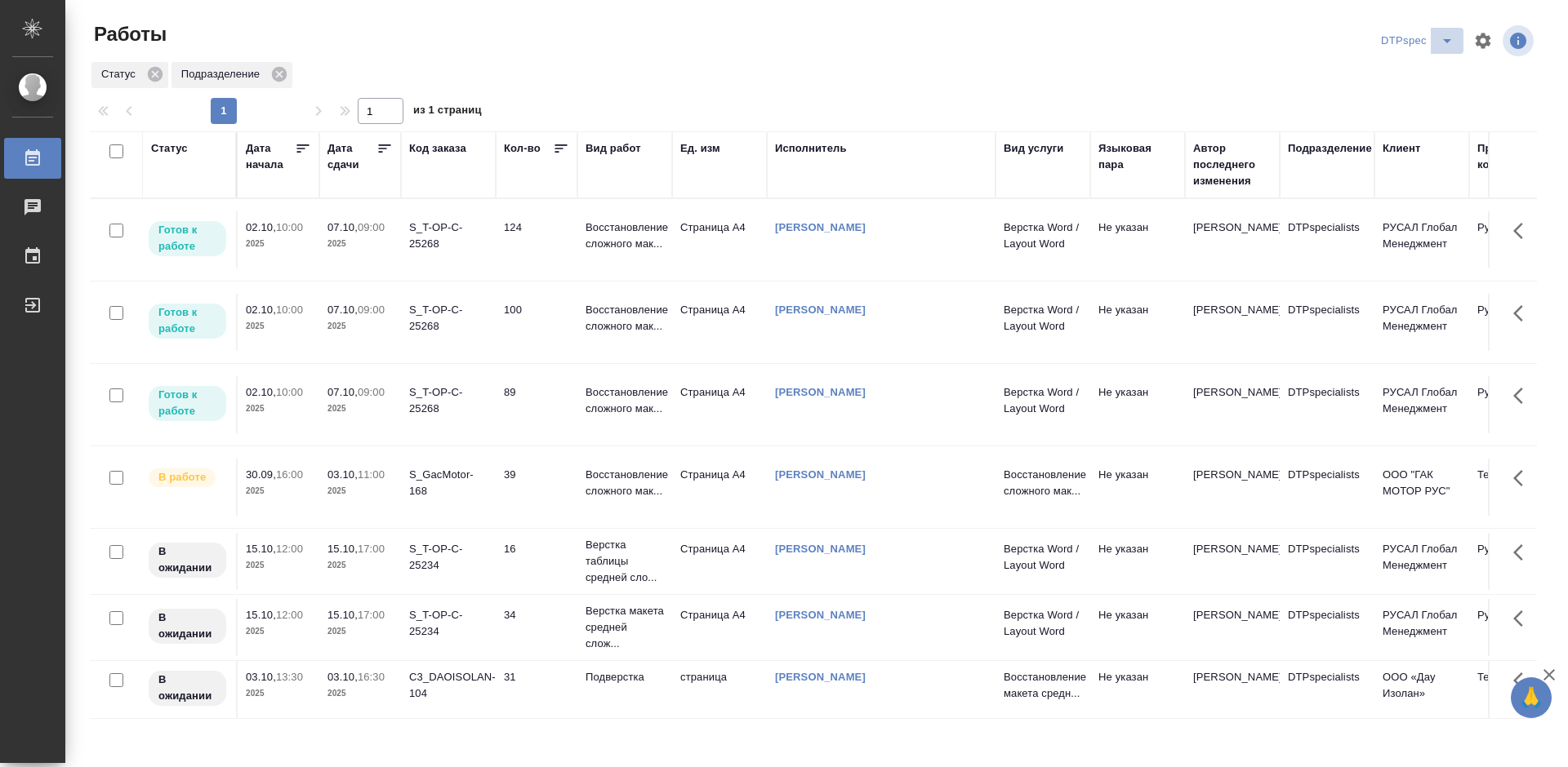
click at [1445, 42] on icon "split button" at bounding box center [1447, 41] width 20 height 20
click at [1405, 97] on li "Верстка_Дизайн" at bounding box center [1420, 99] width 114 height 27
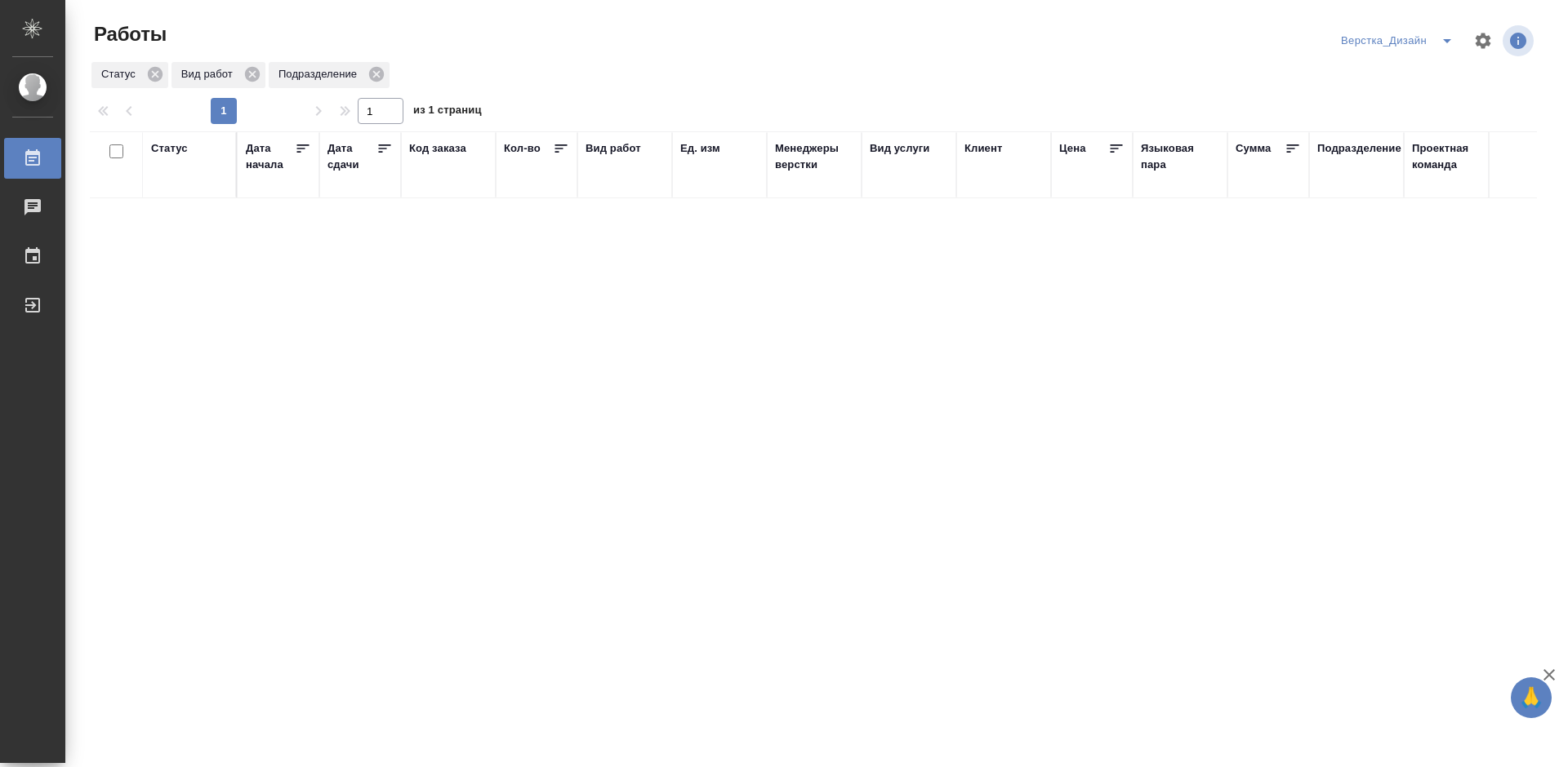
click at [1440, 38] on icon "split button" at bounding box center [1447, 41] width 20 height 20
click at [1374, 99] on li "DTPspec" at bounding box center [1399, 99] width 127 height 27
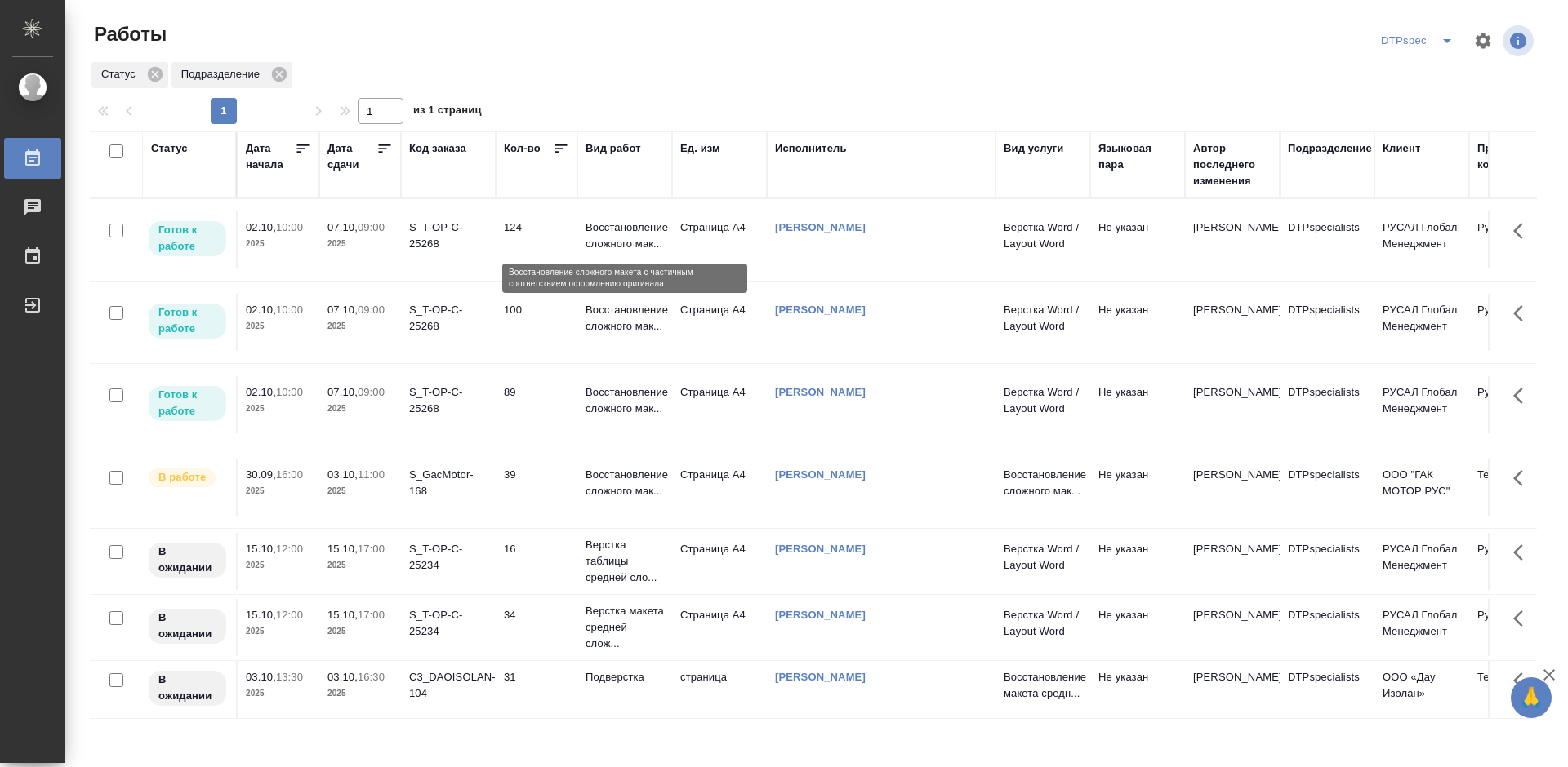
click at [631, 227] on p "Восстановление сложного мак..." at bounding box center [624, 235] width 79 height 32
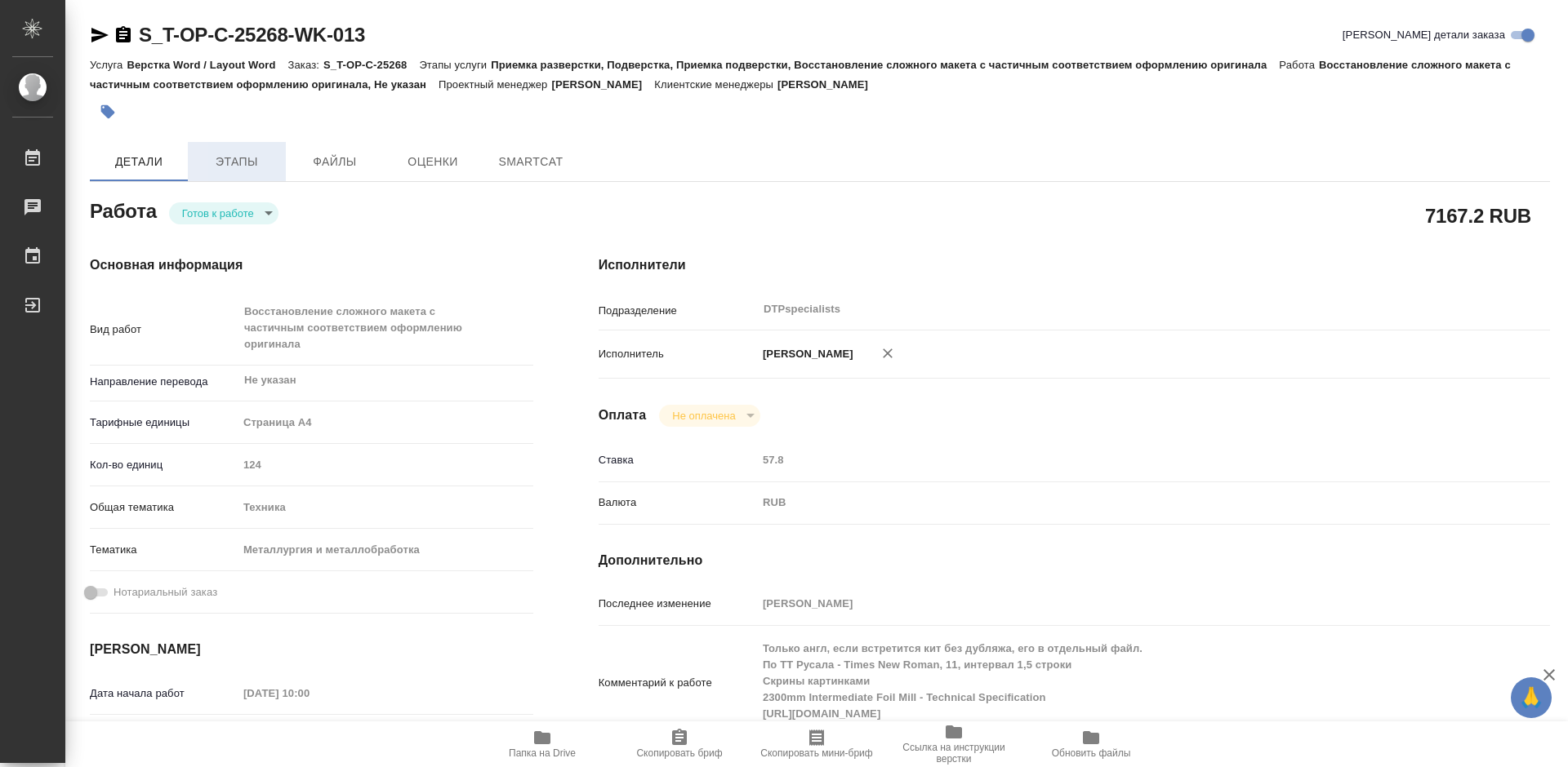
type textarea "x"
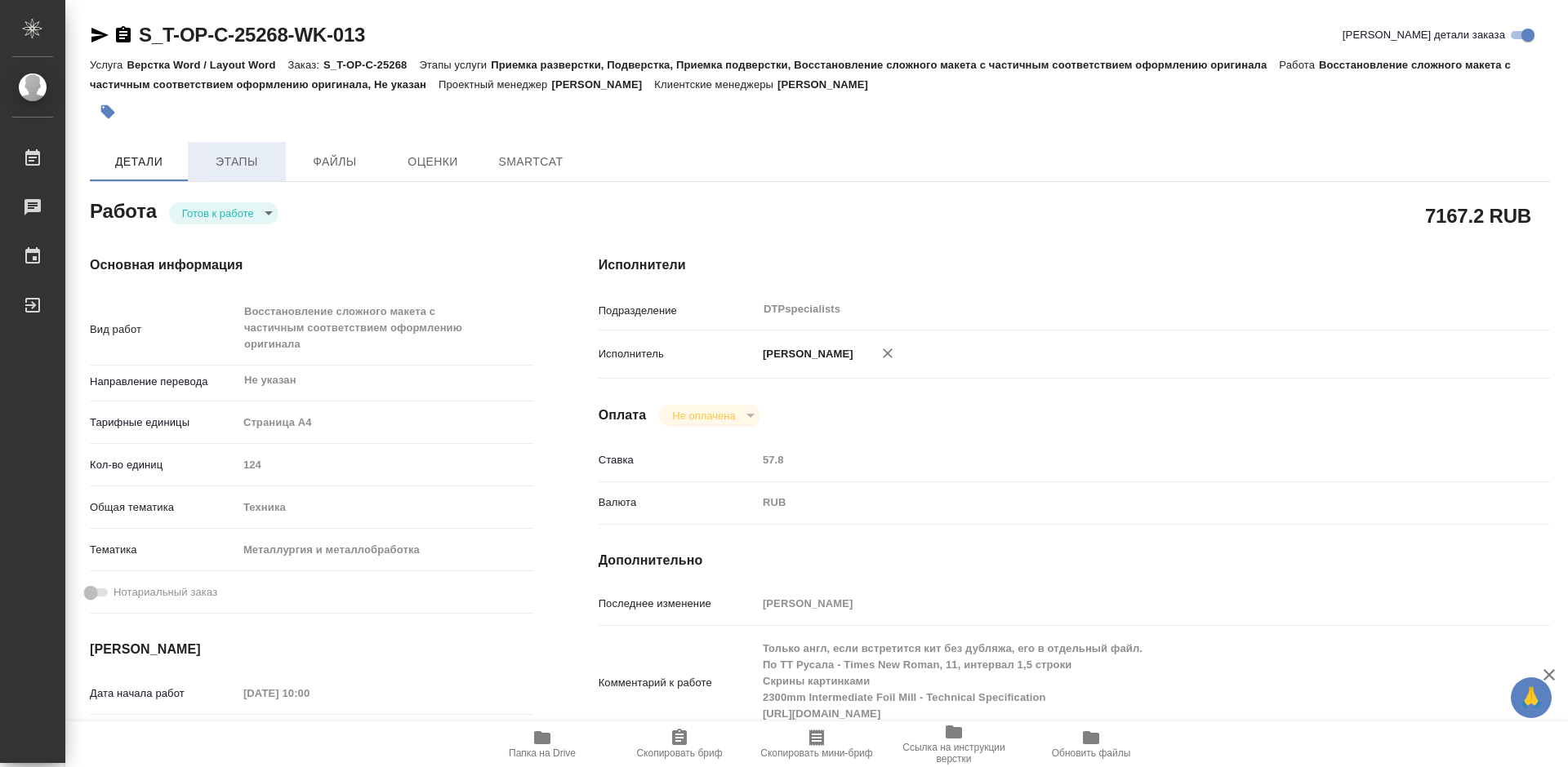
click at [246, 160] on span "Этапы" at bounding box center [237, 161] width 79 height 21
type textarea "x"
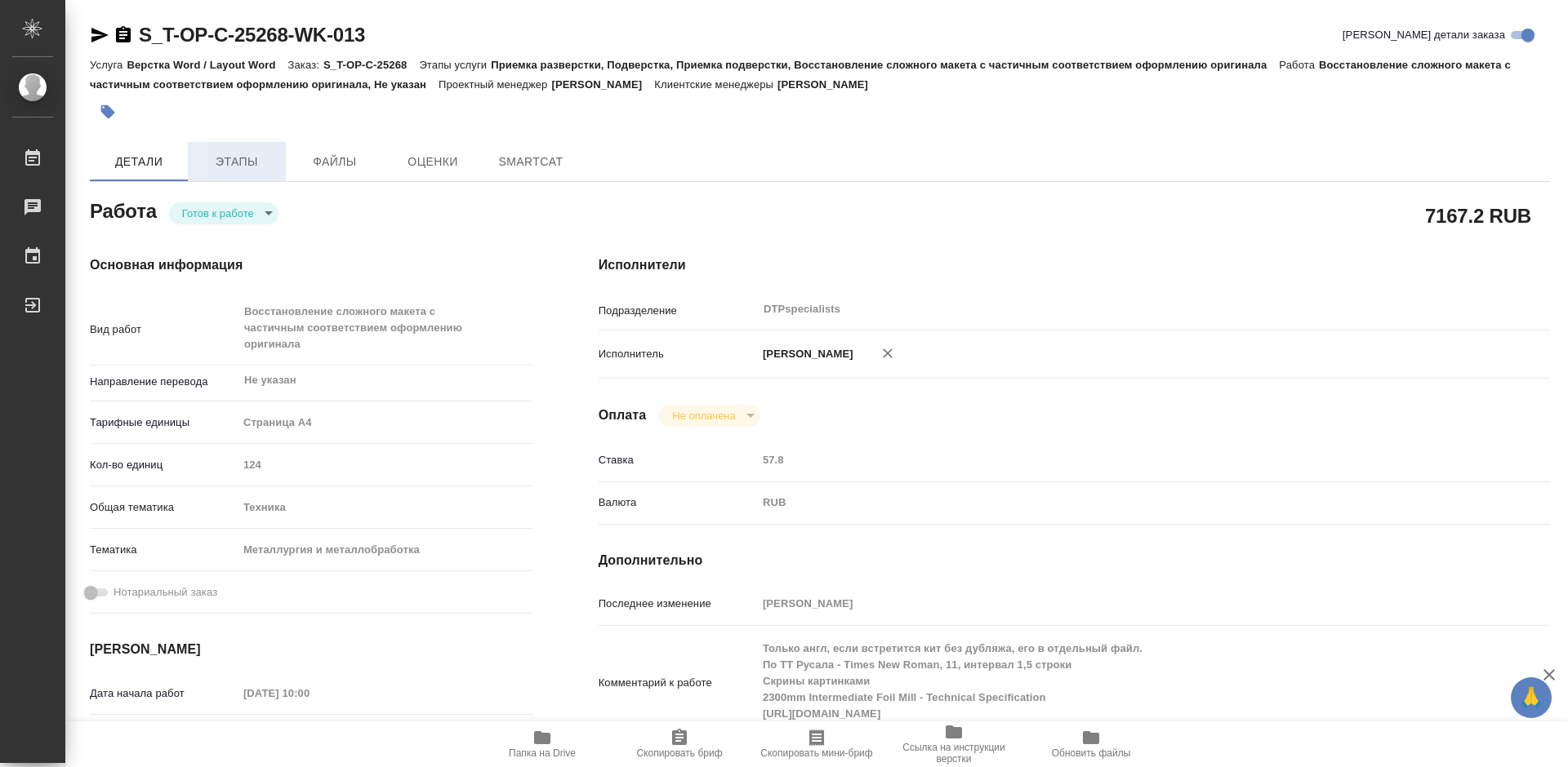
type textarea "x"
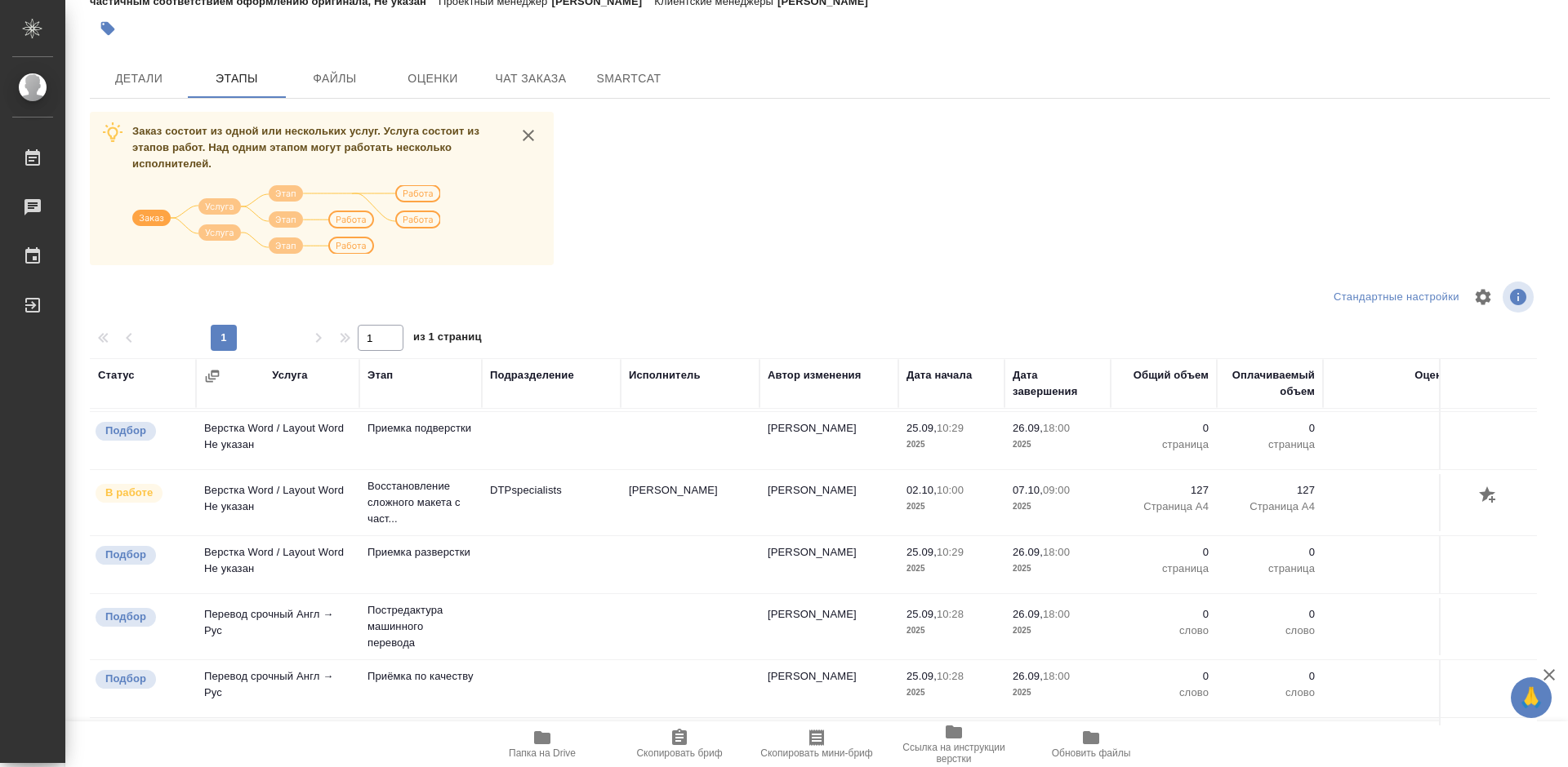
scroll to position [327, 0]
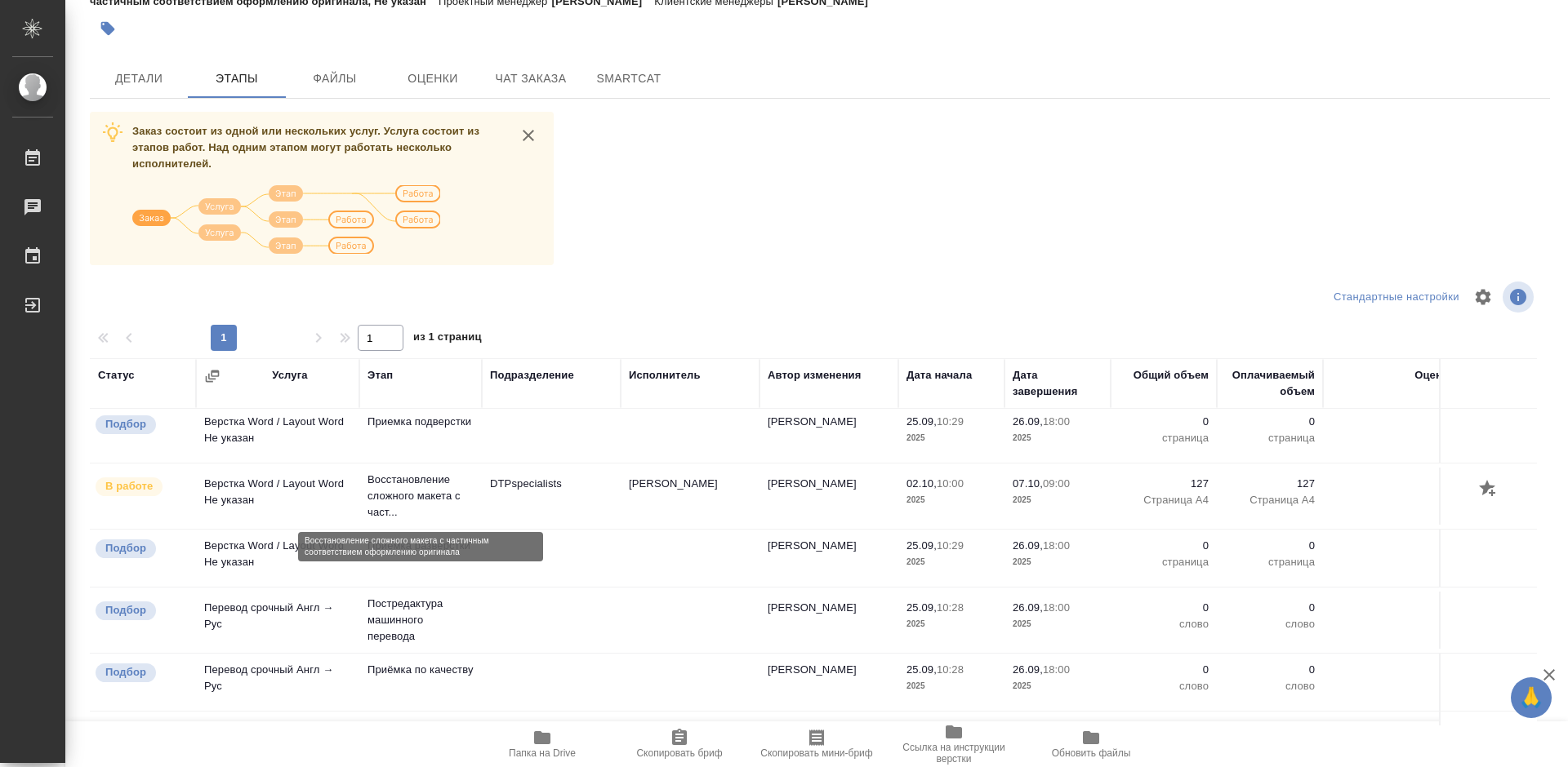
click at [425, 484] on p "Восстановление сложного макета с част..." at bounding box center [421, 496] width 106 height 49
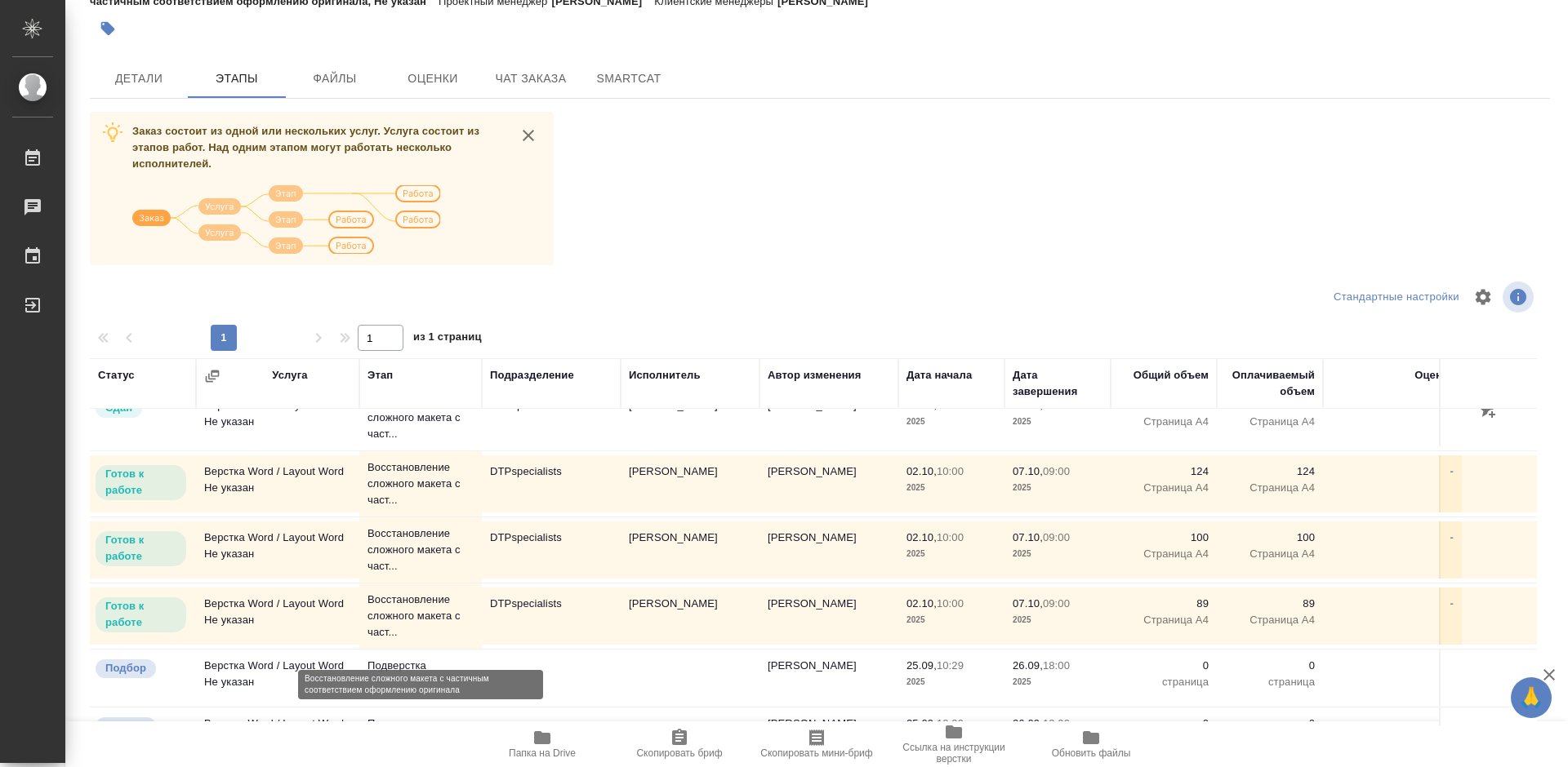
scroll to position [0, 0]
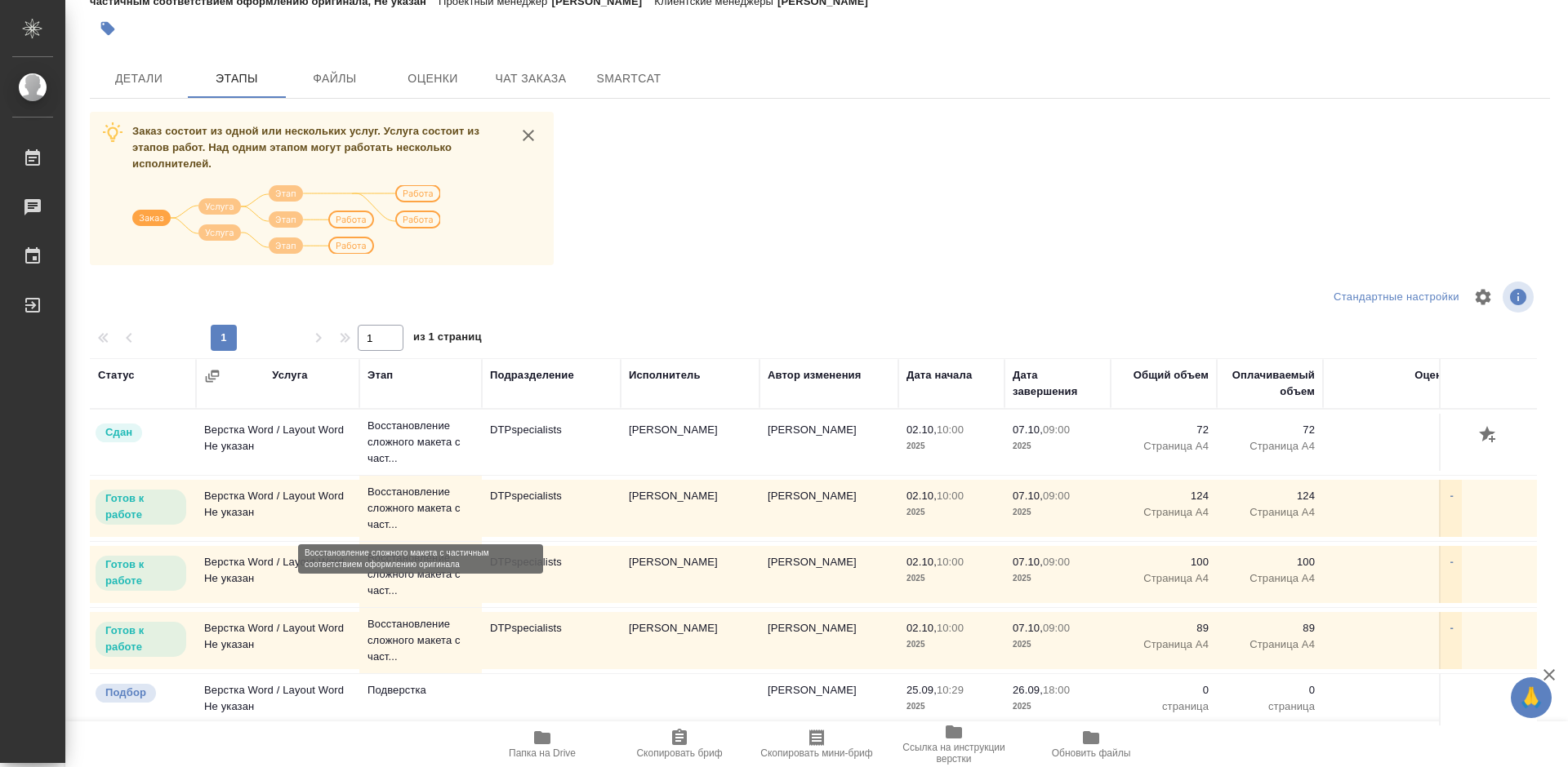
click at [394, 498] on p "Восстановление сложного макета с част..." at bounding box center [421, 509] width 106 height 49
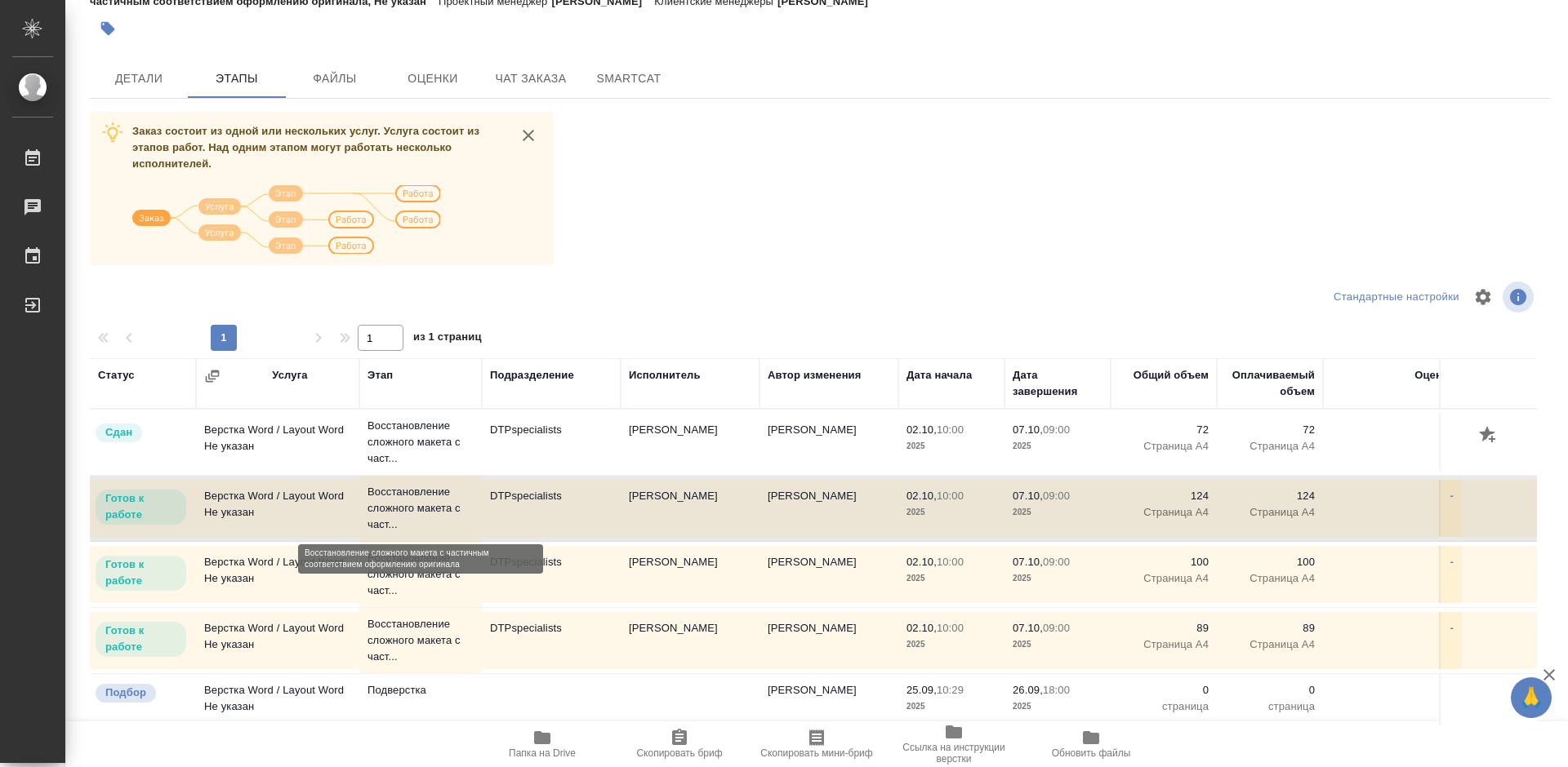
click at [394, 498] on p "Восстановление сложного макета с част..." at bounding box center [421, 509] width 106 height 49
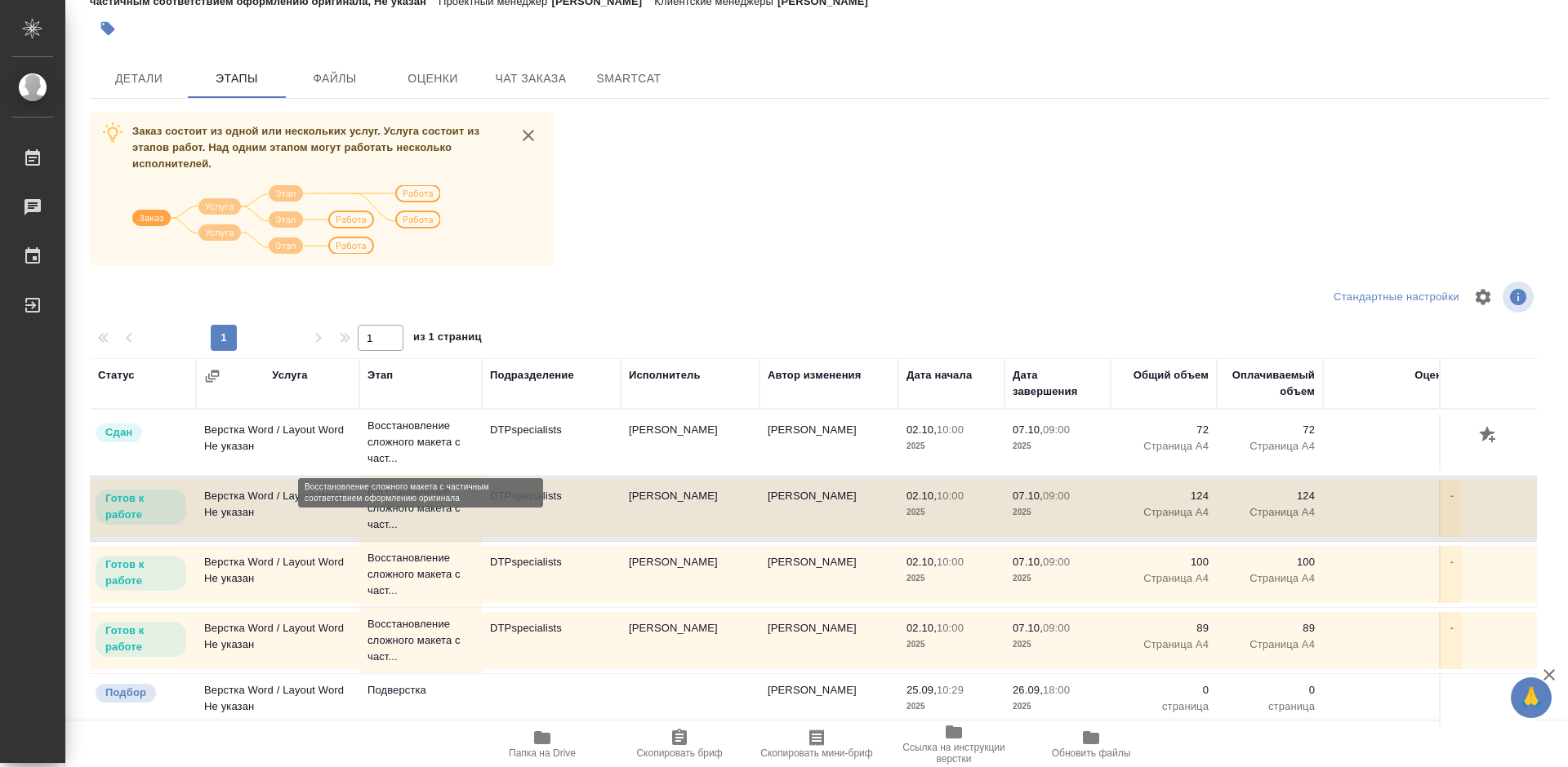
click at [407, 442] on p "Восстановление сложного макета с част..." at bounding box center [421, 442] width 106 height 49
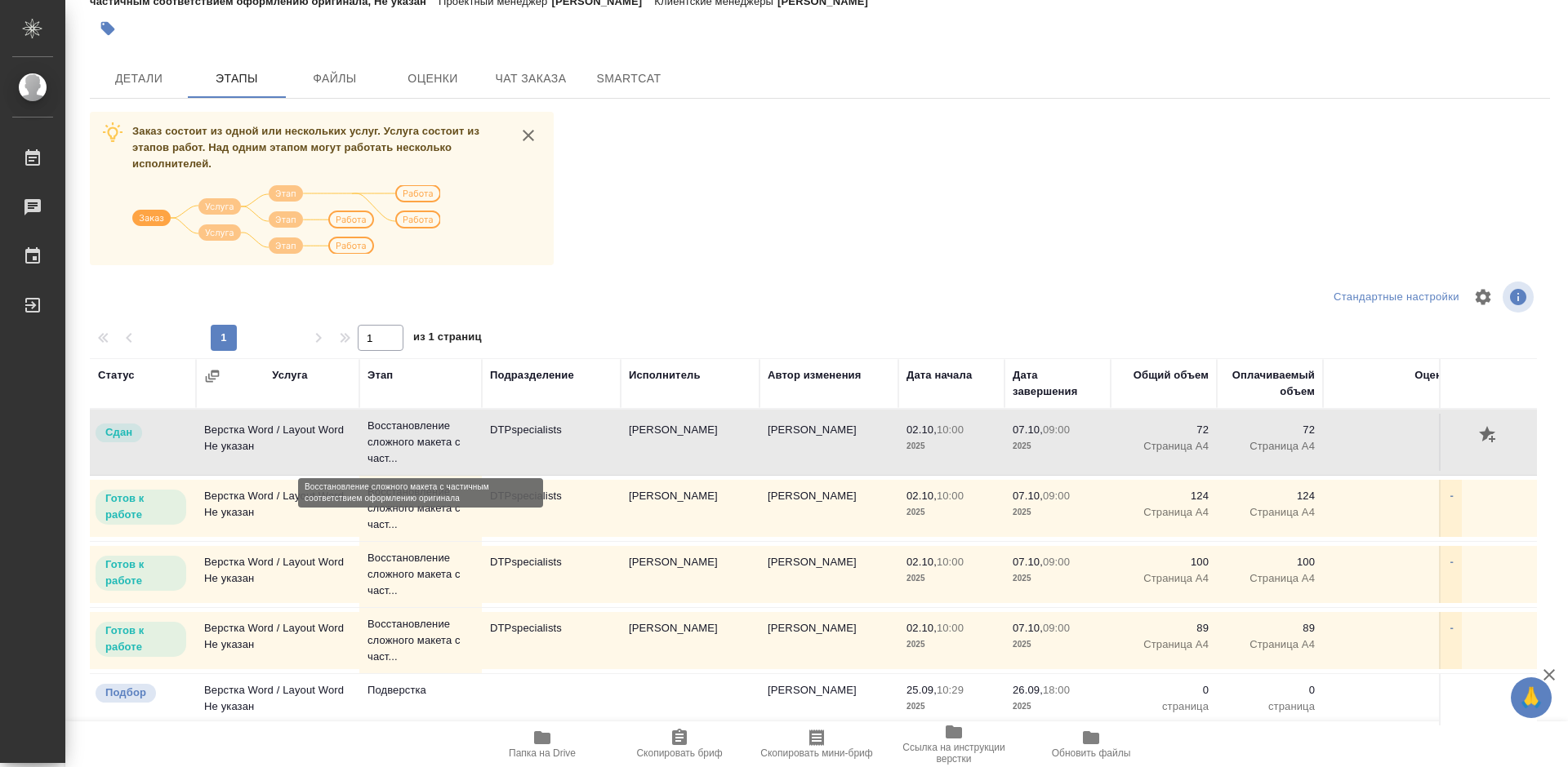
click at [407, 442] on p "Восстановление сложного макета с част..." at bounding box center [421, 442] width 106 height 49
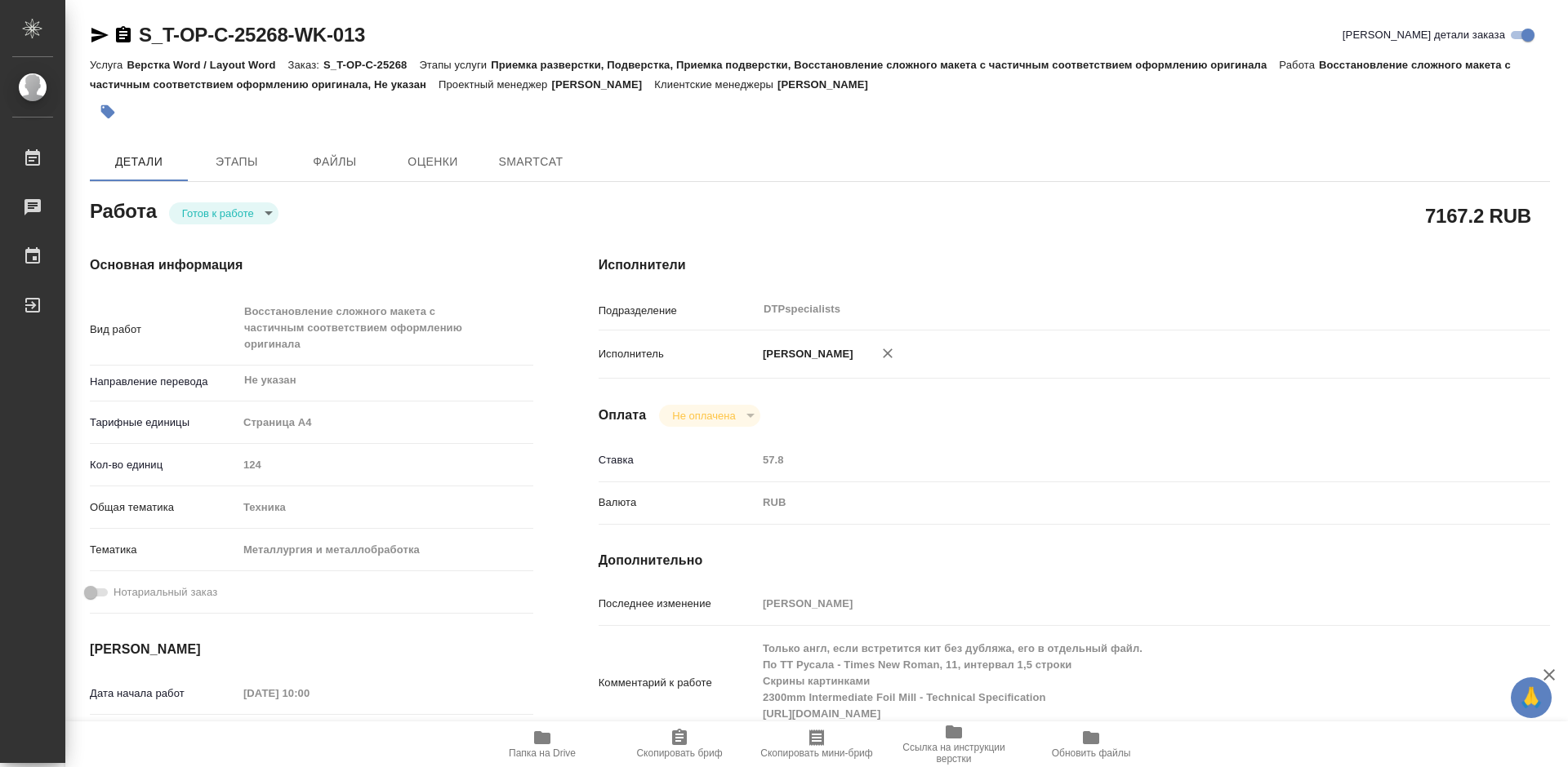
type textarea "x"
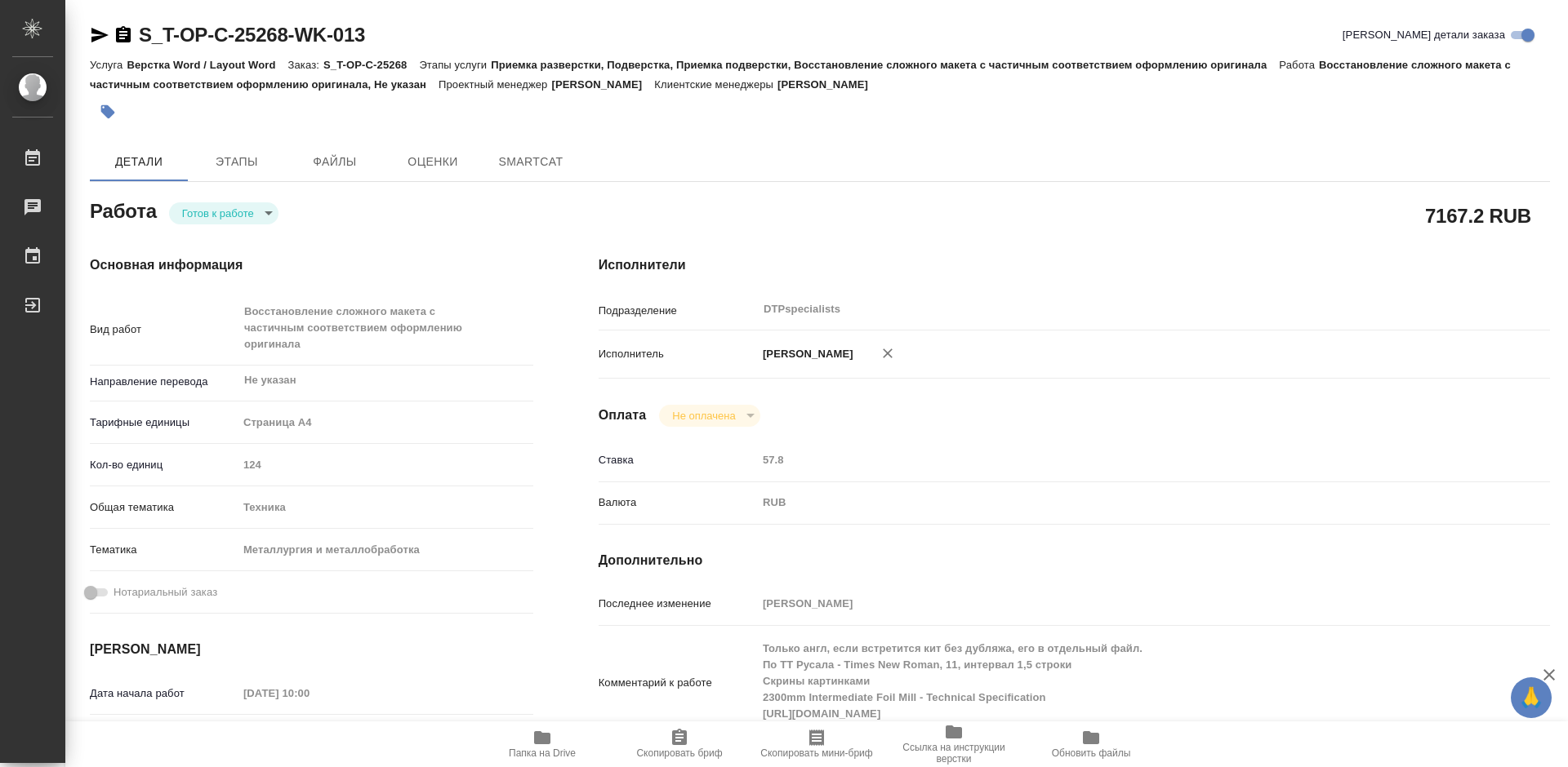
type textarea "x"
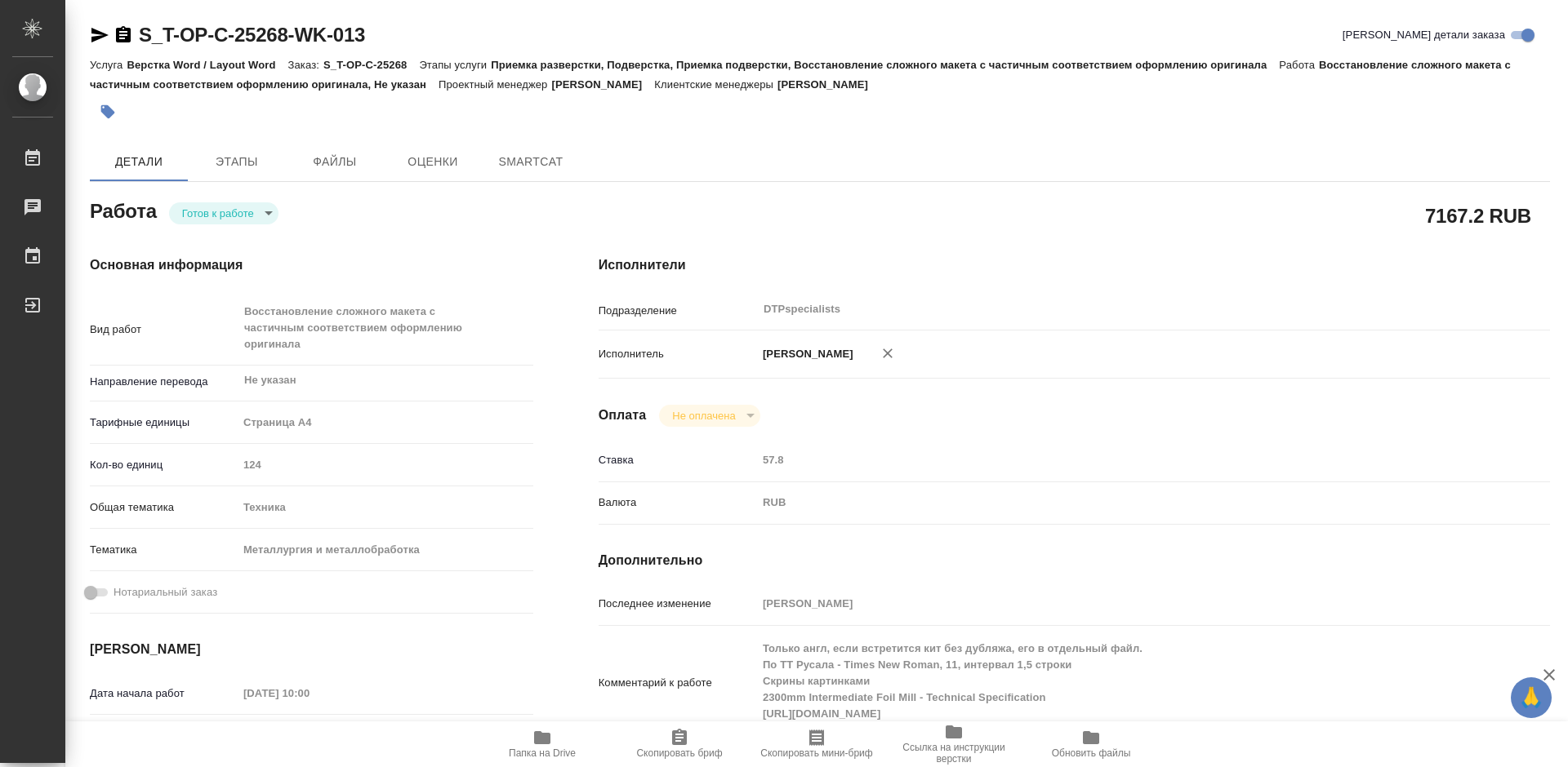
type textarea "x"
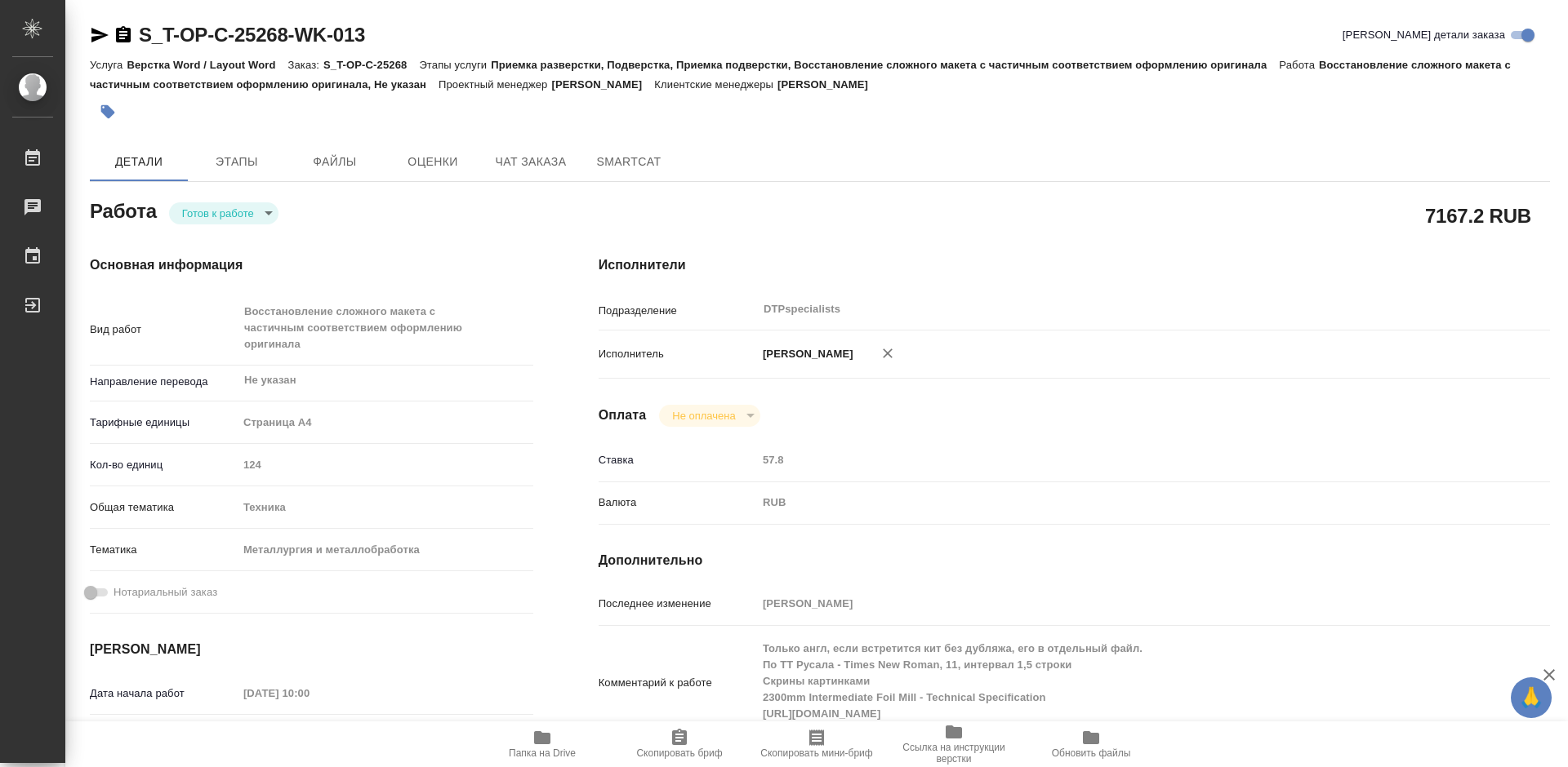
type textarea "x"
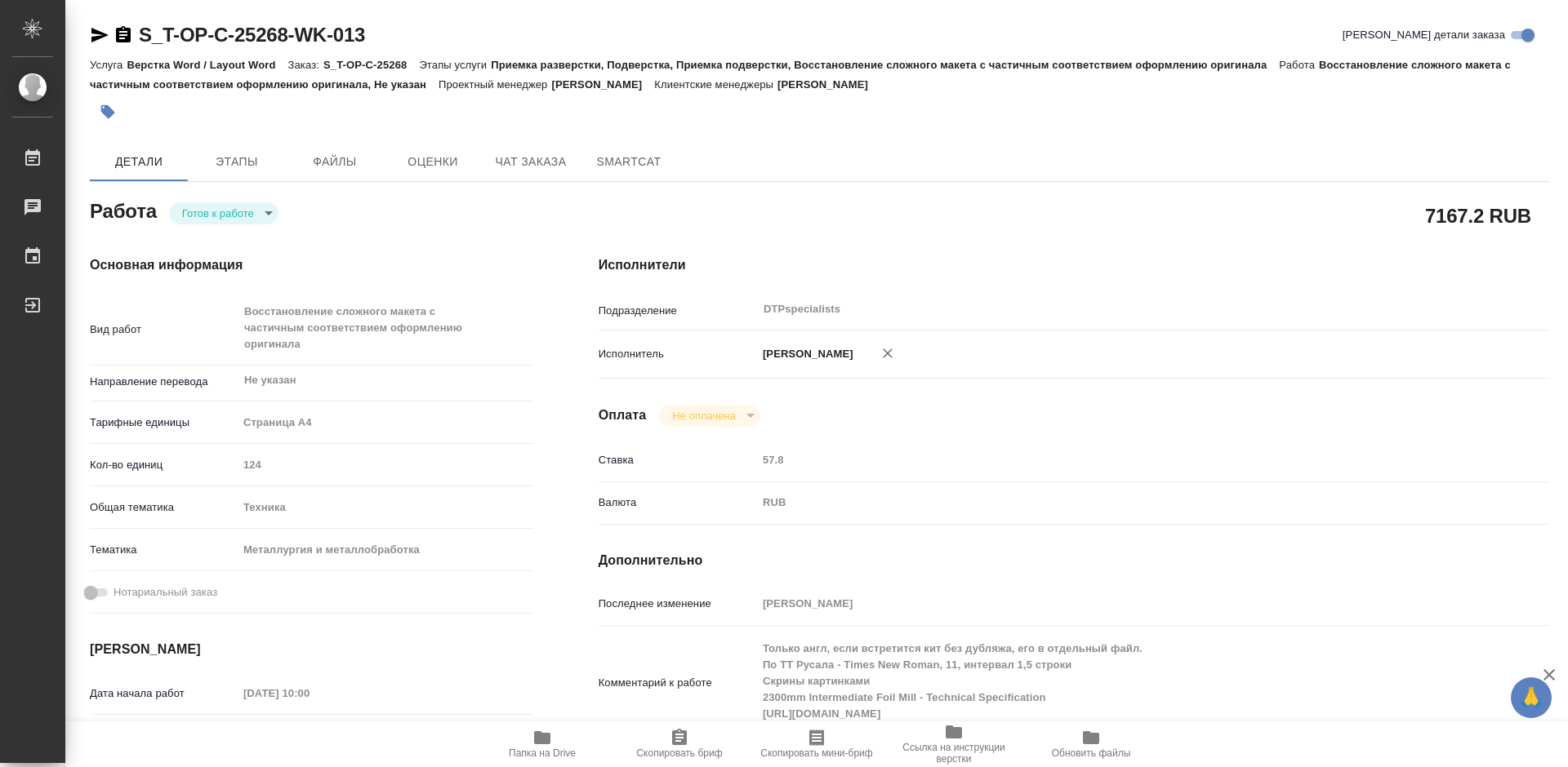
scroll to position [82, 0]
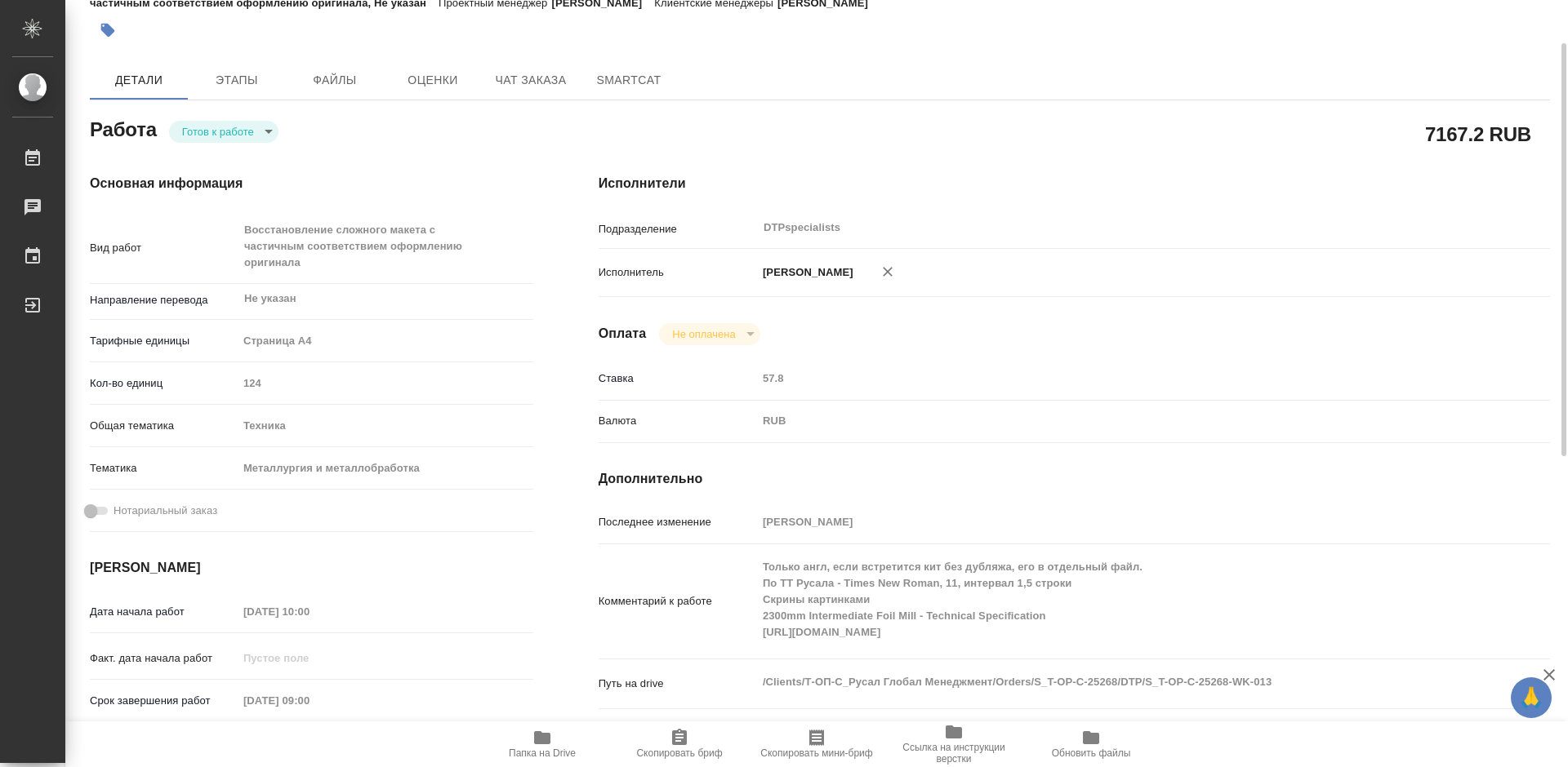
type textarea "x"
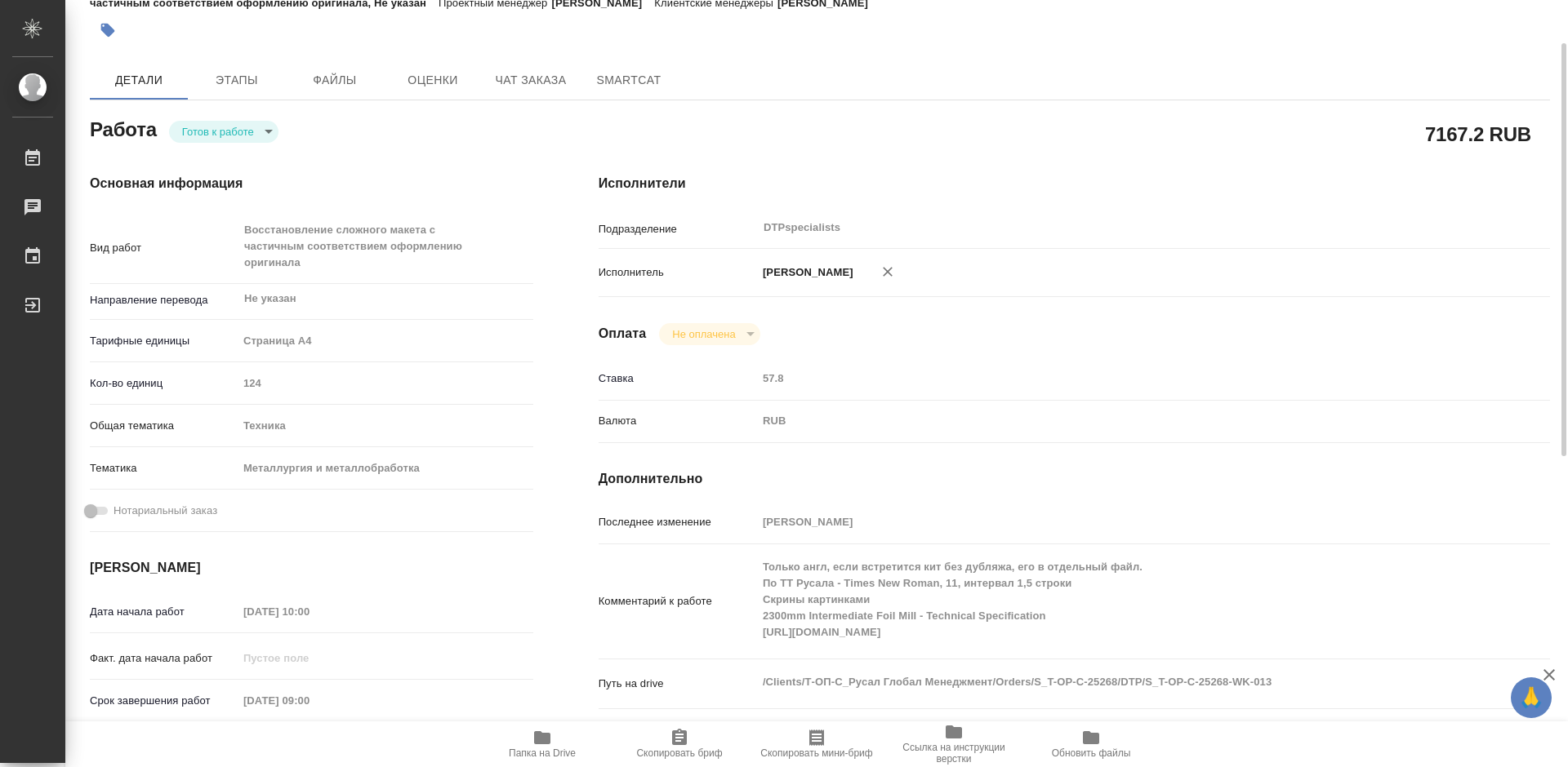
scroll to position [0, 0]
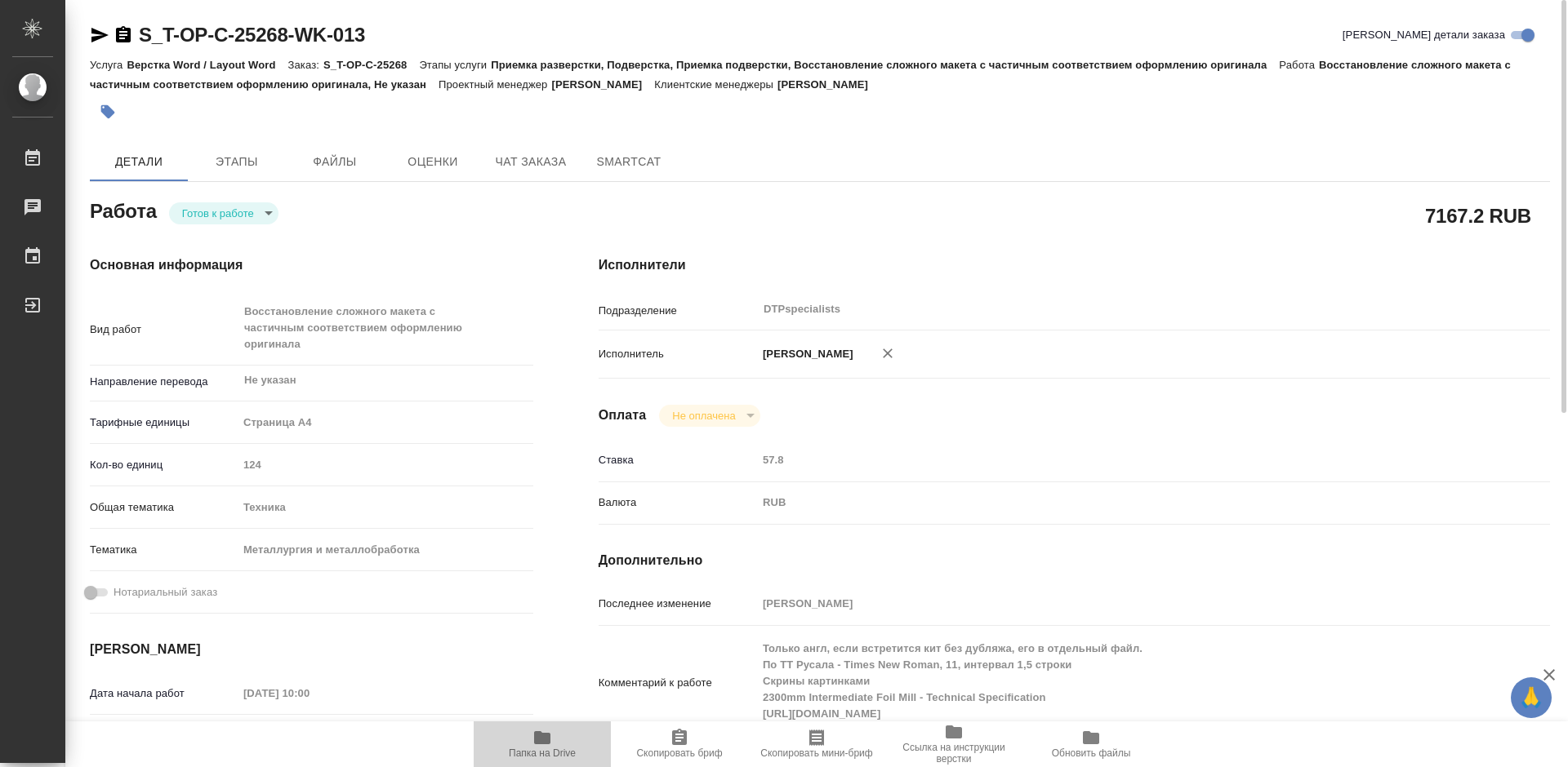
click at [549, 732] on icon "button" at bounding box center [543, 738] width 20 height 20
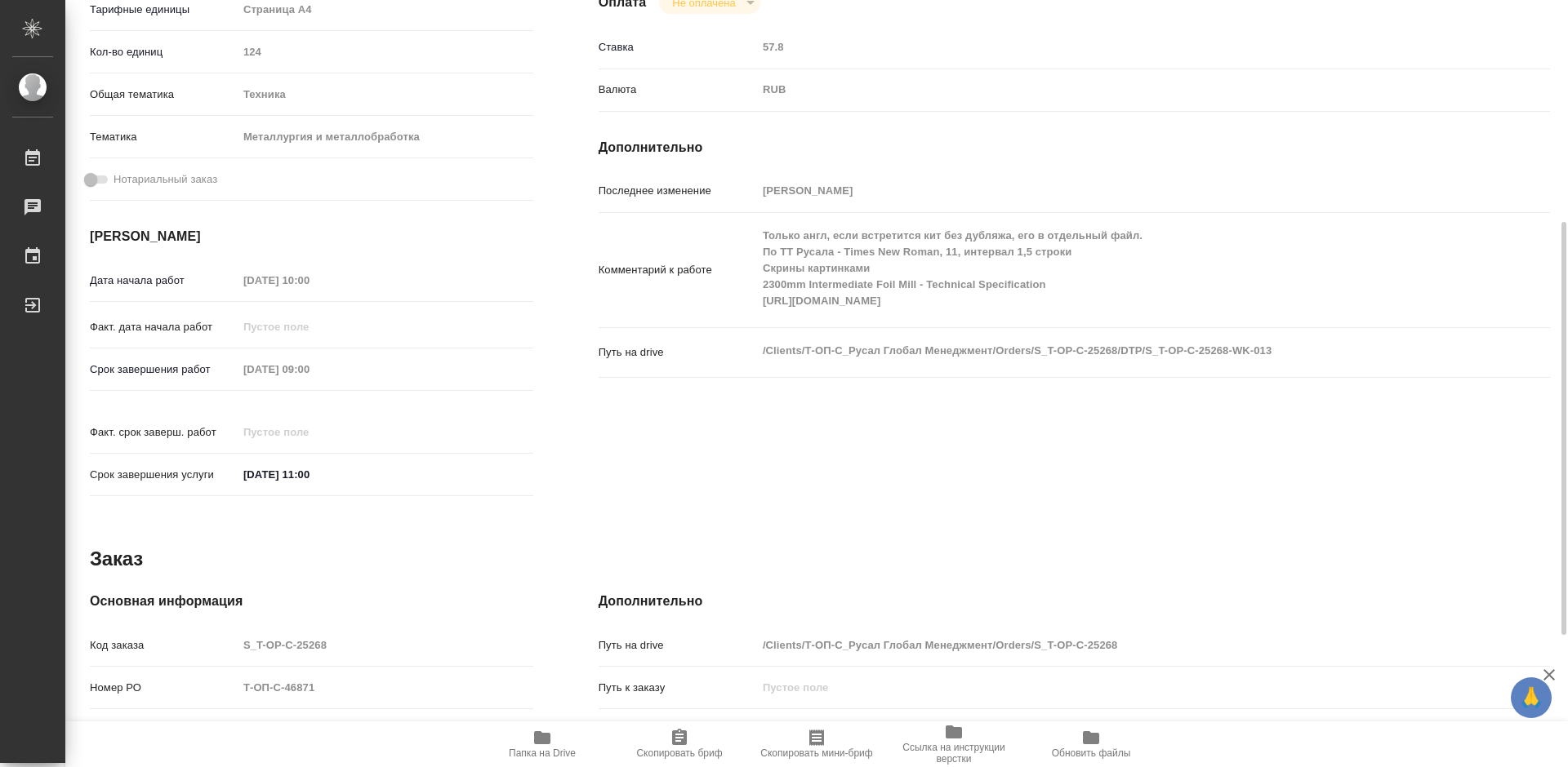
scroll to position [658, 0]
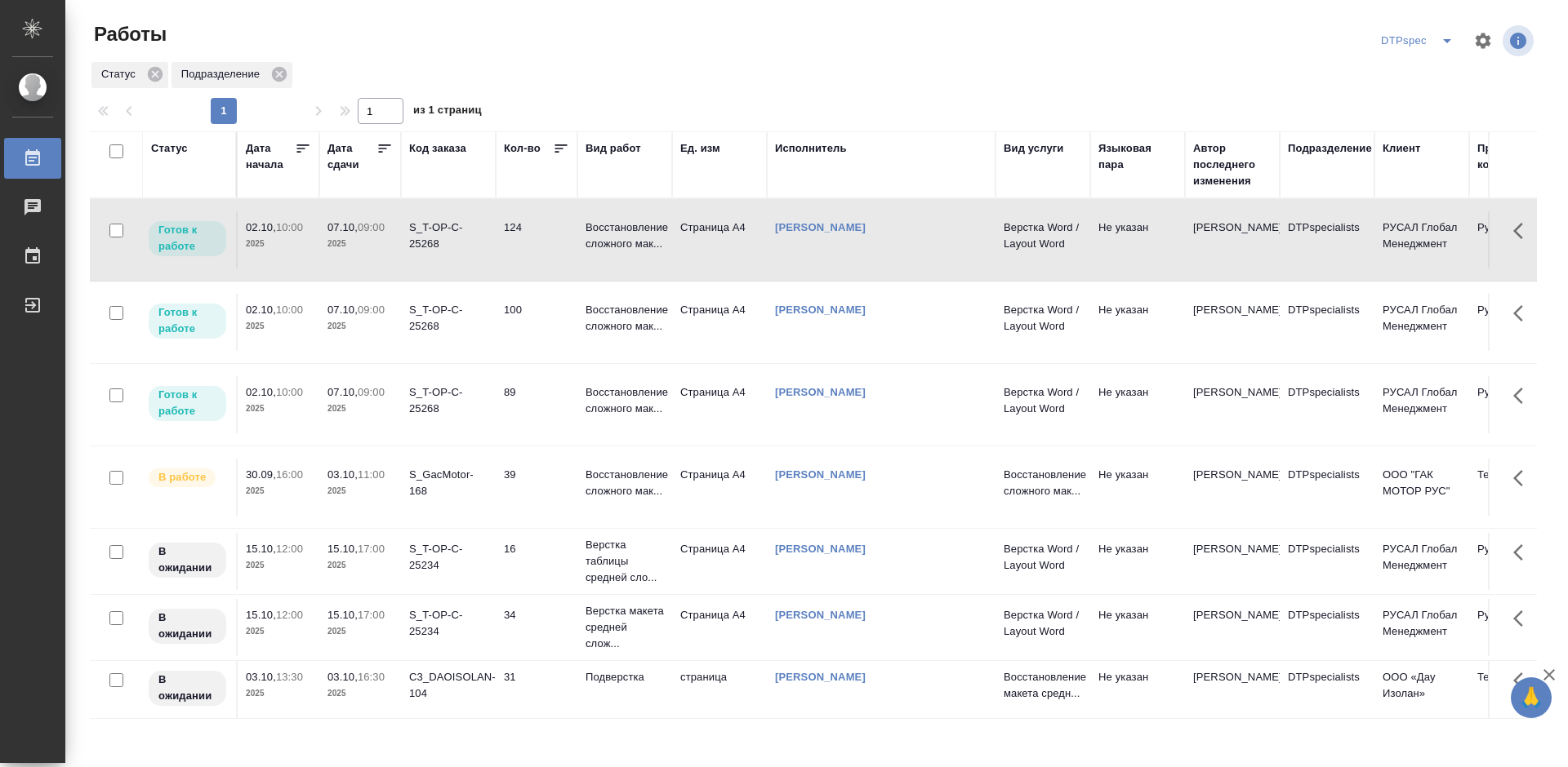
click at [382, 148] on icon at bounding box center [384, 149] width 17 height 17
